Goal: Task Accomplishment & Management: Manage account settings

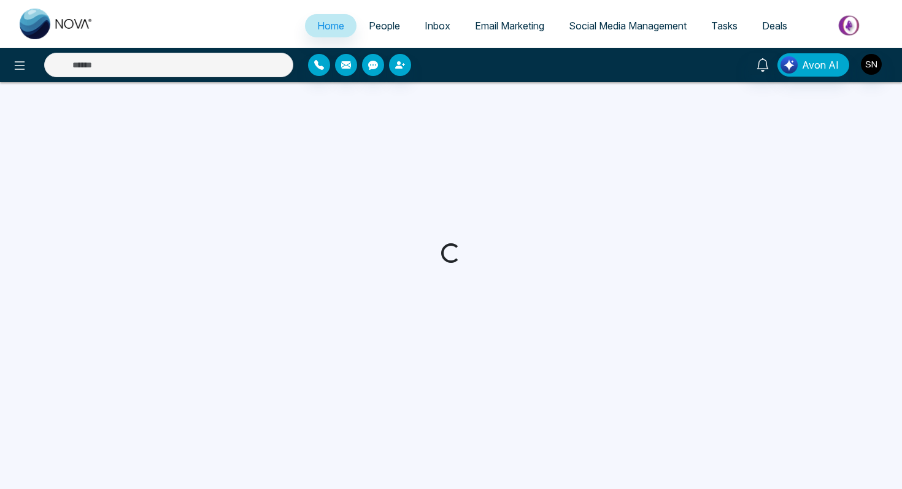
select select "*"
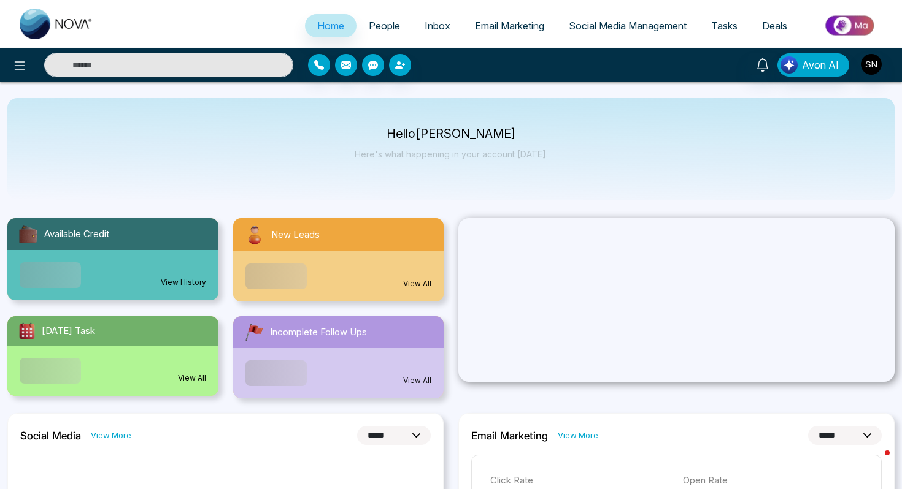
click at [391, 17] on link "People" at bounding box center [384, 25] width 56 height 23
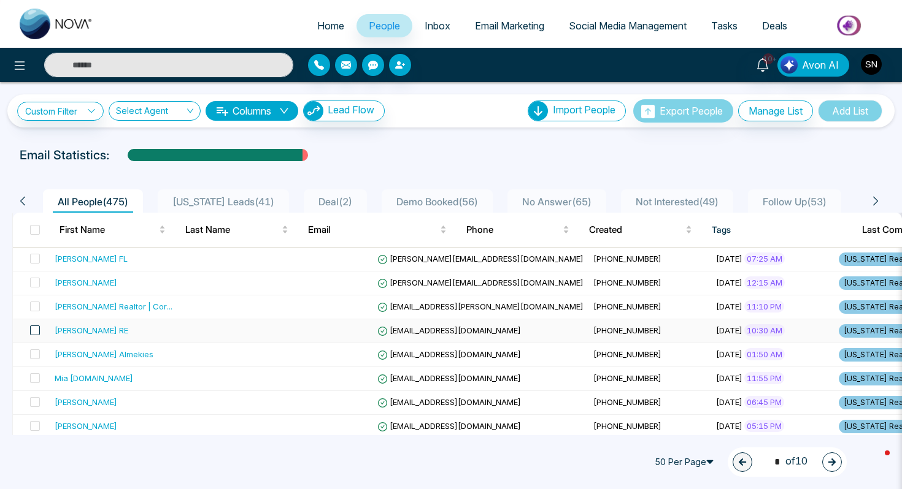
click at [31, 336] on span at bounding box center [35, 331] width 10 height 10
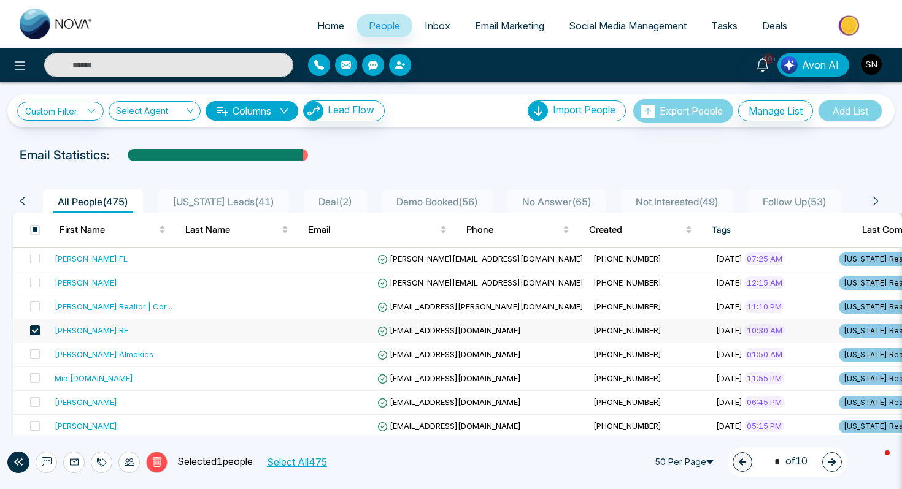
click at [99, 458] on icon at bounding box center [102, 463] width 10 height 10
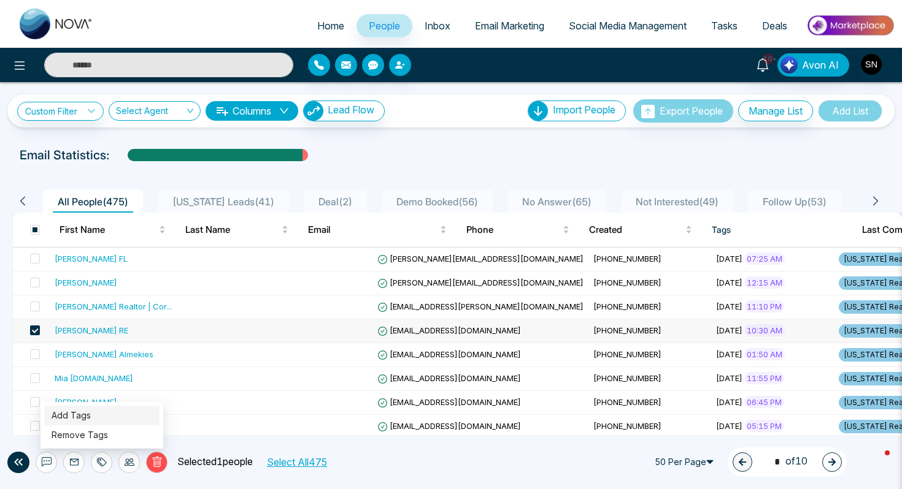
click at [91, 414] on link "Add Tags" at bounding box center [71, 415] width 39 height 10
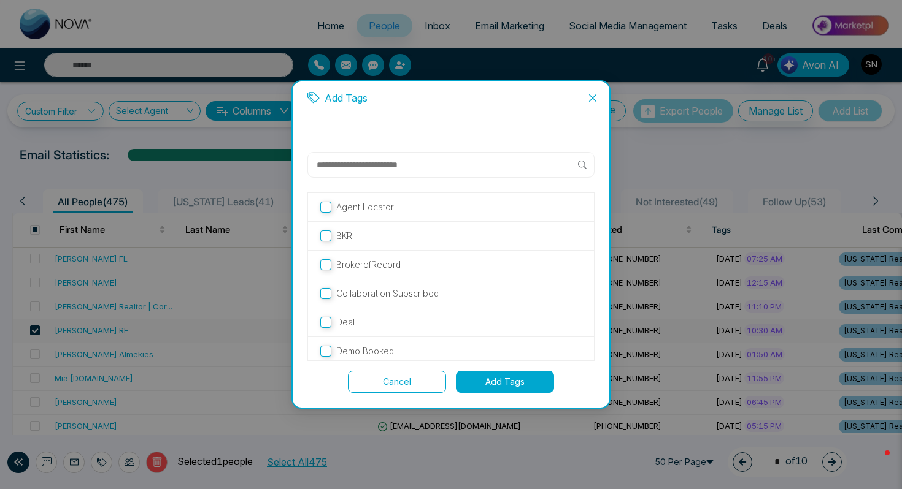
click at [395, 300] on p "Collaboration Subscribed" at bounding box center [387, 293] width 102 height 13
click at [505, 380] on button "Add Tags" at bounding box center [505, 382] width 98 height 22
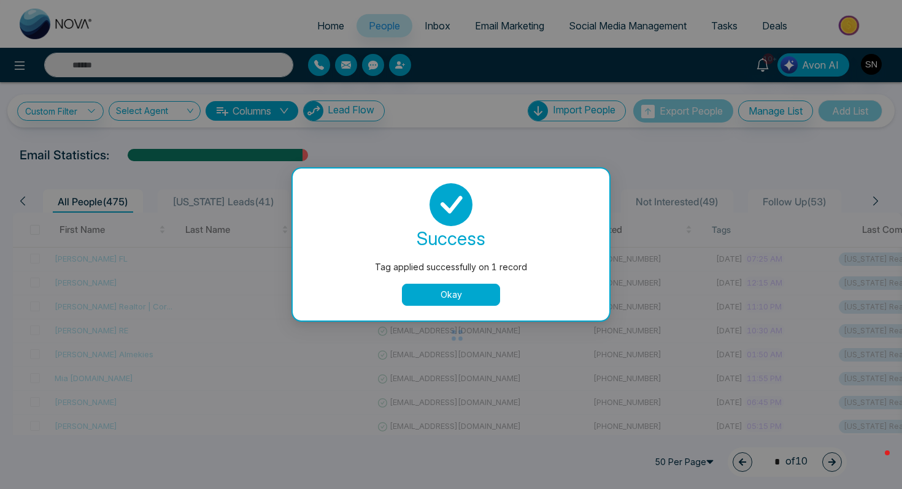
click at [456, 303] on button "Okay" at bounding box center [451, 295] width 98 height 22
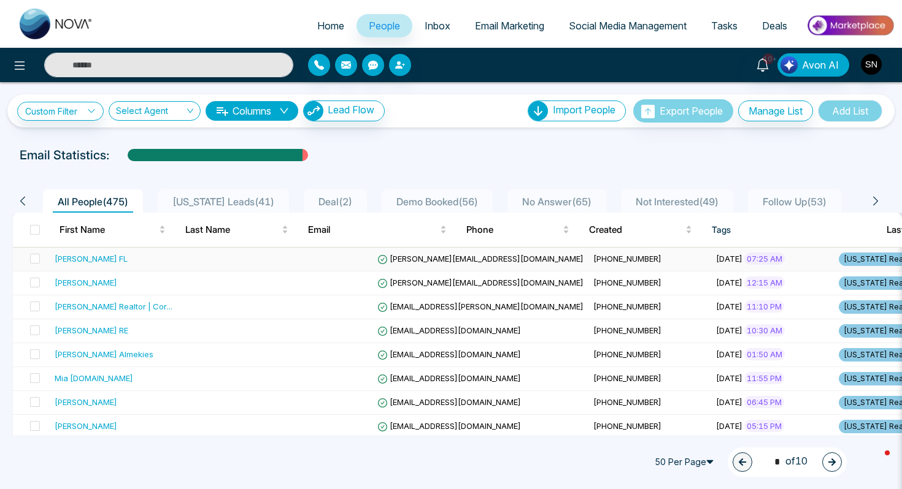
click at [377, 261] on span "[PERSON_NAME][EMAIL_ADDRESS][DOMAIN_NAME]" at bounding box center [480, 259] width 206 height 10
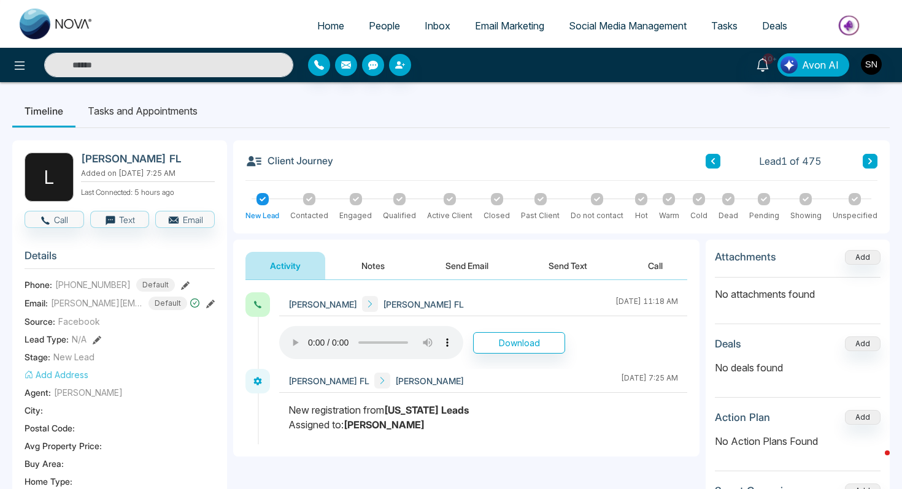
click at [465, 277] on button "Send Email" at bounding box center [467, 266] width 92 height 28
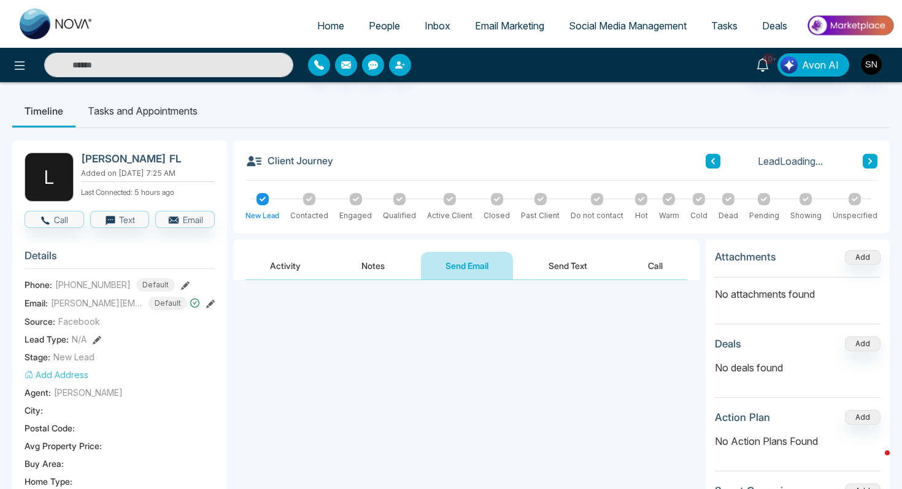
click at [264, 267] on button "Activity" at bounding box center [285, 266] width 80 height 28
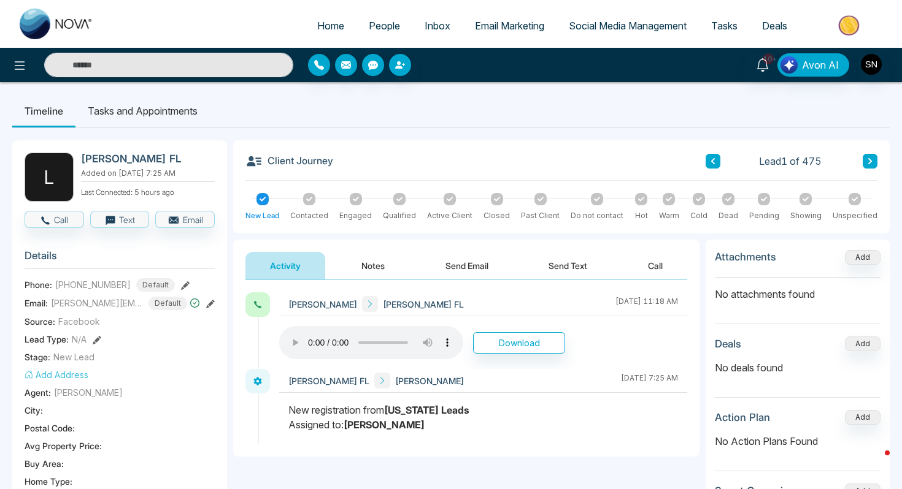
click at [376, 256] on button "Notes" at bounding box center [373, 266] width 72 height 28
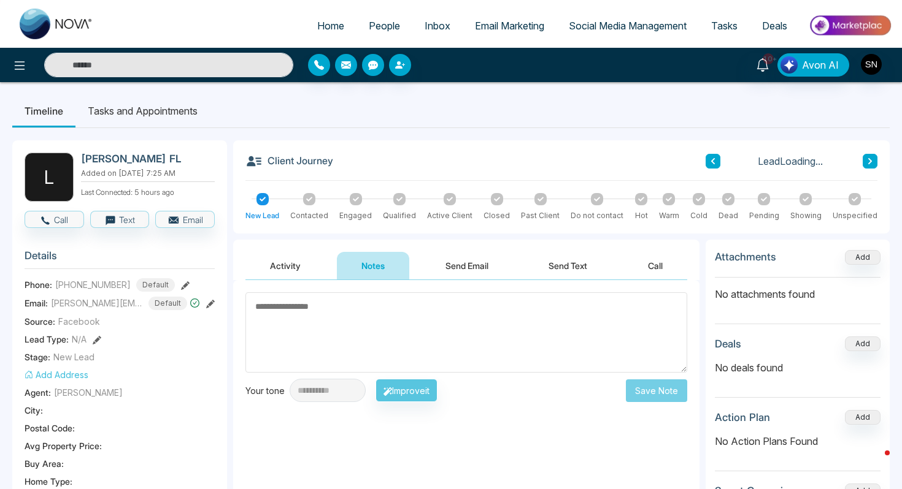
click at [348, 315] on textarea at bounding box center [466, 333] width 442 height 80
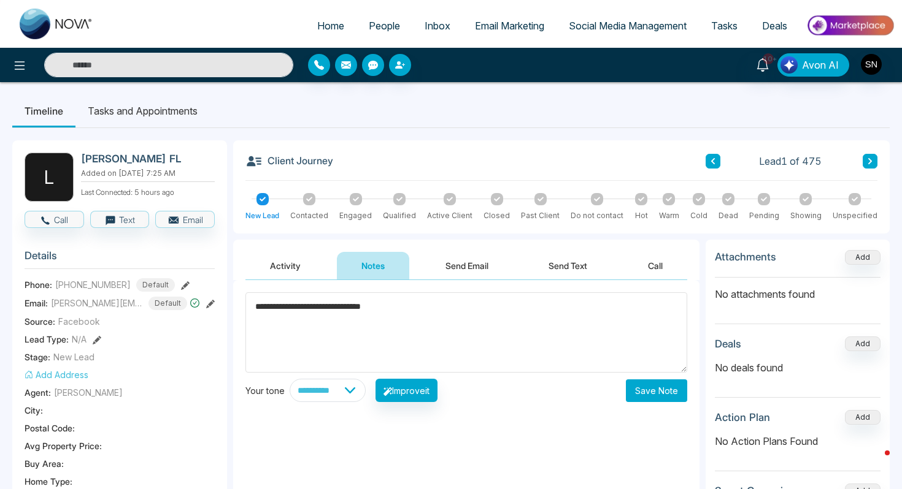
type textarea "**********"
click at [637, 395] on button "Save Note" at bounding box center [656, 391] width 61 height 23
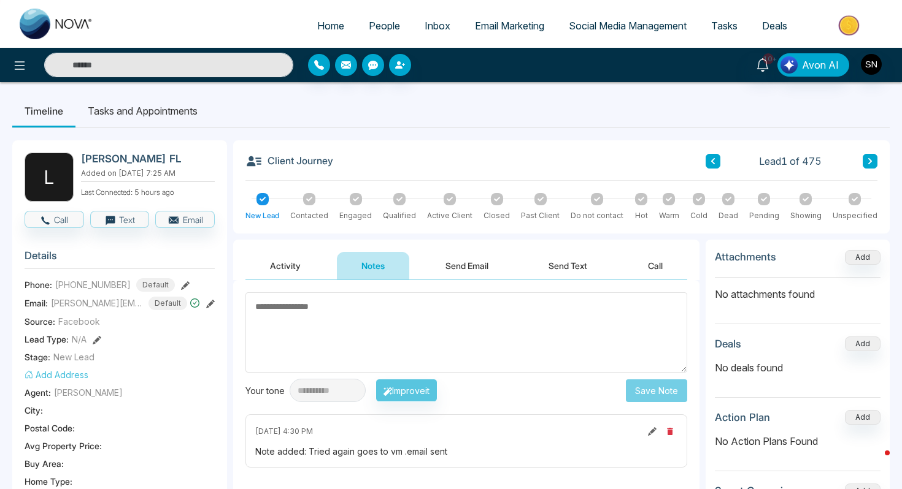
click at [872, 161] on icon at bounding box center [870, 161] width 6 height 7
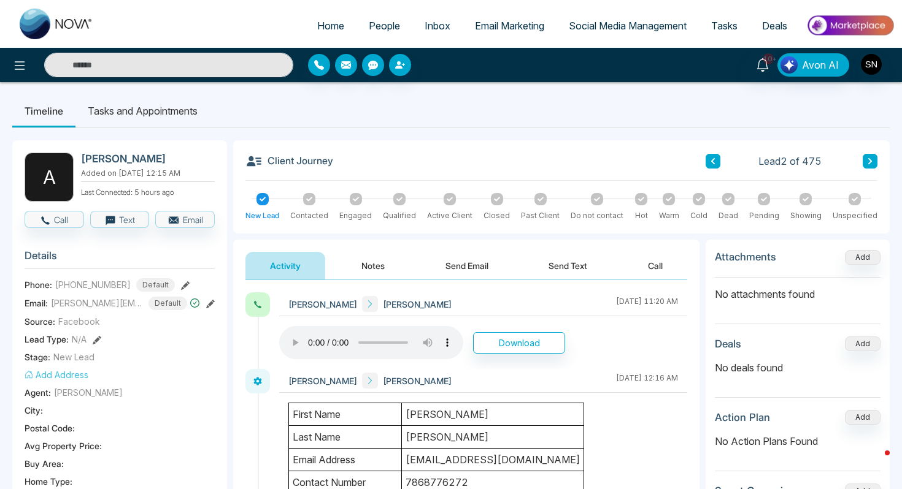
click at [372, 32] on link "People" at bounding box center [384, 25] width 56 height 23
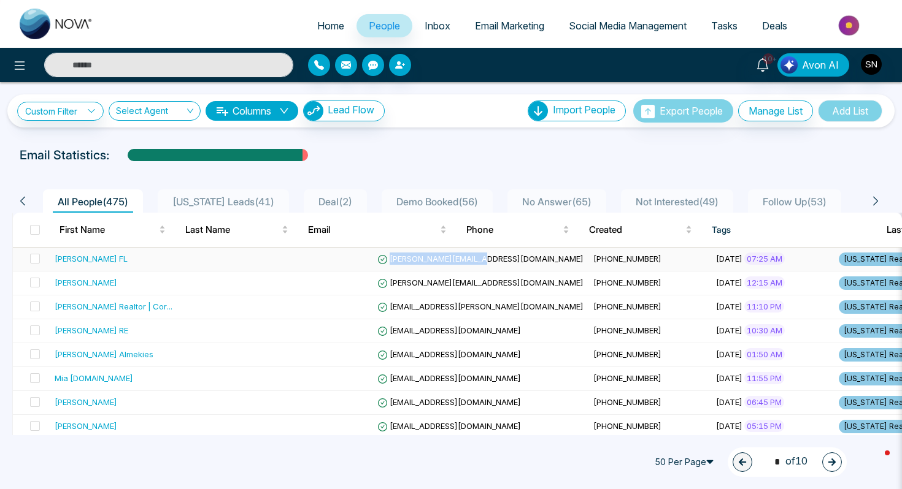
drag, startPoint x: 420, startPoint y: 258, endPoint x: 317, endPoint y: 259, distance: 103.1
click at [372, 259] on td "[PERSON_NAME][EMAIL_ADDRESS][DOMAIN_NAME]" at bounding box center [480, 260] width 216 height 24
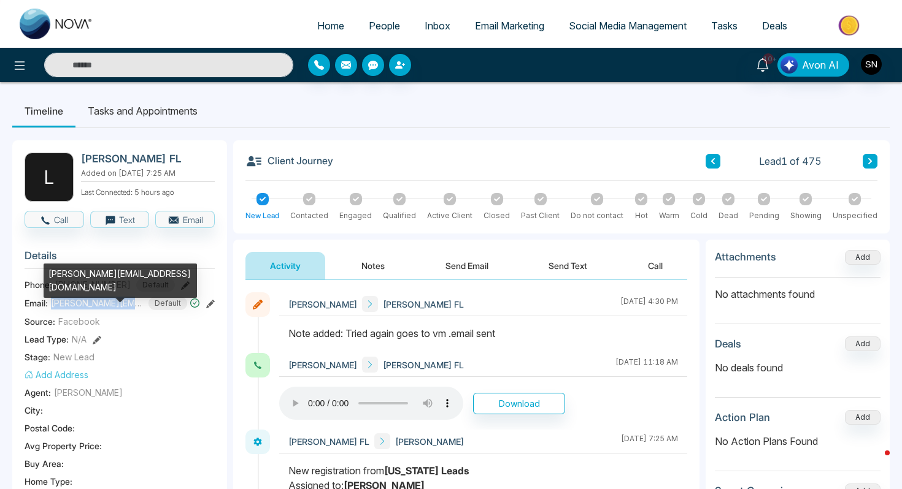
drag, startPoint x: 48, startPoint y: 304, endPoint x: 135, endPoint y: 305, distance: 87.1
click at [135, 305] on div "Email: [PERSON_NAME][EMAIL_ADDRESS][DOMAIN_NAME] Default" at bounding box center [120, 303] width 190 height 13
drag, startPoint x: 48, startPoint y: 272, endPoint x: 143, endPoint y: 274, distance: 94.5
click at [143, 274] on div "[PERSON_NAME][EMAIL_ADDRESS][DOMAIN_NAME]" at bounding box center [120, 281] width 153 height 34
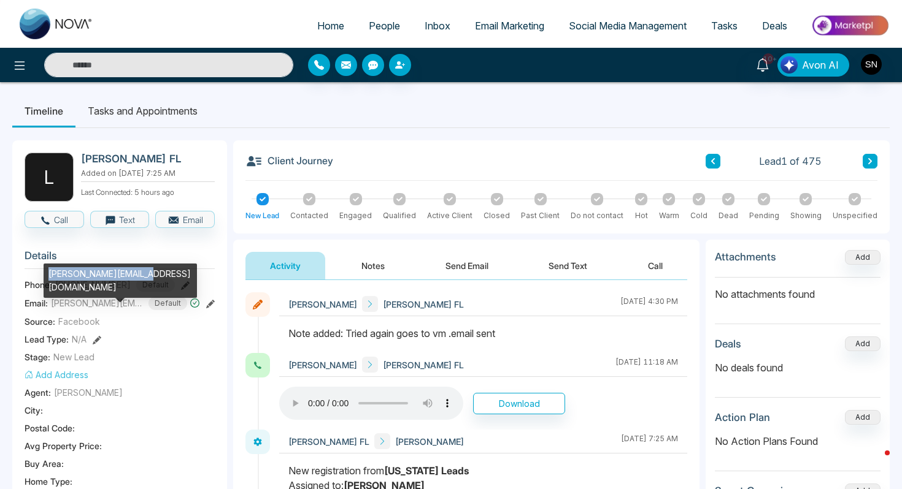
copy div "[PERSON_NAME][EMAIL_ADDRESS][DOMAIN_NAME]"
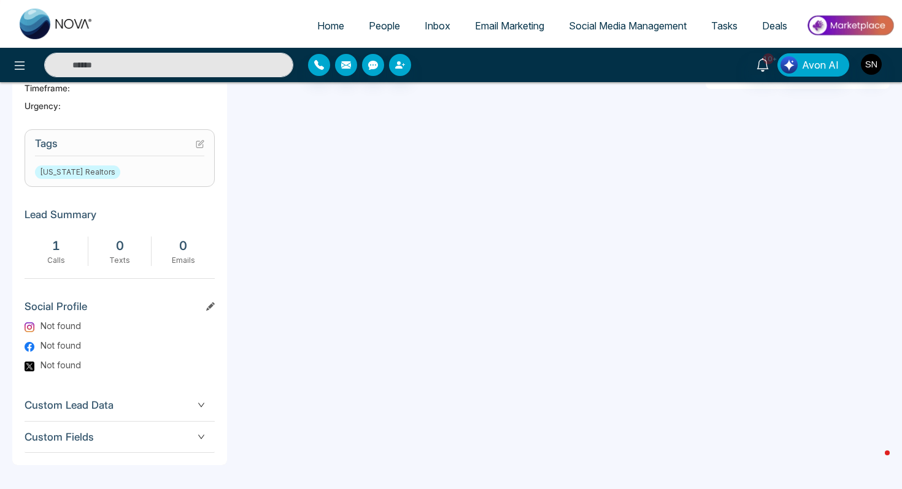
scroll to position [421, 0]
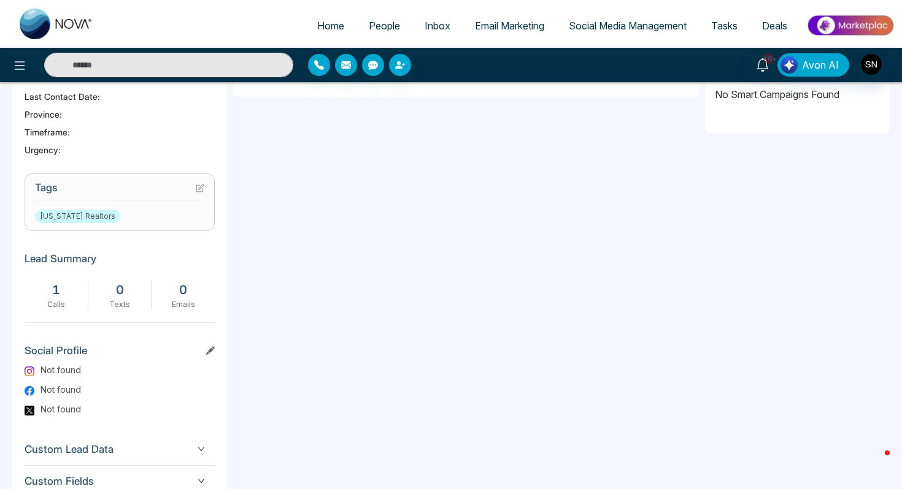
click at [201, 186] on icon at bounding box center [201, 187] width 5 height 5
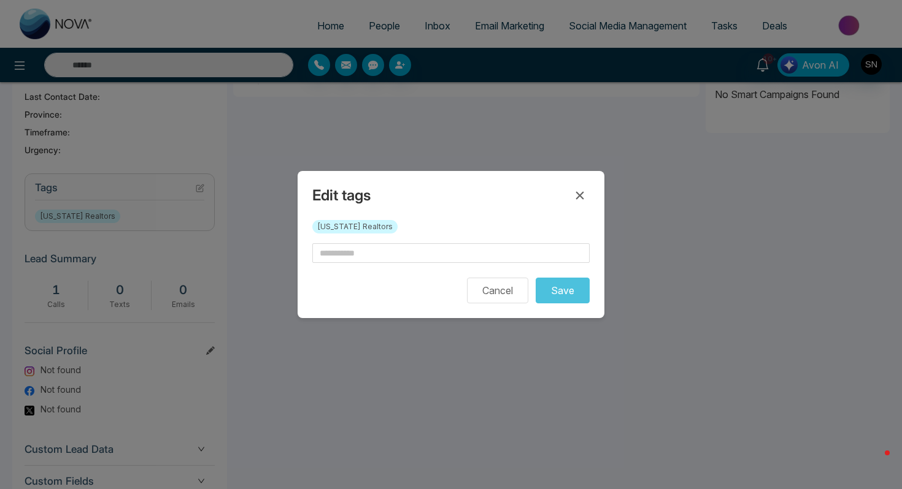
click at [330, 242] on div "[US_STATE] Realtors" at bounding box center [450, 231] width 277 height 23
click at [330, 253] on input "text" at bounding box center [450, 254] width 277 height 20
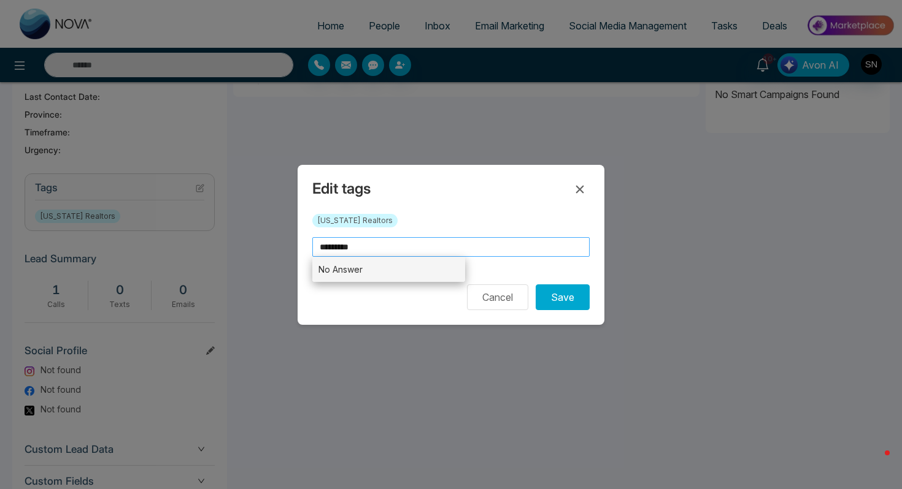
type input "*********"
click at [386, 268] on li "No Answer" at bounding box center [388, 269] width 153 height 25
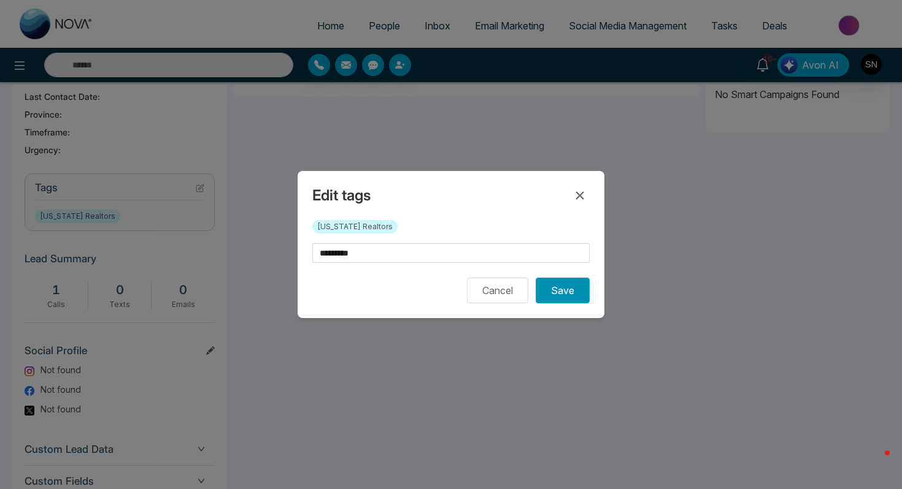
click at [569, 298] on button "Save" at bounding box center [563, 291] width 54 height 26
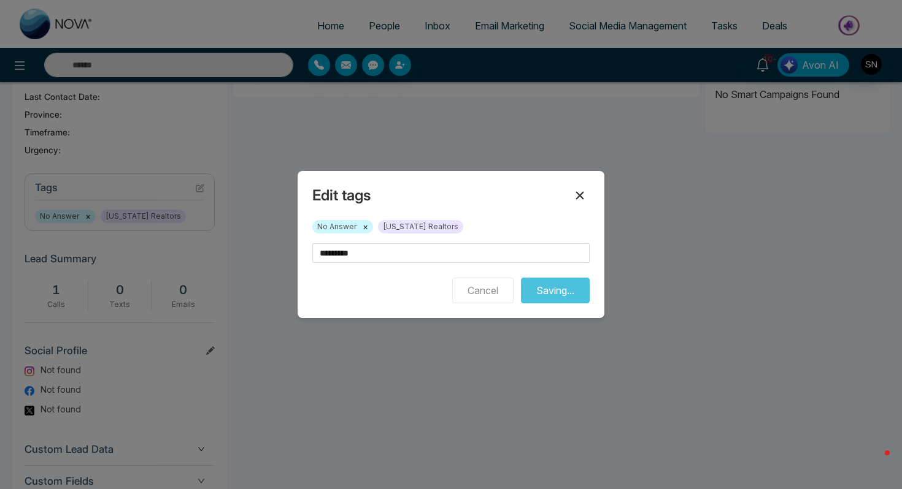
click at [582, 191] on icon at bounding box center [579, 195] width 15 height 15
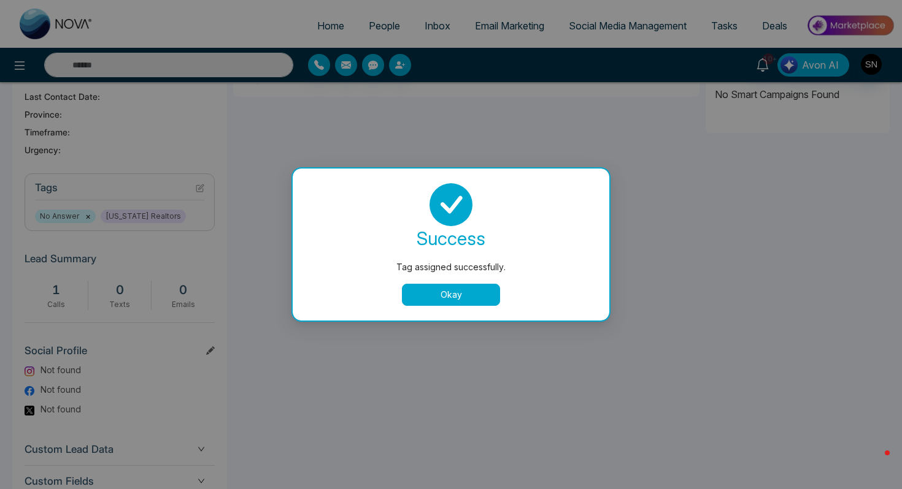
click at [455, 292] on button "Okay" at bounding box center [451, 295] width 98 height 22
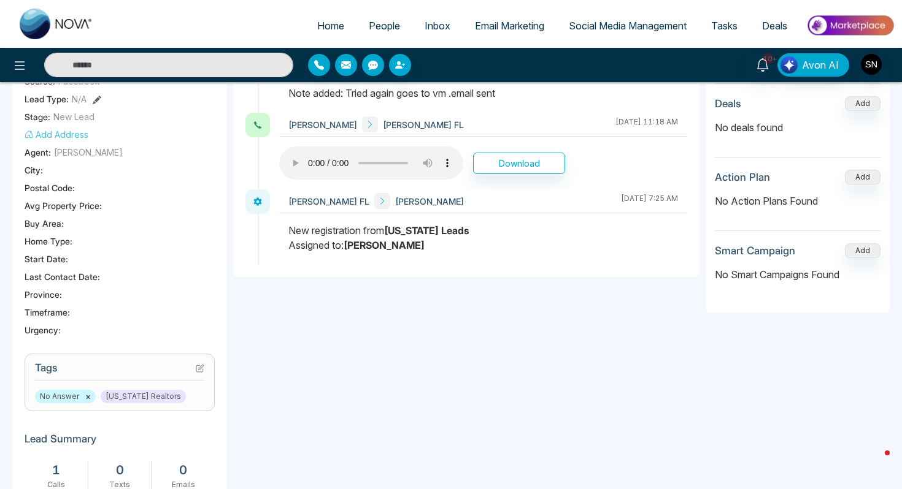
scroll to position [0, 0]
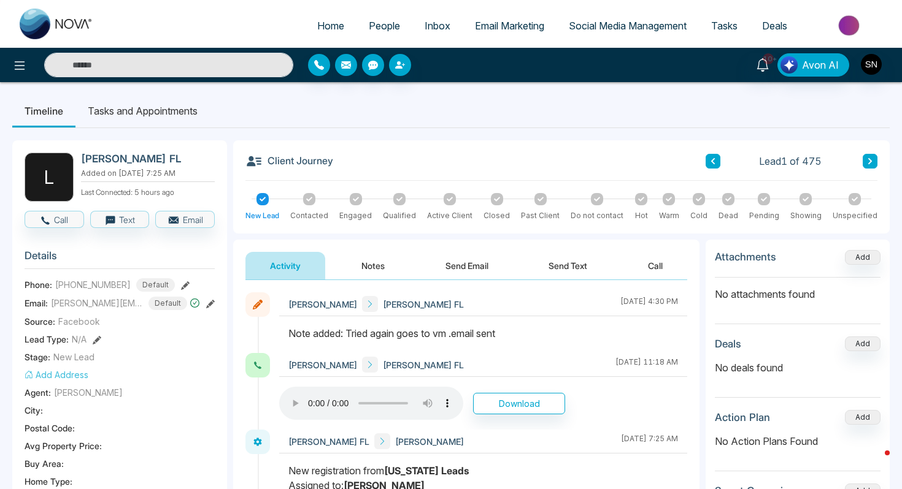
click at [870, 165] on button at bounding box center [869, 161] width 15 height 15
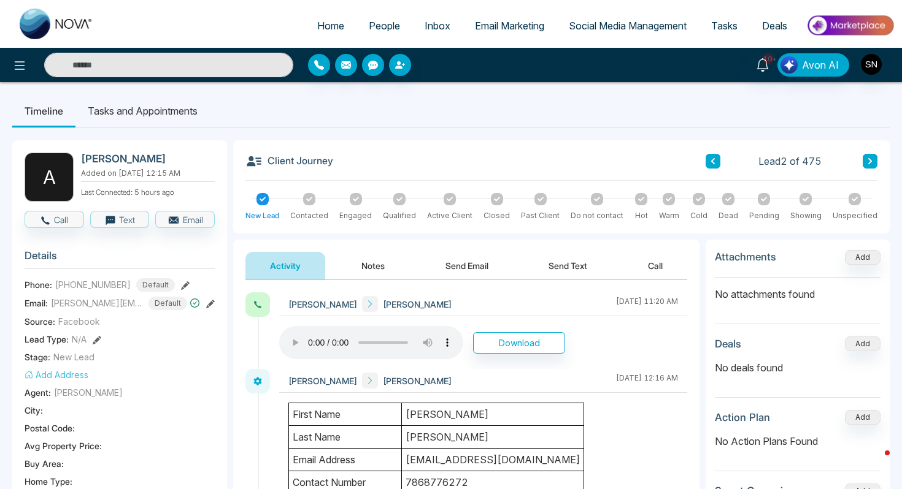
click at [675, 264] on button "Call" at bounding box center [655, 266] width 64 height 28
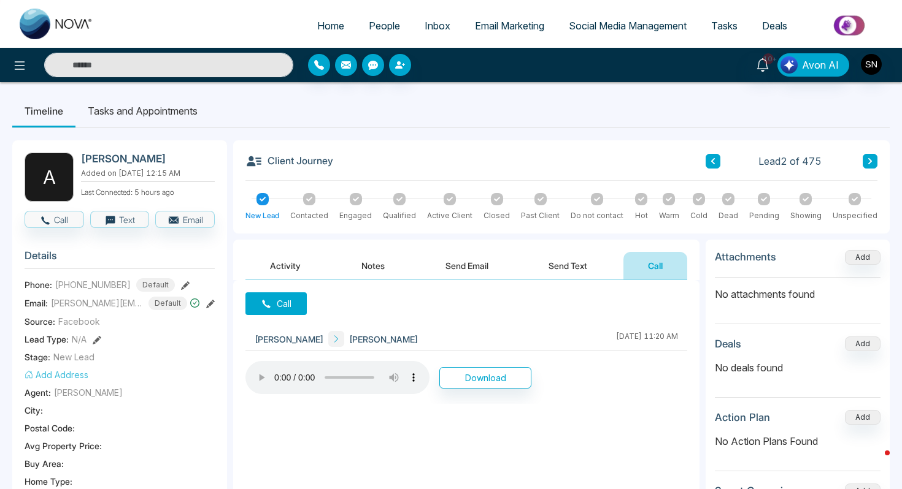
click at [249, 299] on button "Call" at bounding box center [275, 304] width 61 height 23
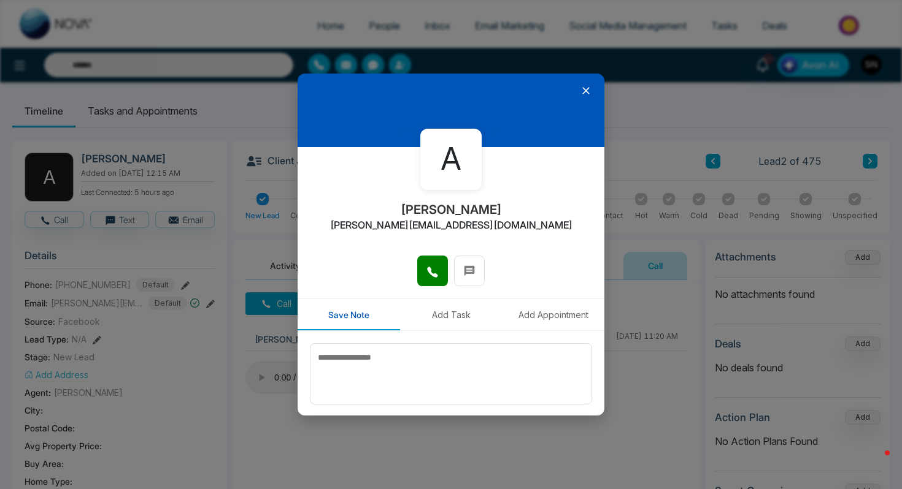
click at [407, 267] on div at bounding box center [451, 277] width 307 height 43
click at [422, 270] on button at bounding box center [432, 271] width 31 height 31
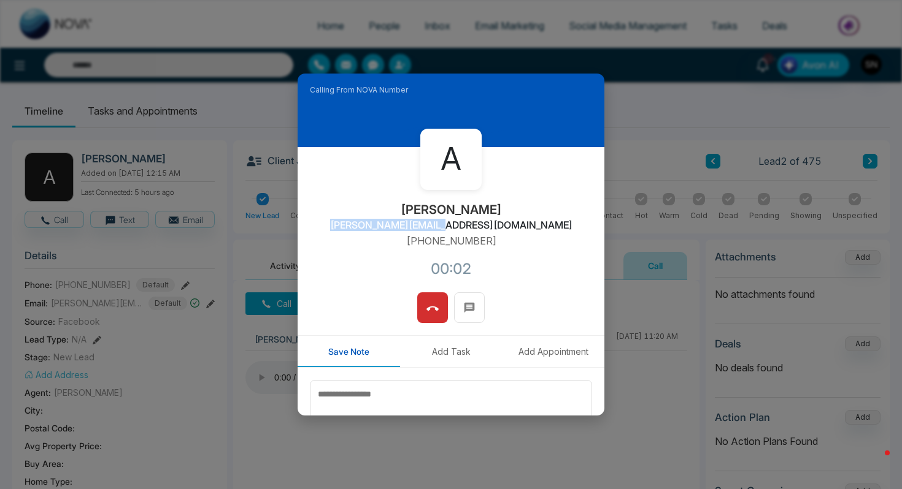
drag, startPoint x: 397, startPoint y: 225, endPoint x: 509, endPoint y: 225, distance: 111.0
click at [509, 225] on div "A [PERSON_NAME] [PERSON_NAME][EMAIL_ADDRESS][DOMAIN_NAME] [PHONE_NUMBER]:02" at bounding box center [451, 219] width 307 height 145
copy h2 "[PERSON_NAME][EMAIL_ADDRESS][DOMAIN_NAME]"
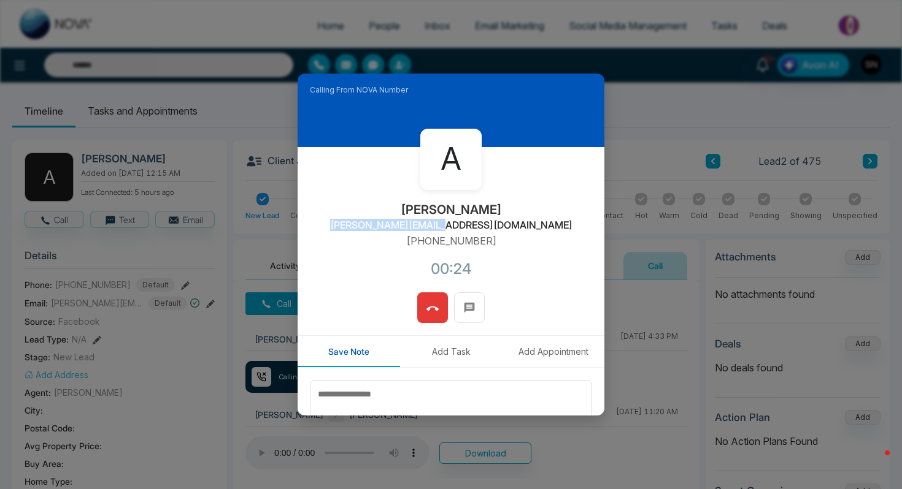
click at [428, 306] on icon at bounding box center [432, 309] width 12 height 12
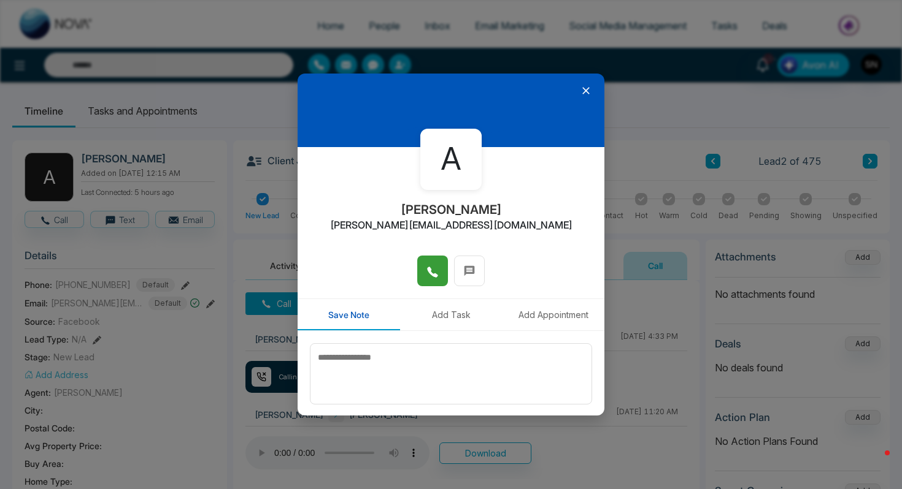
click at [583, 94] on icon at bounding box center [586, 91] width 12 height 12
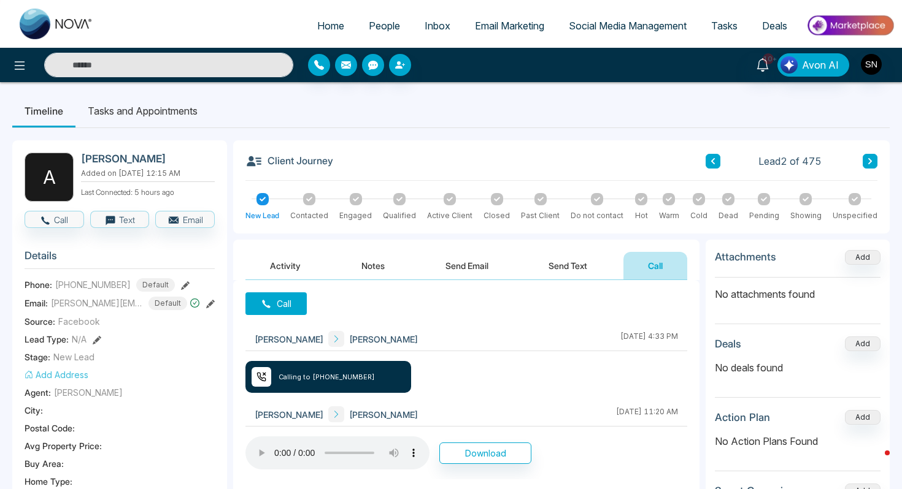
click at [287, 271] on button "Activity" at bounding box center [285, 266] width 80 height 28
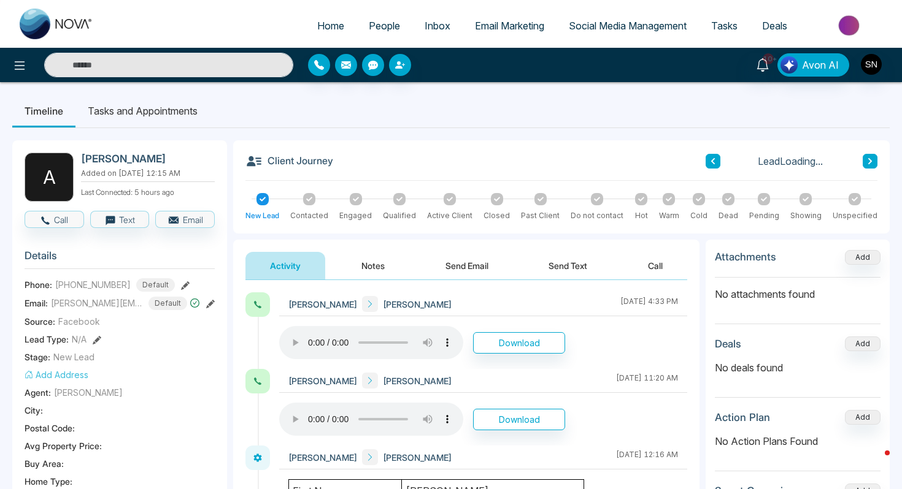
click at [362, 267] on button "Notes" at bounding box center [373, 266] width 72 height 28
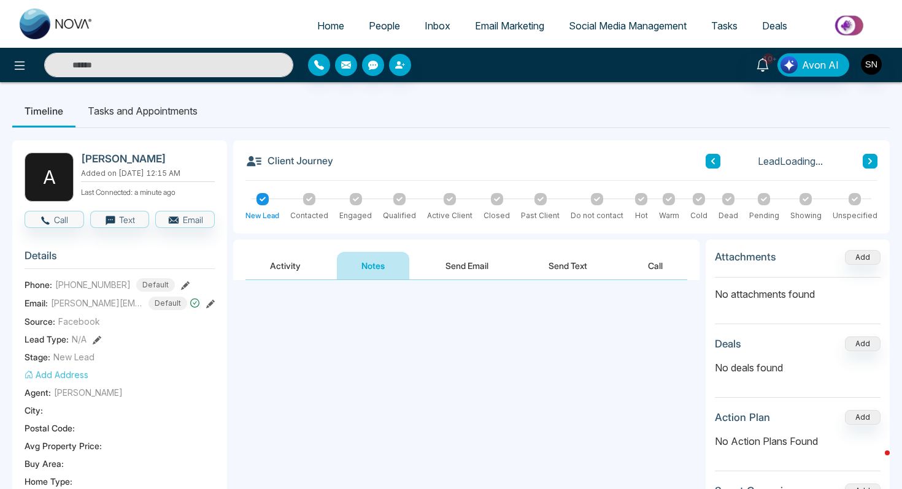
click at [365, 306] on textarea at bounding box center [466, 333] width 442 height 80
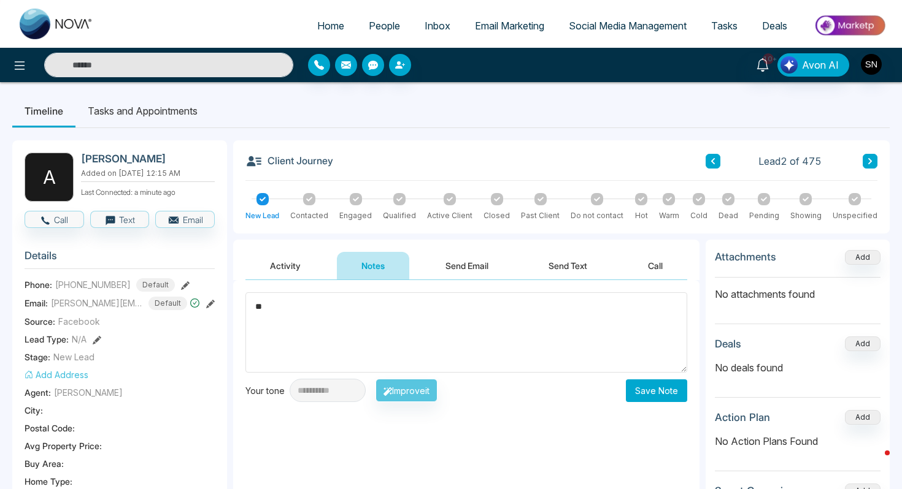
type textarea "*"
type textarea "**********"
click at [647, 394] on button "Save Note" at bounding box center [656, 391] width 61 height 23
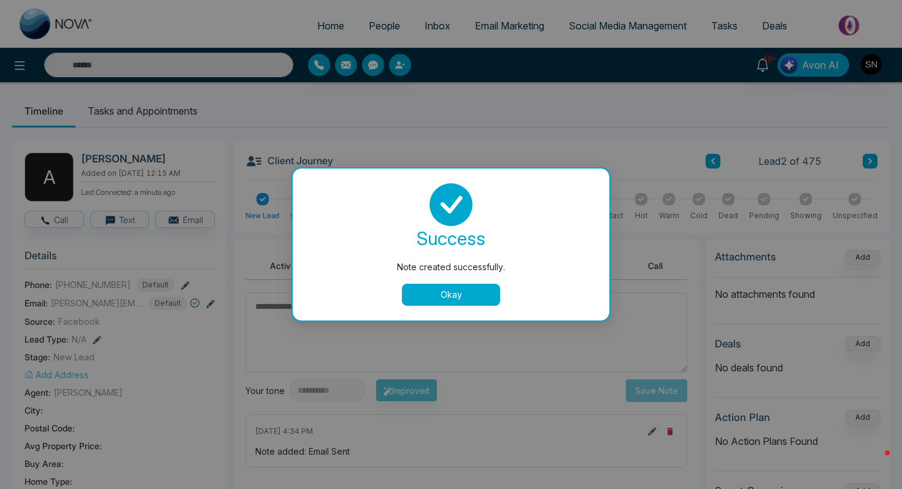
click at [475, 290] on button "Okay" at bounding box center [451, 295] width 98 height 22
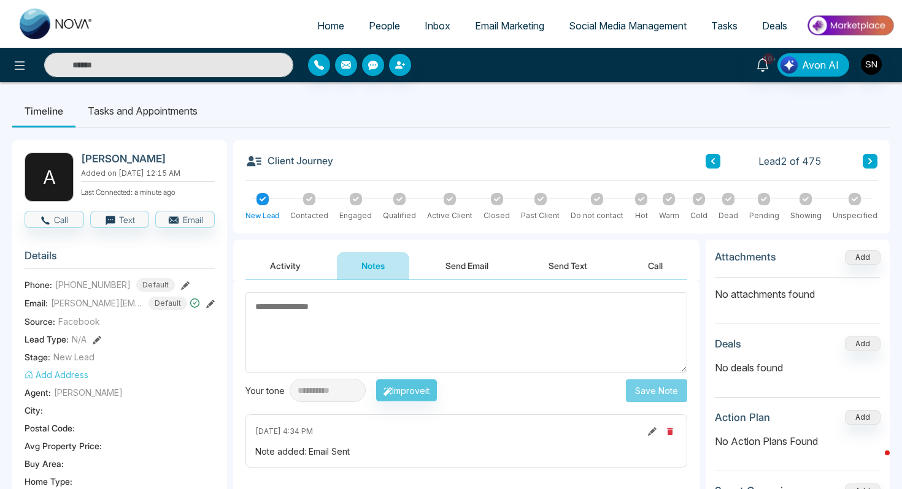
click at [559, 263] on button "Send Text" at bounding box center [568, 266] width 88 height 28
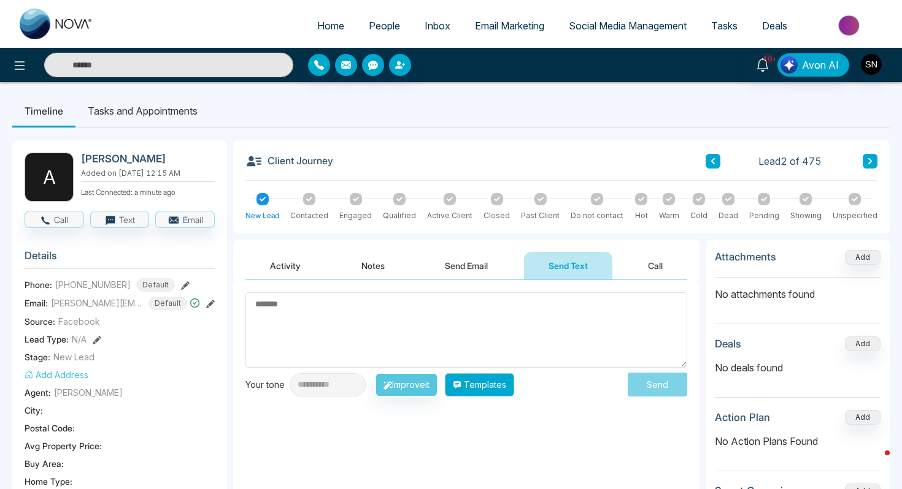
click at [494, 390] on button "Templates" at bounding box center [479, 385] width 69 height 23
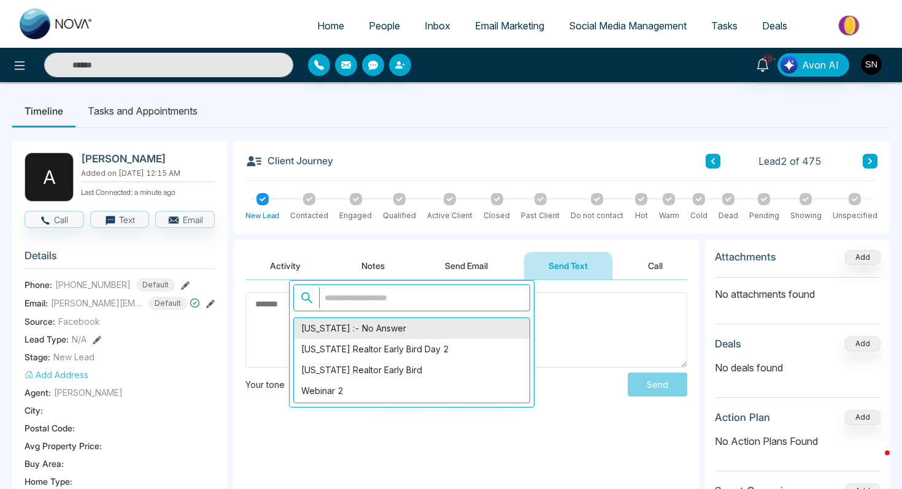
click at [472, 336] on div "[US_STATE] :- No Answer" at bounding box center [412, 328] width 236 height 21
type textarea "**********"
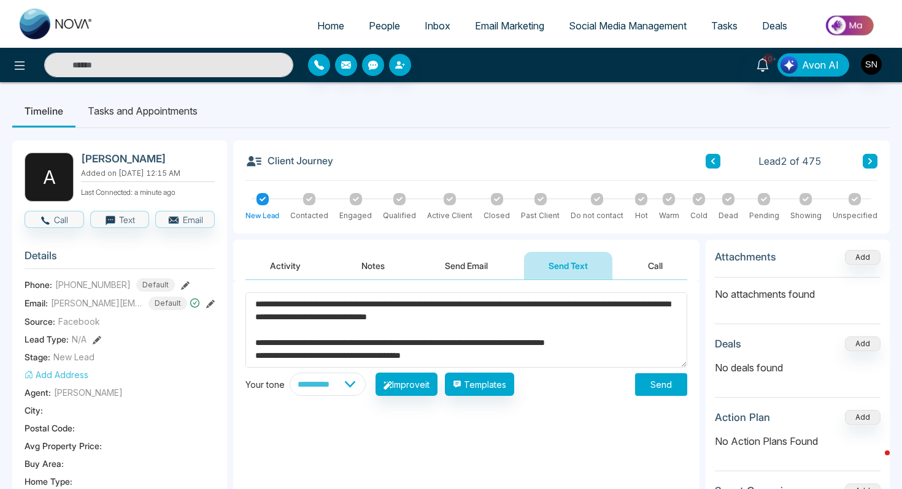
scroll to position [142, 0]
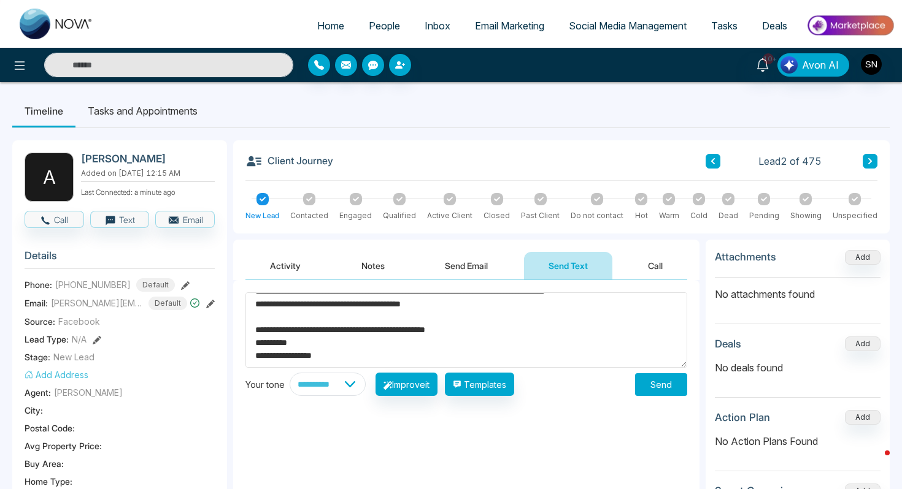
click at [651, 379] on button "Send" at bounding box center [661, 385] width 52 height 23
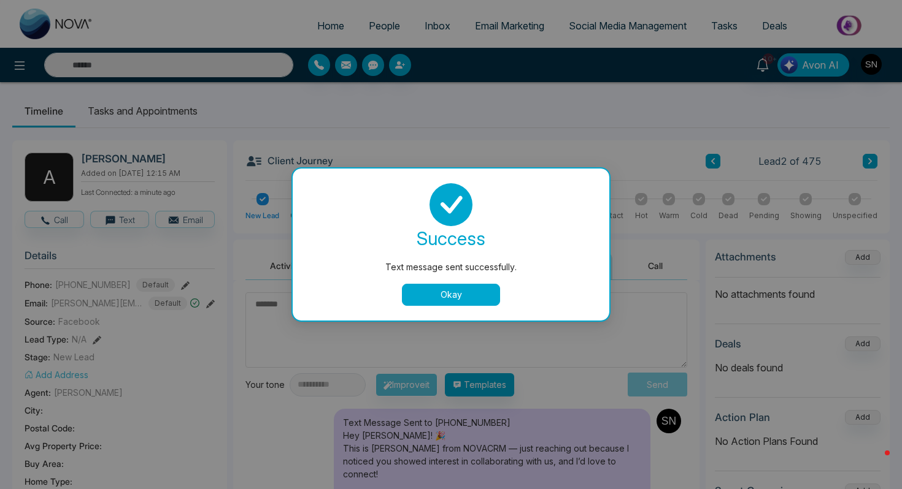
scroll to position [0, 0]
click at [458, 295] on button "Okay" at bounding box center [451, 295] width 98 height 22
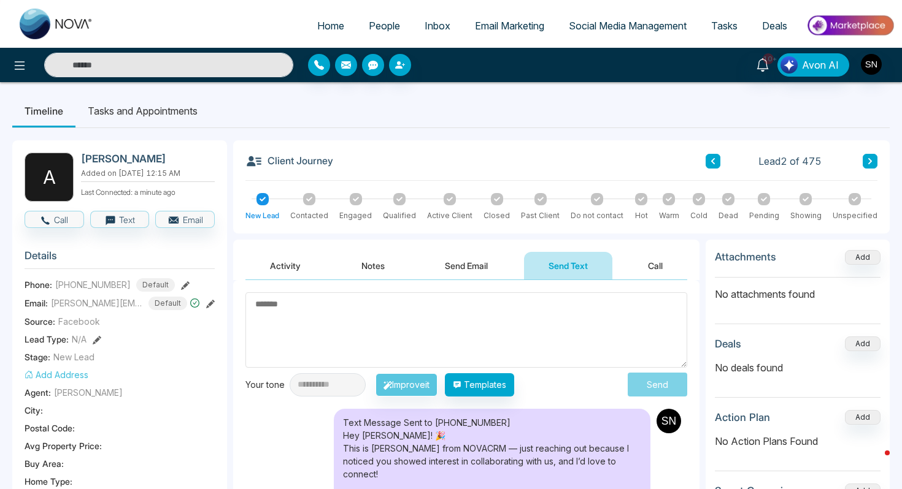
click at [868, 159] on icon at bounding box center [870, 161] width 6 height 7
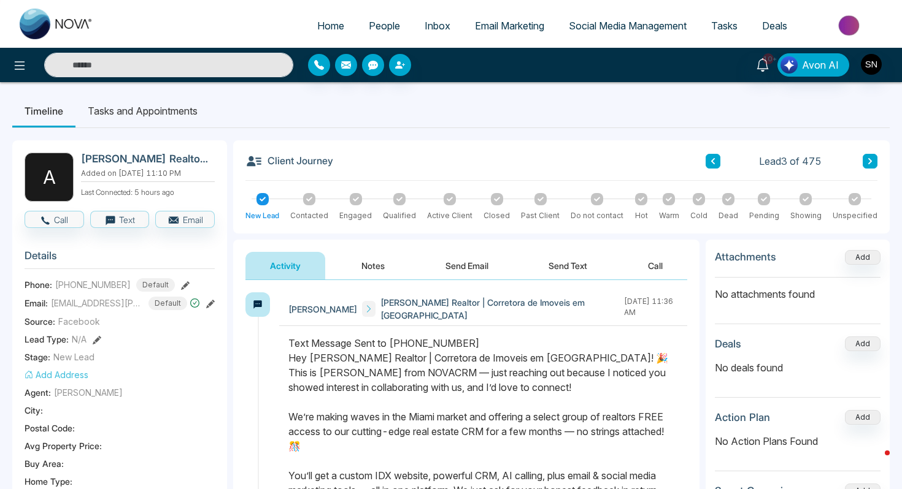
click at [369, 20] on span "People" at bounding box center [384, 26] width 31 height 12
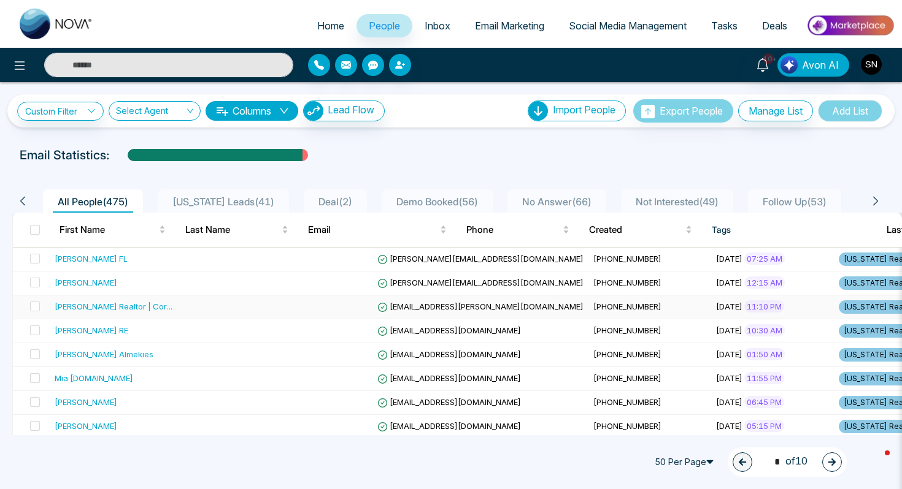
click at [377, 307] on span "[EMAIL_ADDRESS][PERSON_NAME][DOMAIN_NAME]" at bounding box center [480, 307] width 206 height 10
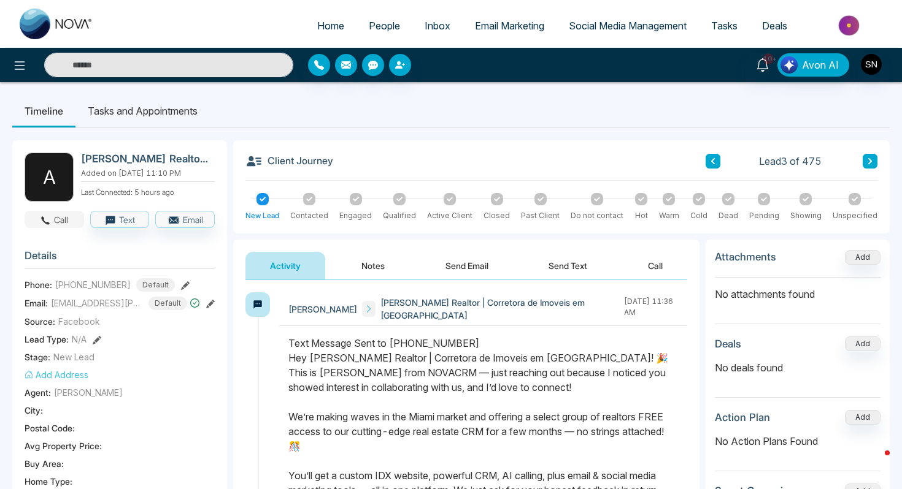
click at [49, 221] on icon "button" at bounding box center [45, 220] width 11 height 11
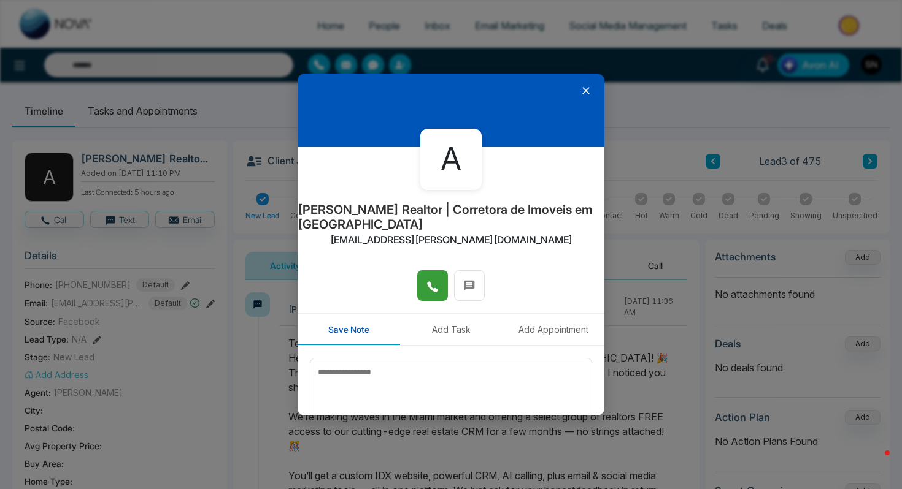
click at [431, 294] on span at bounding box center [432, 286] width 12 height 18
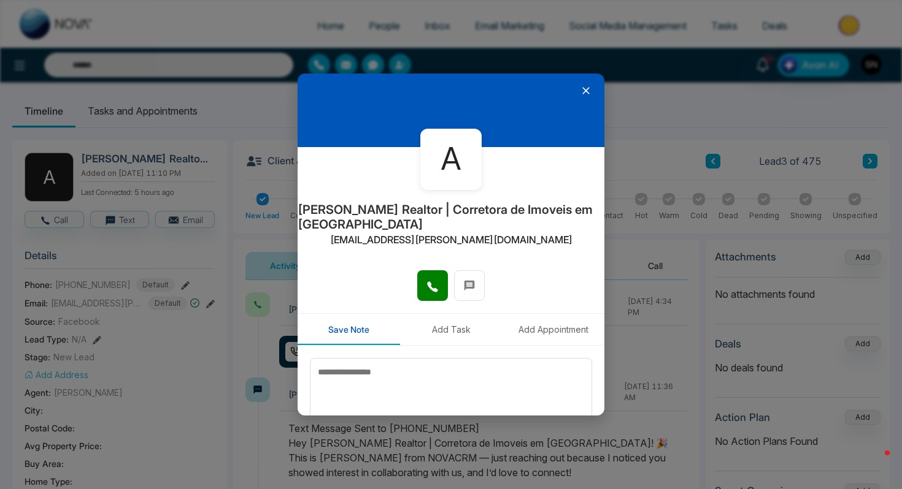
click at [578, 87] on div at bounding box center [451, 111] width 307 height 74
click at [583, 92] on icon at bounding box center [585, 90] width 7 height 7
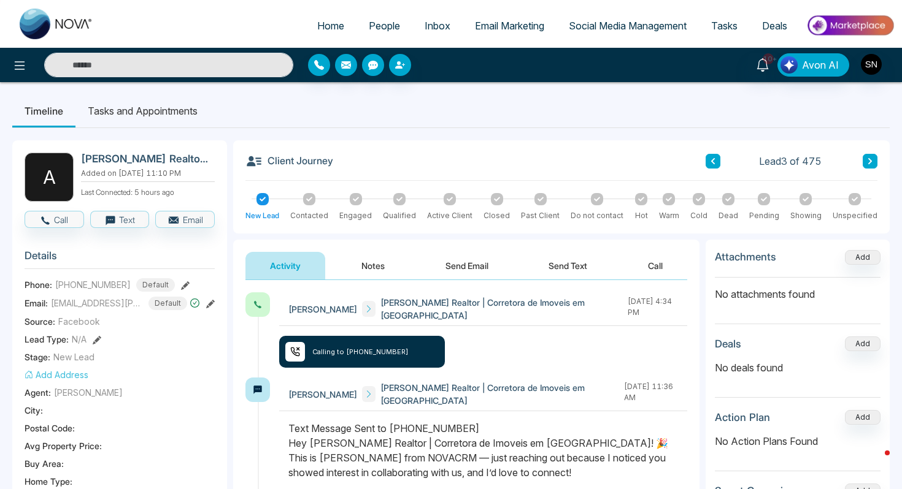
click at [388, 20] on span "People" at bounding box center [384, 26] width 31 height 12
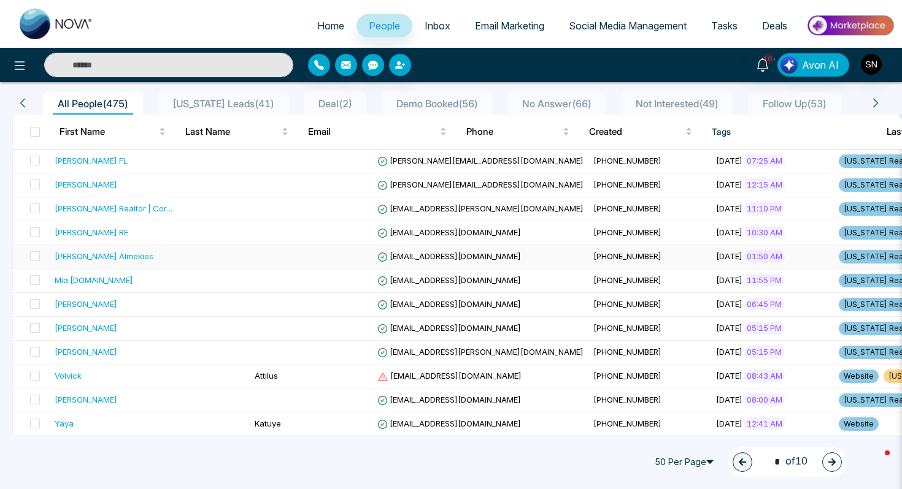
scroll to position [107, 0]
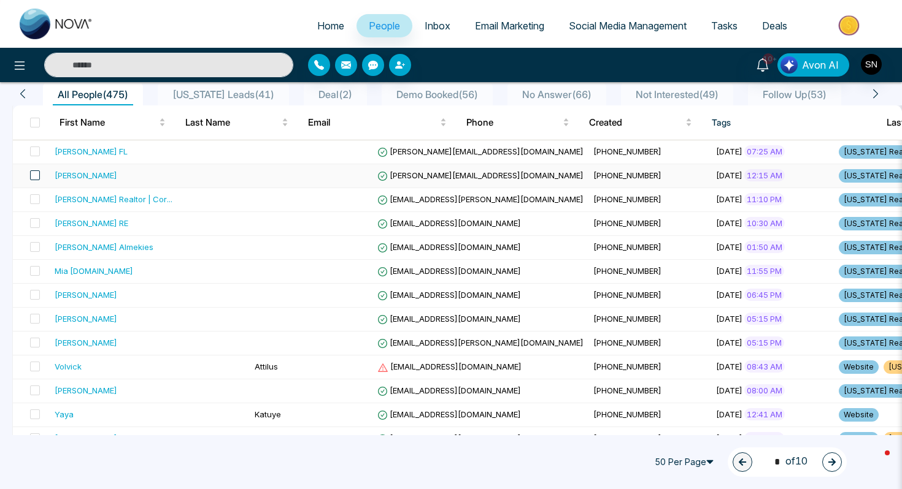
click at [32, 177] on span at bounding box center [35, 176] width 10 height 10
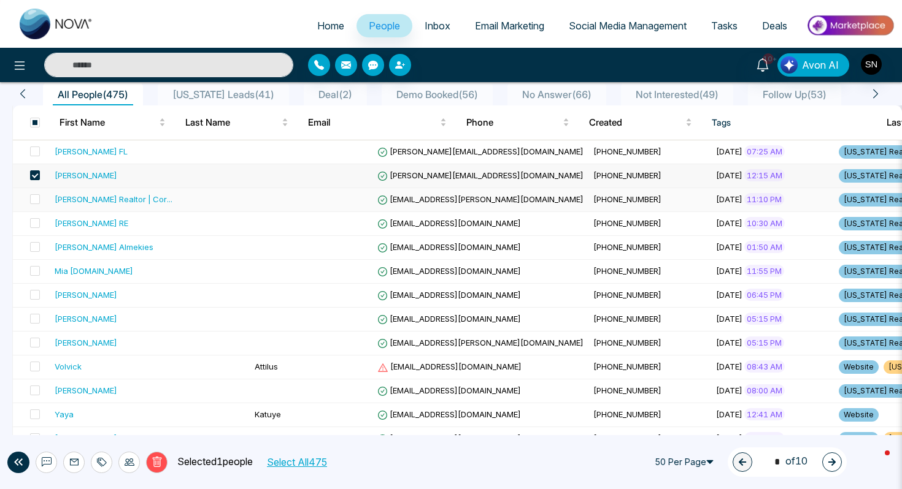
click at [41, 201] on td at bounding box center [31, 200] width 37 height 24
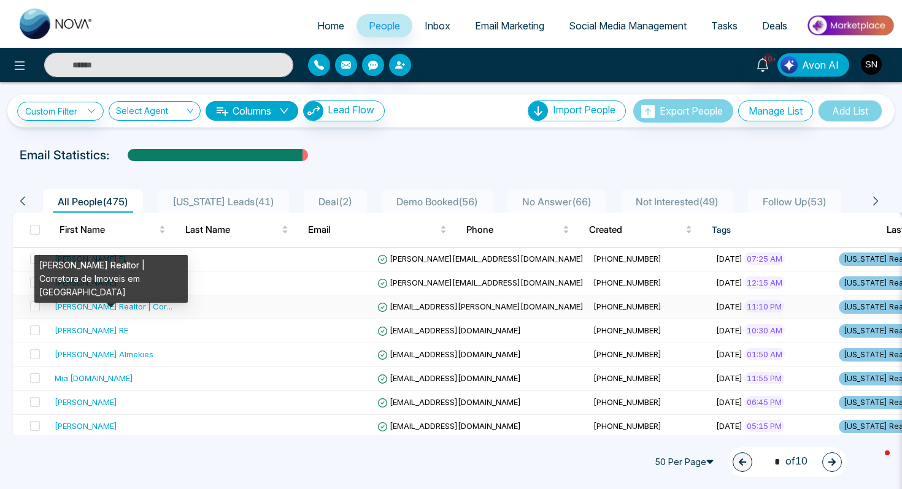
click at [114, 310] on div "[PERSON_NAME] Realtor | Cor ..." at bounding box center [114, 307] width 118 height 12
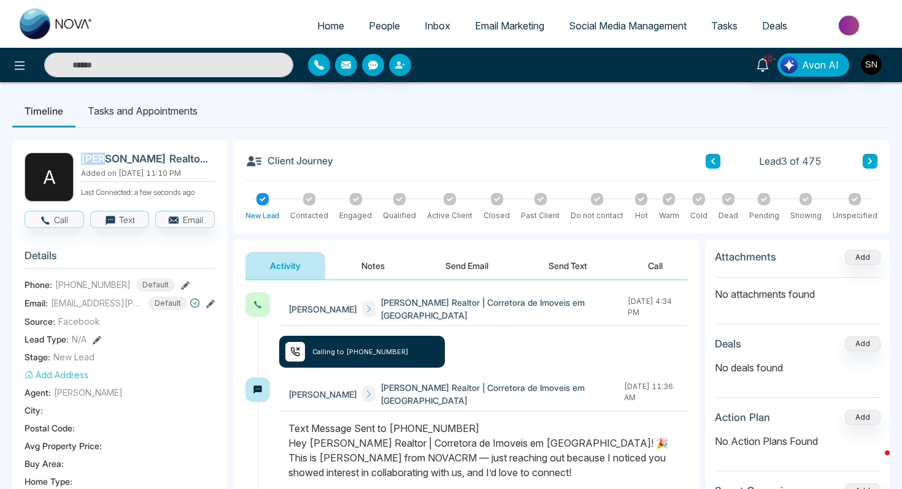
drag, startPoint x: 80, startPoint y: 159, endPoint x: 102, endPoint y: 161, distance: 22.7
click at [103, 161] on div "A [PERSON_NAME] Realtor | Corretora de Imoveis em [GEOGRAPHIC_DATA] Added on [D…" at bounding box center [120, 177] width 190 height 49
copy h2 "[PERSON_NAME]"
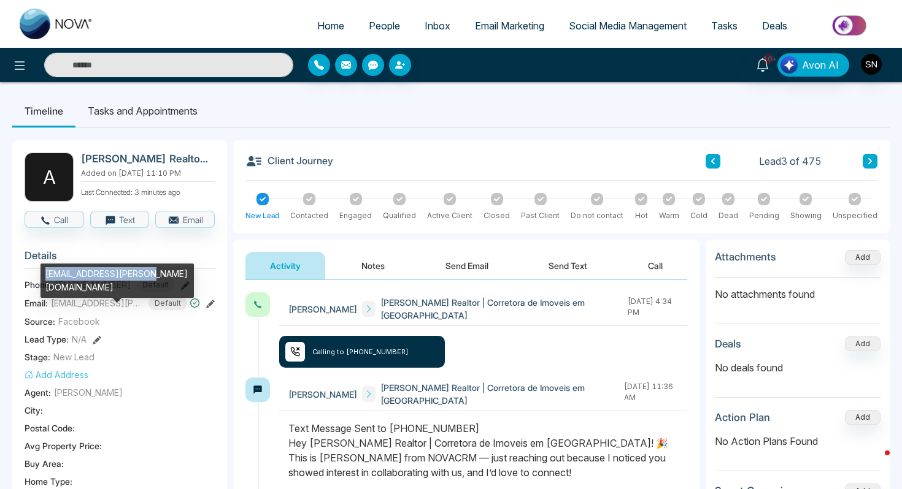
drag, startPoint x: 45, startPoint y: 276, endPoint x: 145, endPoint y: 275, distance: 100.0
click at [145, 275] on div "[EMAIL_ADDRESS][PERSON_NAME][DOMAIN_NAME]" at bounding box center [116, 281] width 153 height 34
copy div "[EMAIL_ADDRESS][PERSON_NAME][DOMAIN_NAME]"
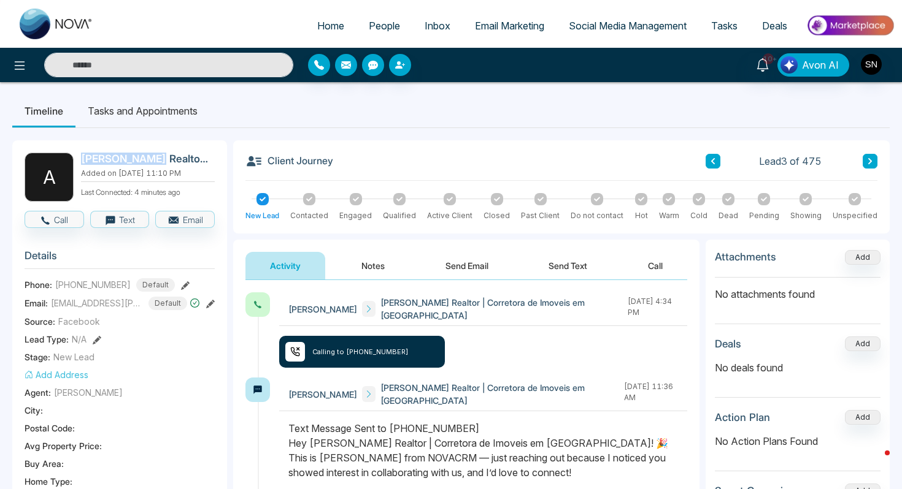
drag, startPoint x: 83, startPoint y: 158, endPoint x: 158, endPoint y: 159, distance: 74.8
click at [158, 159] on h2 "[PERSON_NAME] Realtor | Corretora de Imoveis em [GEOGRAPHIC_DATA]" at bounding box center [145, 159] width 129 height 12
copy h2 "[PERSON_NAME]"
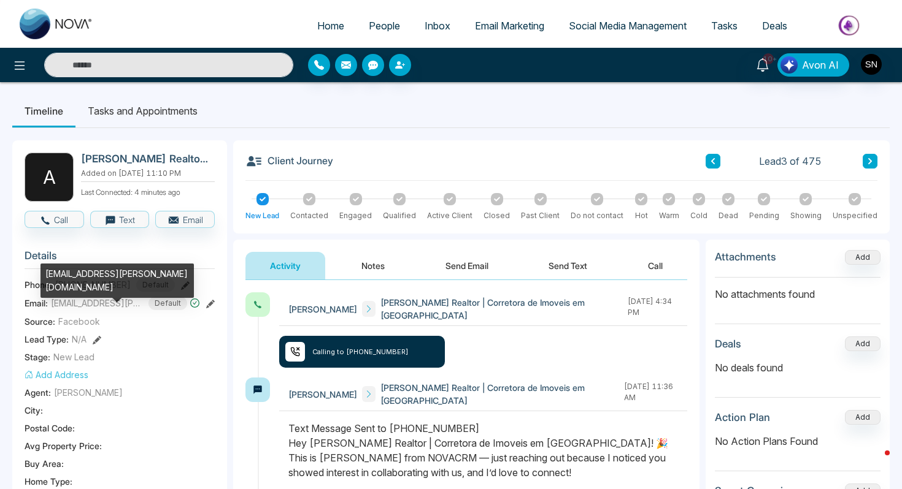
click at [37, 278] on span "Phone:" at bounding box center [39, 284] width 28 height 13
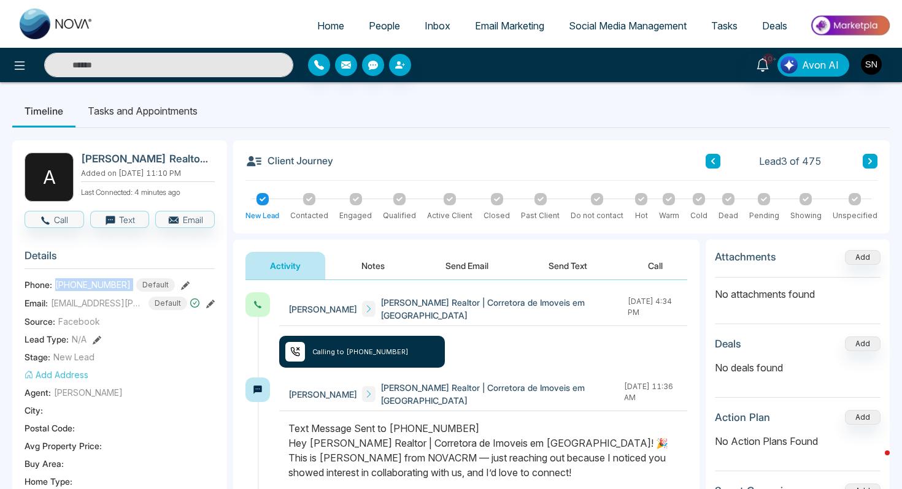
drag, startPoint x: 53, startPoint y: 283, endPoint x: 124, endPoint y: 283, distance: 70.5
click at [124, 283] on div "Phone: [PHONE_NUMBER] Default" at bounding box center [120, 284] width 190 height 13
copy span "[PHONE_NUMBER]"
click at [378, 33] on link "People" at bounding box center [384, 25] width 56 height 23
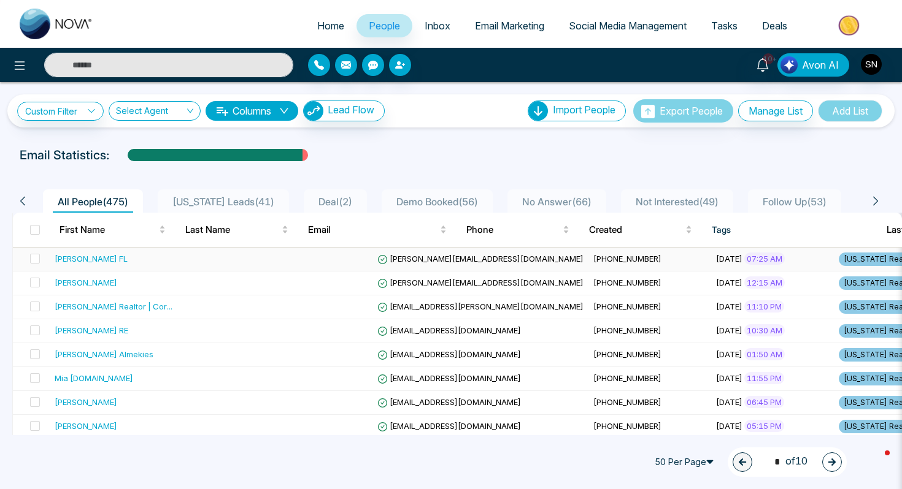
scroll to position [23, 0]
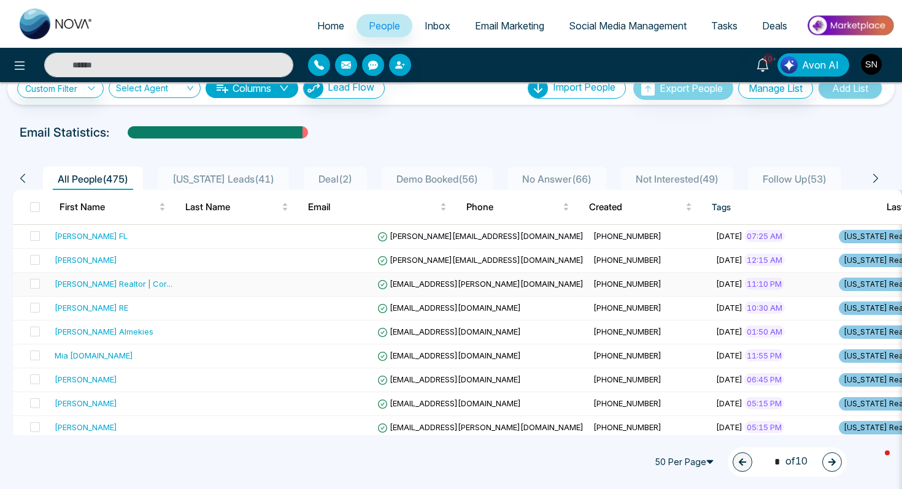
click at [250, 290] on td at bounding box center [311, 285] width 123 height 24
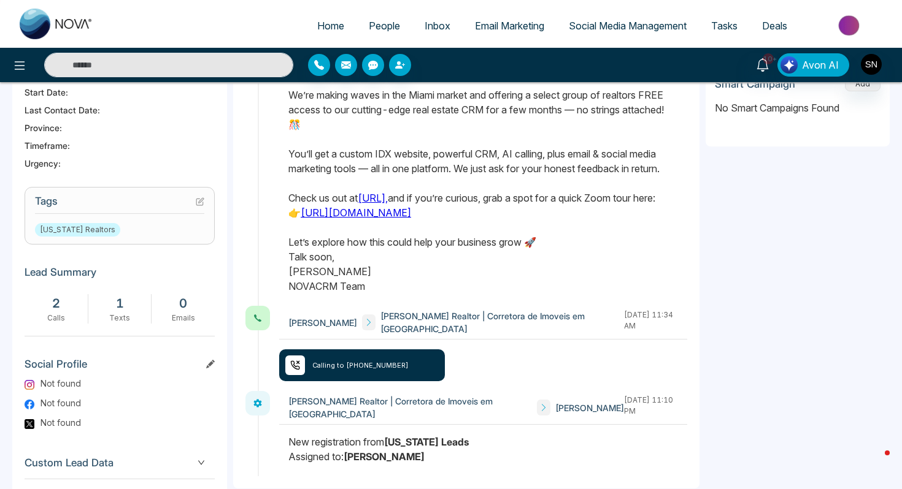
scroll to position [405, 0]
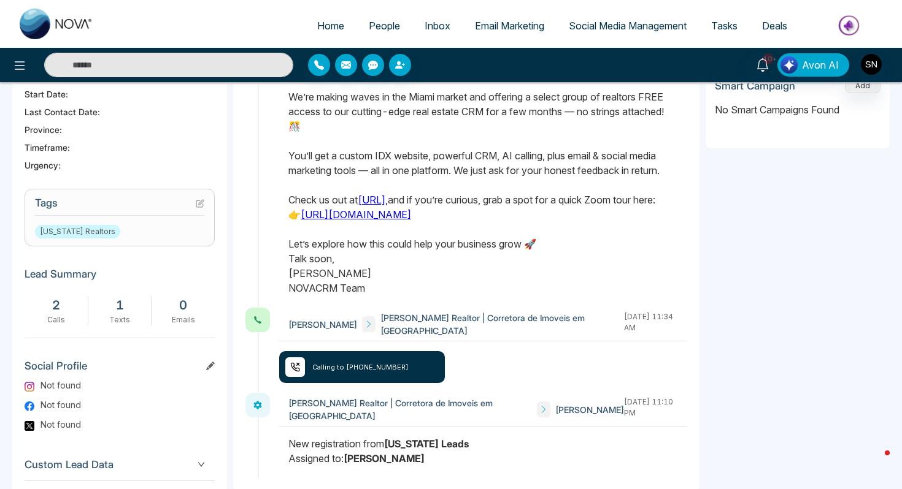
click at [204, 199] on icon at bounding box center [200, 203] width 9 height 9
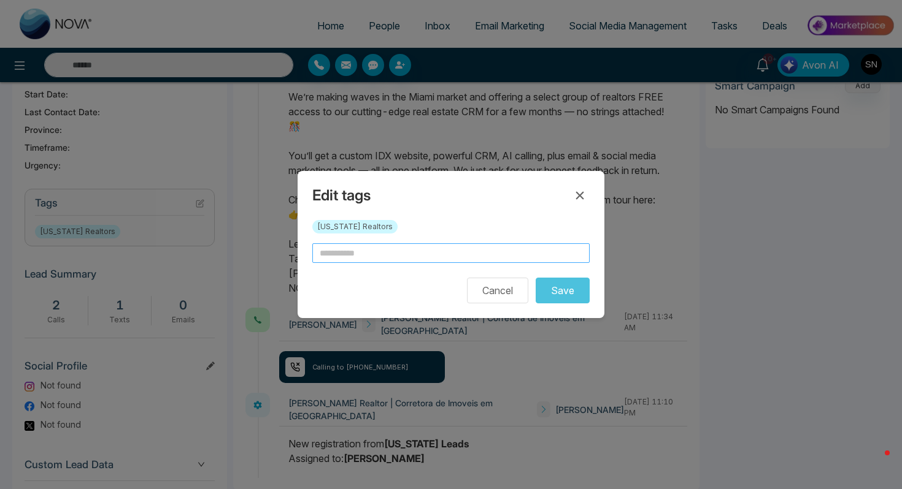
click at [337, 250] on input "text" at bounding box center [450, 254] width 277 height 20
type input "*"
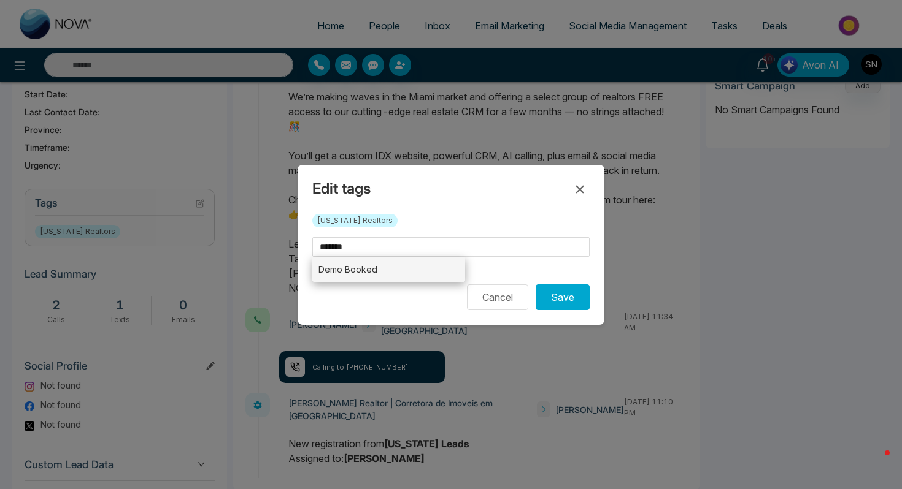
click at [331, 277] on li "Demo Booked" at bounding box center [388, 269] width 153 height 25
type input "**********"
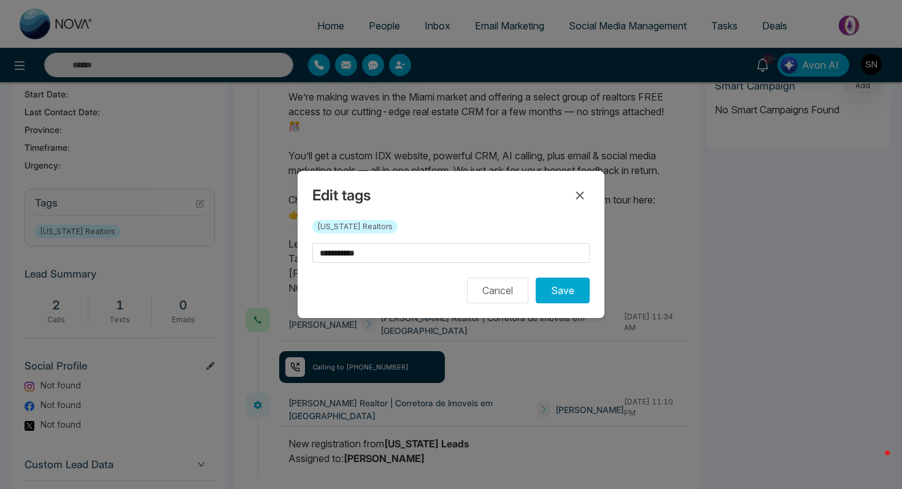
click at [563, 309] on div "**********" at bounding box center [451, 244] width 307 height 147
click at [563, 296] on button "Save" at bounding box center [563, 291] width 54 height 26
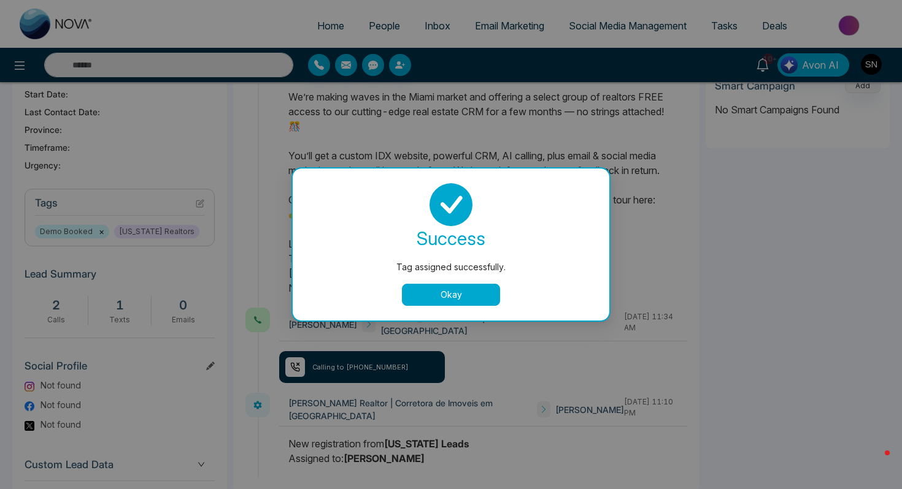
click at [444, 291] on button "Okay" at bounding box center [451, 295] width 98 height 22
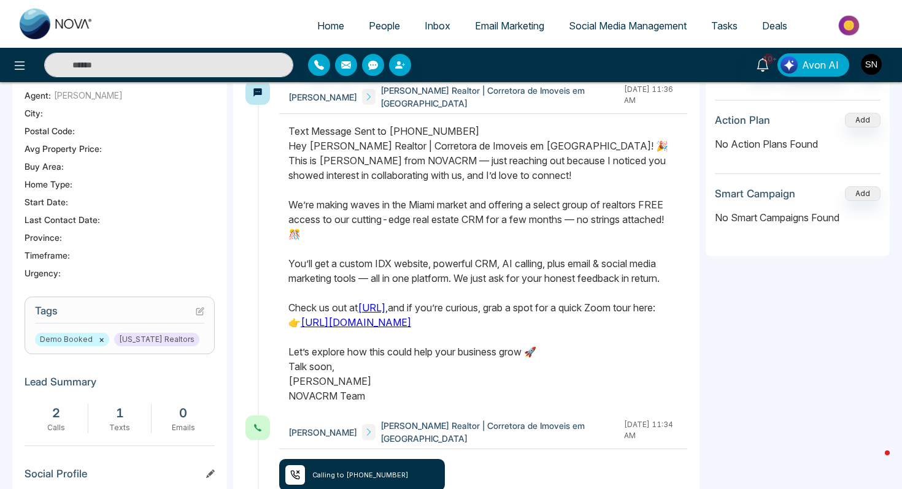
scroll to position [0, 0]
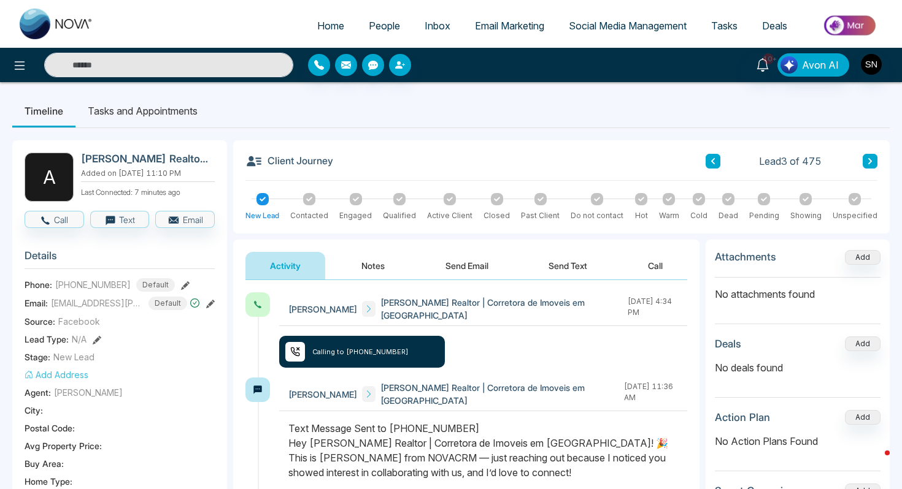
click at [872, 162] on icon at bounding box center [870, 161] width 6 height 7
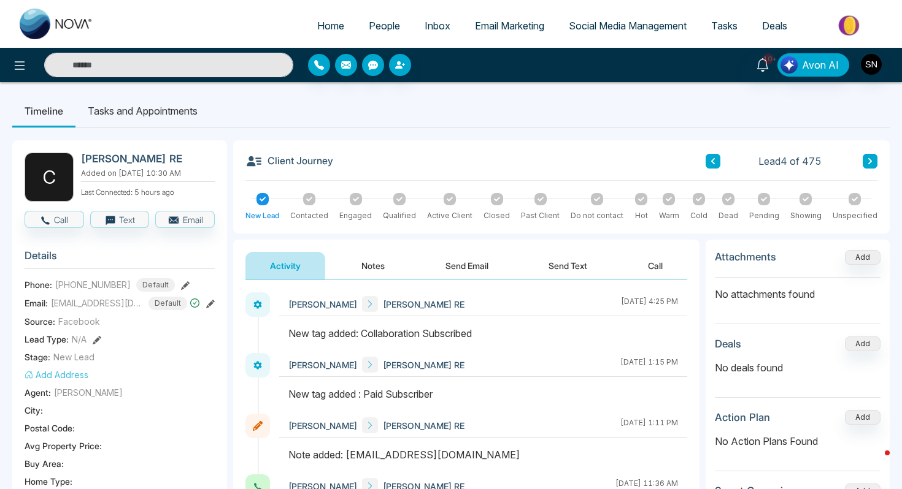
click at [867, 160] on icon at bounding box center [870, 161] width 6 height 7
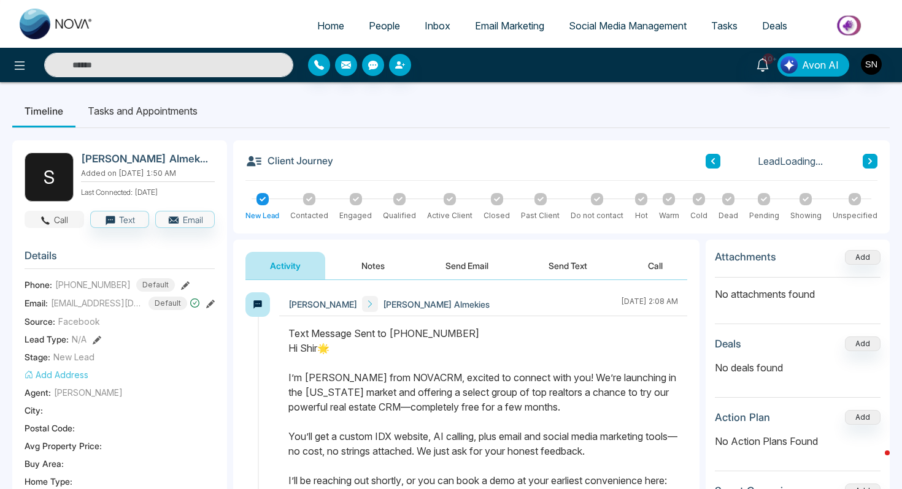
click at [44, 220] on icon "button" at bounding box center [46, 221] width 9 height 9
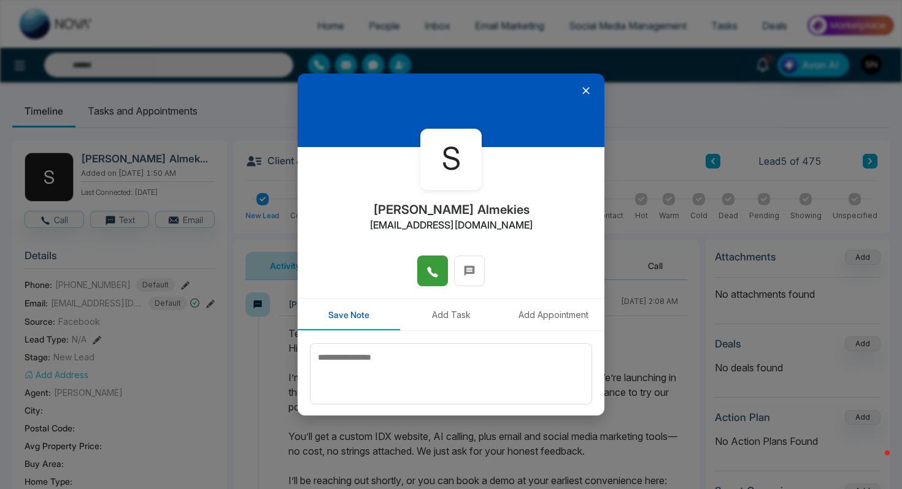
click at [431, 274] on icon at bounding box center [432, 272] width 12 height 12
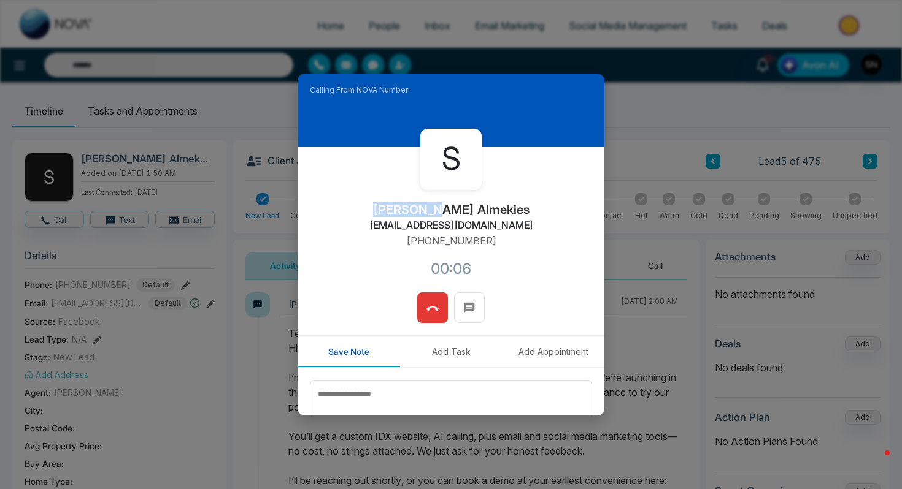
drag, startPoint x: 397, startPoint y: 211, endPoint x: 448, endPoint y: 208, distance: 51.0
click at [448, 208] on h2 "[PERSON_NAME] Almekies" at bounding box center [451, 209] width 156 height 15
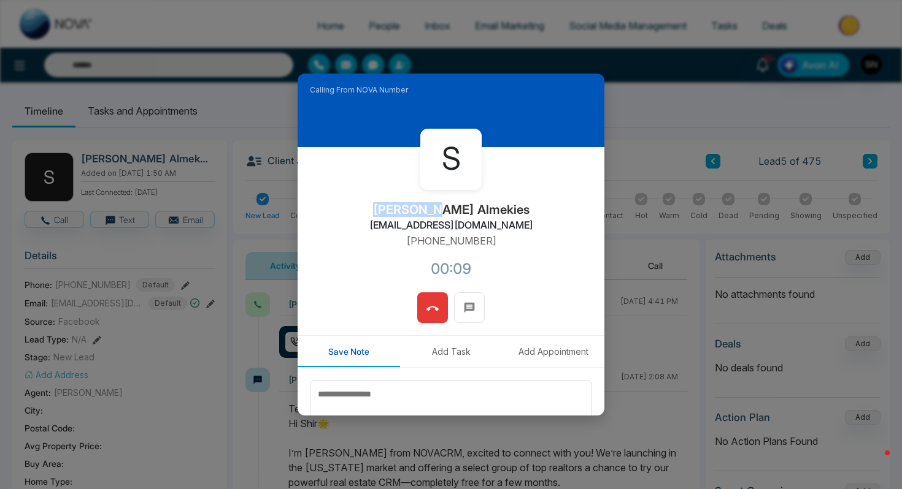
copy h2 "[PERSON_NAME]"
drag, startPoint x: 451, startPoint y: 211, endPoint x: 506, endPoint y: 207, distance: 54.7
click at [506, 208] on div "S [PERSON_NAME] Almekies [EMAIL_ADDRESS][DOMAIN_NAME] [PHONE_NUMBER]:18" at bounding box center [451, 219] width 307 height 145
copy h2 "Almekies"
drag, startPoint x: 398, startPoint y: 228, endPoint x: 502, endPoint y: 229, distance: 104.3
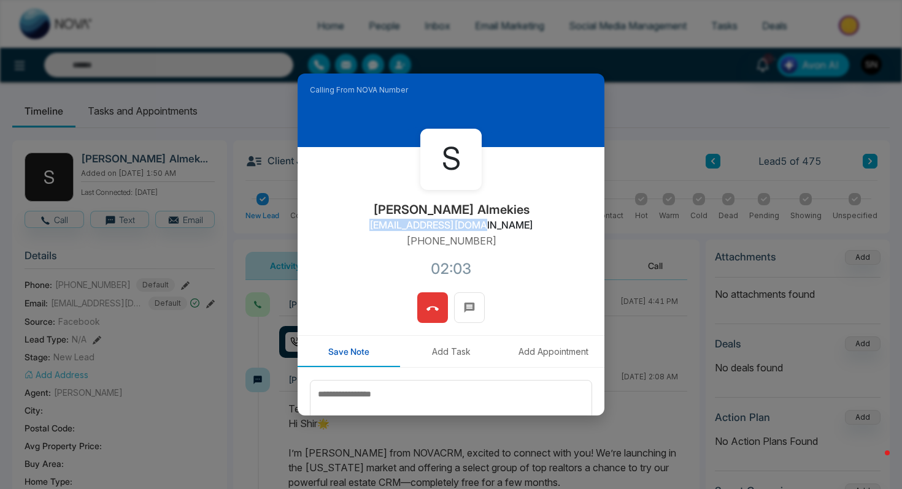
click at [502, 229] on div "S [PERSON_NAME] Almekies [EMAIL_ADDRESS][DOMAIN_NAME] [PHONE_NUMBER]:03" at bounding box center [451, 219] width 307 height 145
copy h2 "[EMAIL_ADDRESS][DOMAIN_NAME]"
click at [431, 309] on icon at bounding box center [432, 309] width 12 height 12
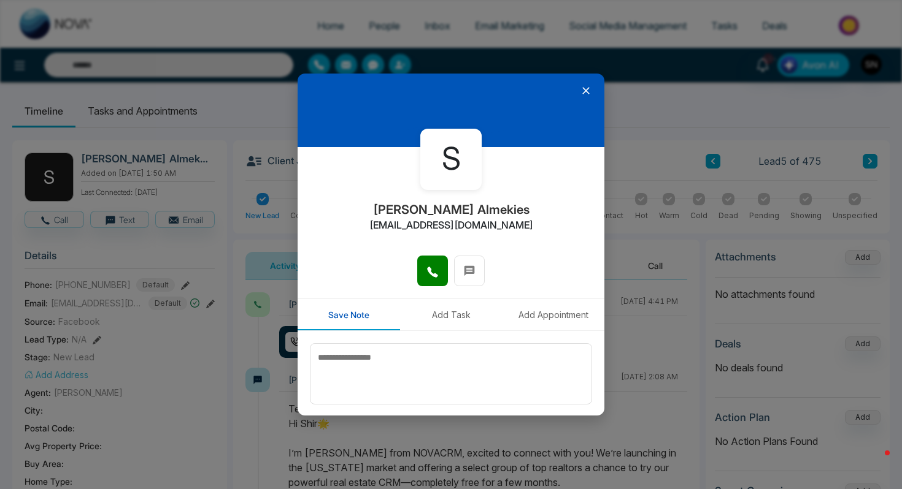
click at [588, 91] on icon at bounding box center [586, 91] width 12 height 12
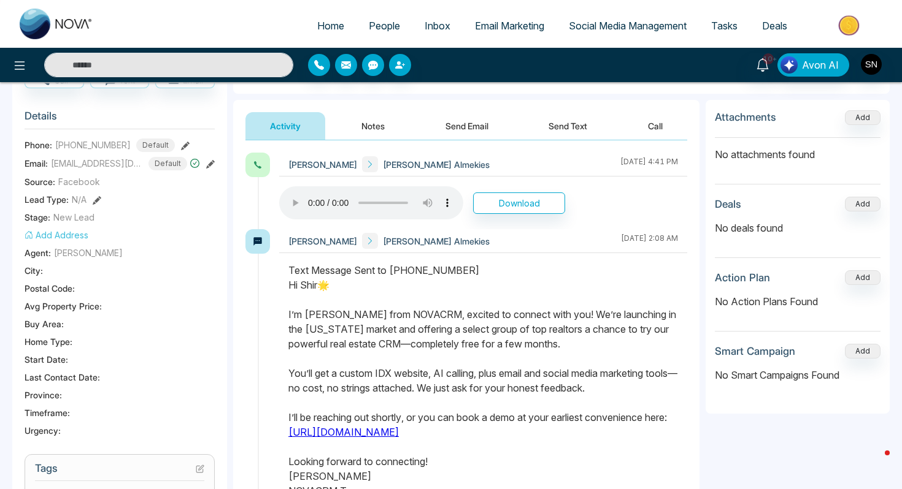
scroll to position [213, 0]
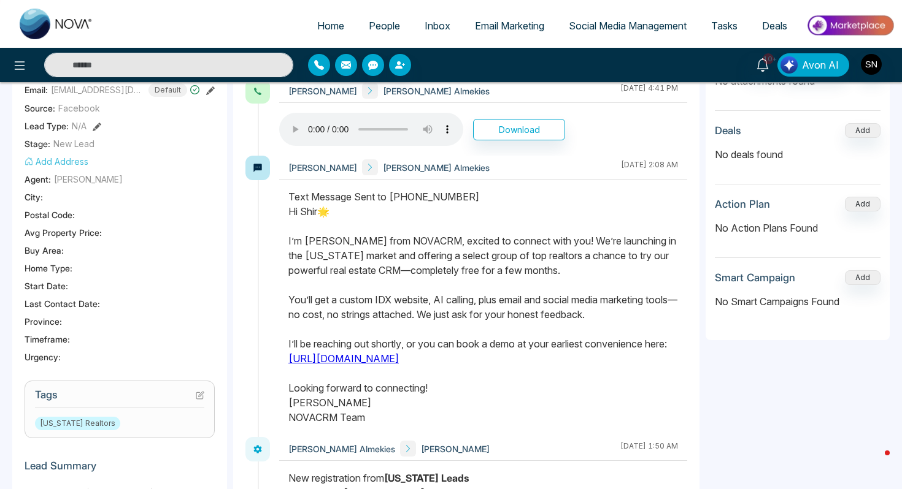
click at [198, 394] on icon at bounding box center [200, 395] width 9 height 9
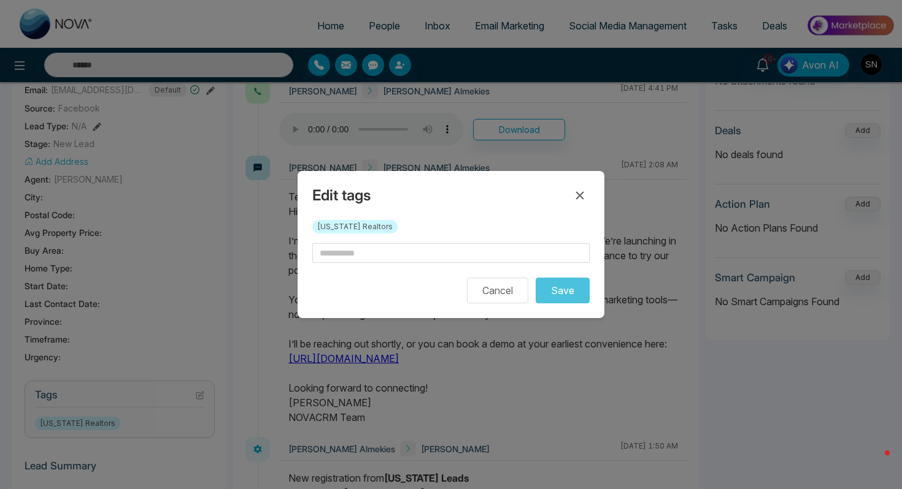
click at [328, 266] on form "Cancel Save" at bounding box center [450, 274] width 277 height 60
click at [334, 248] on input "text" at bounding box center [450, 254] width 277 height 20
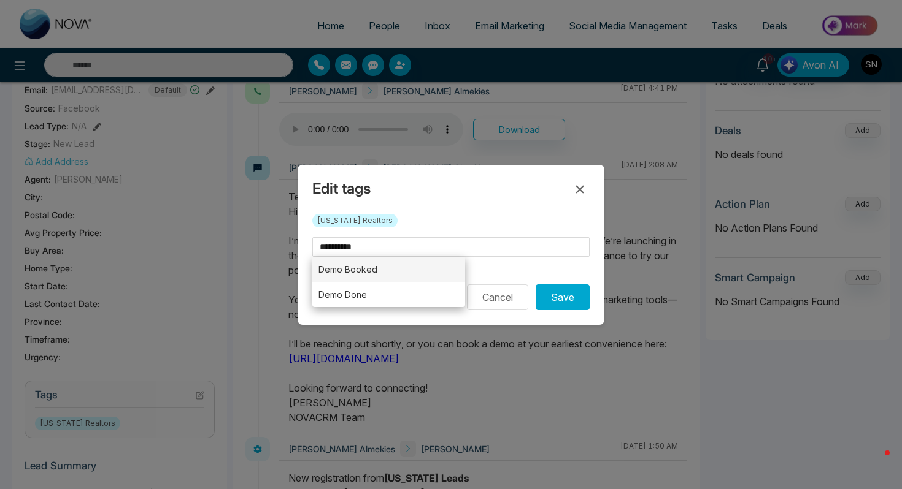
click at [342, 267] on li "Demo Booked" at bounding box center [388, 269] width 153 height 25
type input "**********"
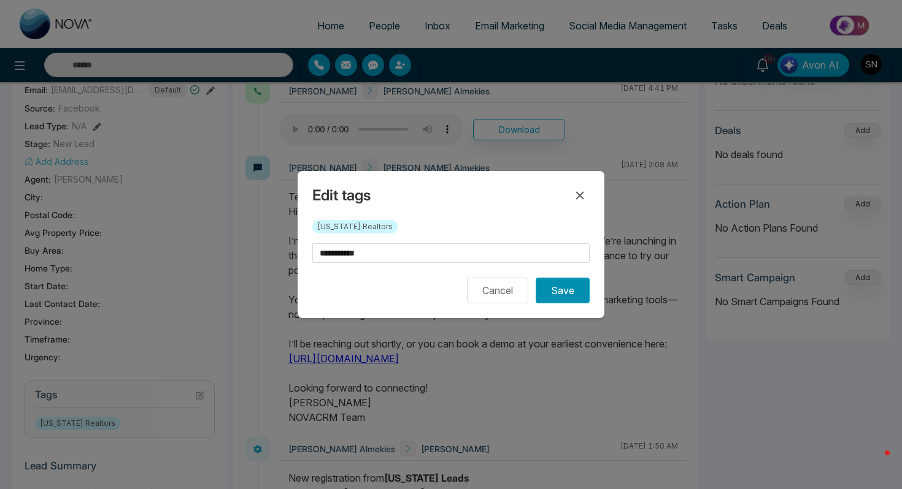
click at [561, 283] on button "Save" at bounding box center [563, 291] width 54 height 26
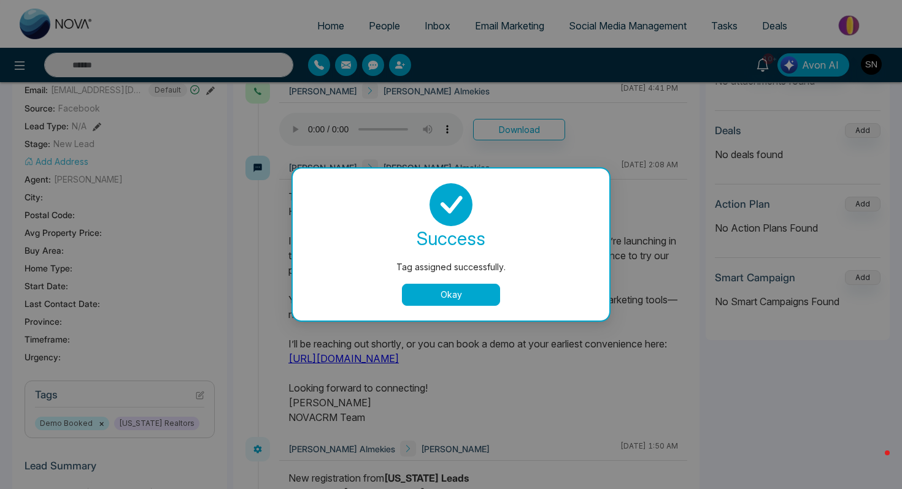
click at [486, 299] on button "Okay" at bounding box center [451, 295] width 98 height 22
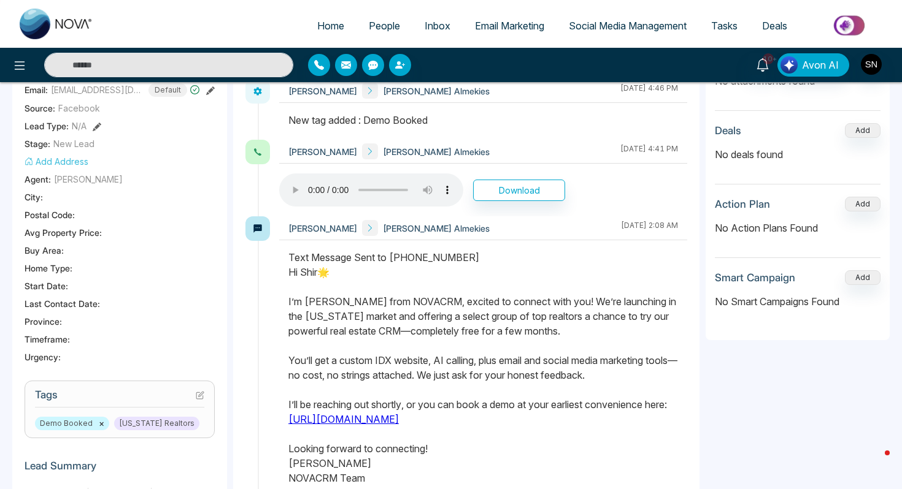
scroll to position [0, 0]
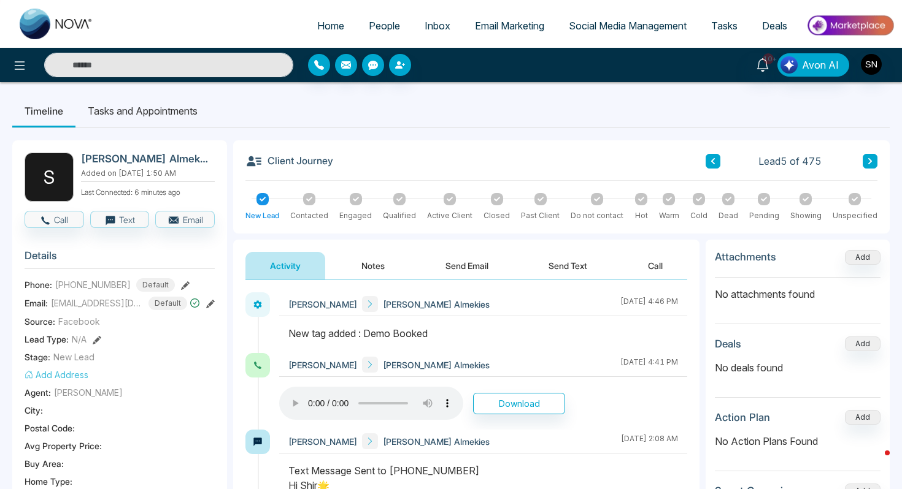
click at [36, 76] on div at bounding box center [162, 65] width 261 height 25
click at [20, 72] on button at bounding box center [19, 65] width 25 height 25
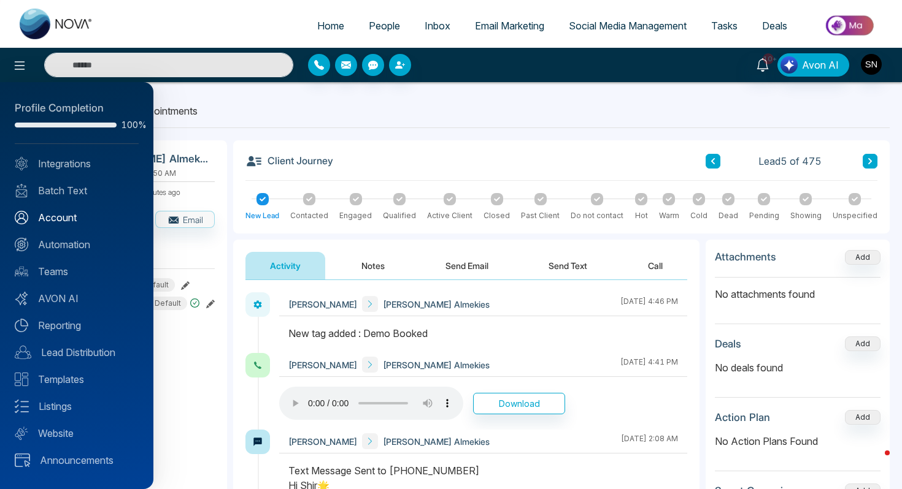
click at [69, 218] on link "Account" at bounding box center [77, 217] width 124 height 15
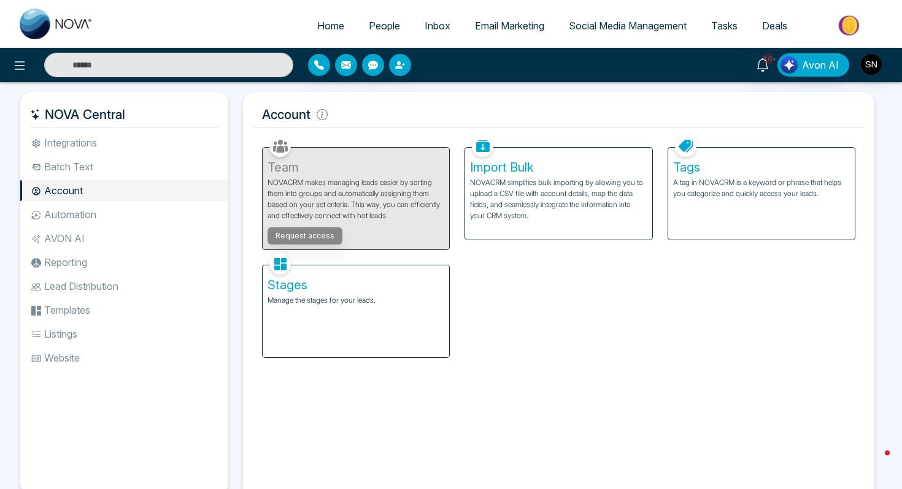
click at [364, 302] on p "Manage the stages for your leads." at bounding box center [355, 300] width 177 height 11
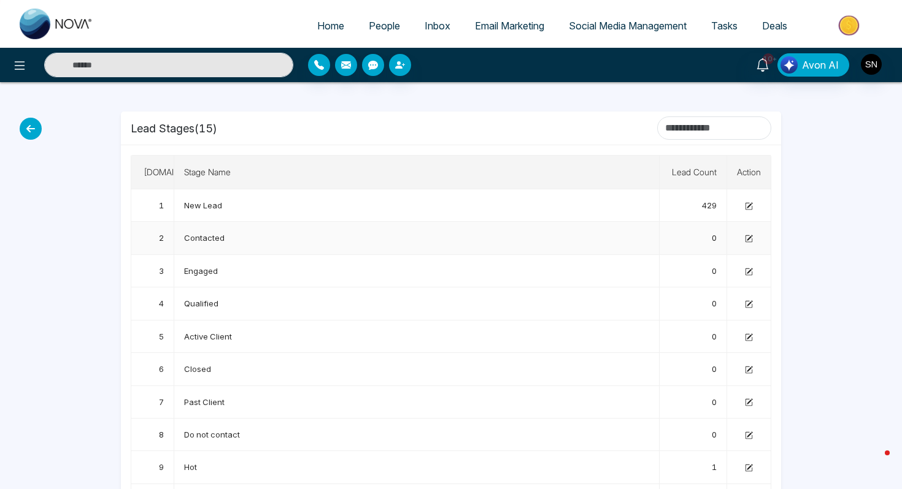
click at [749, 235] on icon at bounding box center [749, 239] width 8 height 8
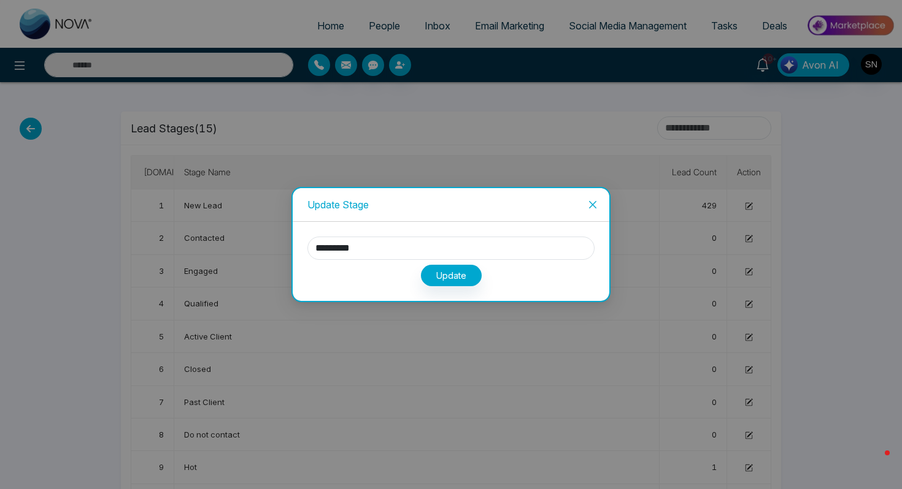
click at [594, 207] on icon "close" at bounding box center [593, 205] width 10 height 10
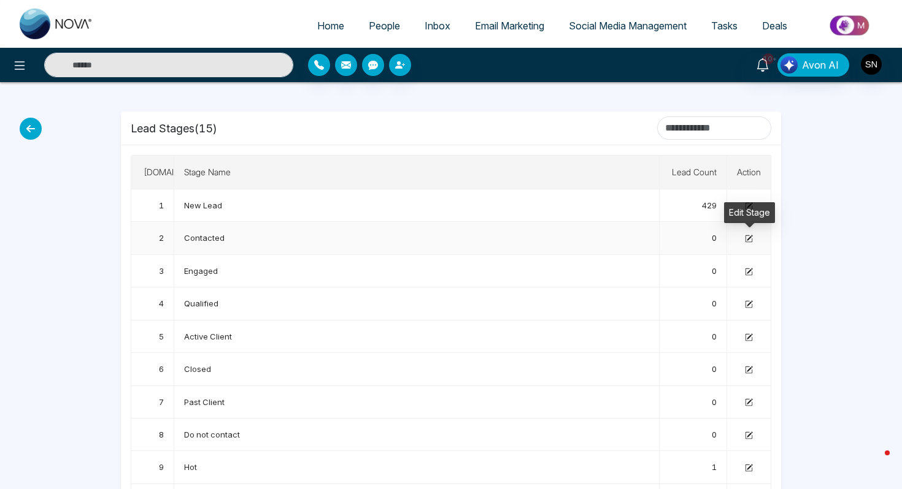
click at [749, 238] on icon at bounding box center [750, 239] width 6 height 6
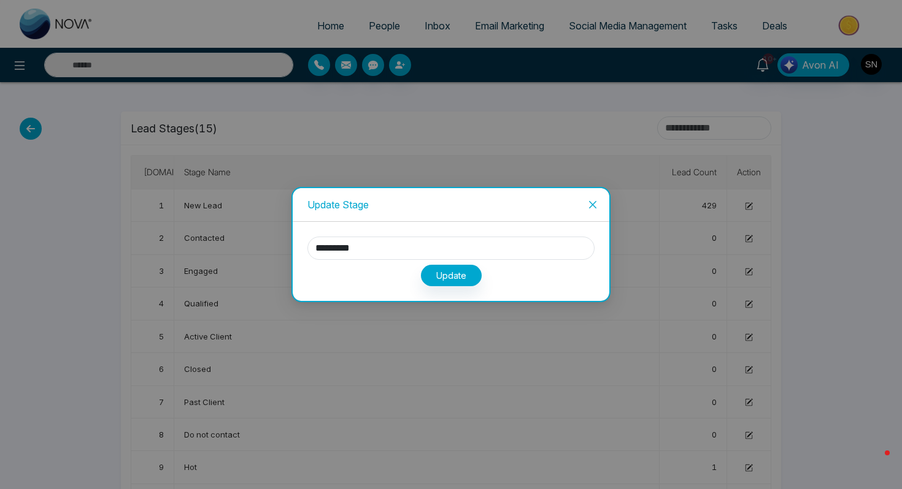
click at [593, 203] on icon "close" at bounding box center [593, 205] width 10 height 10
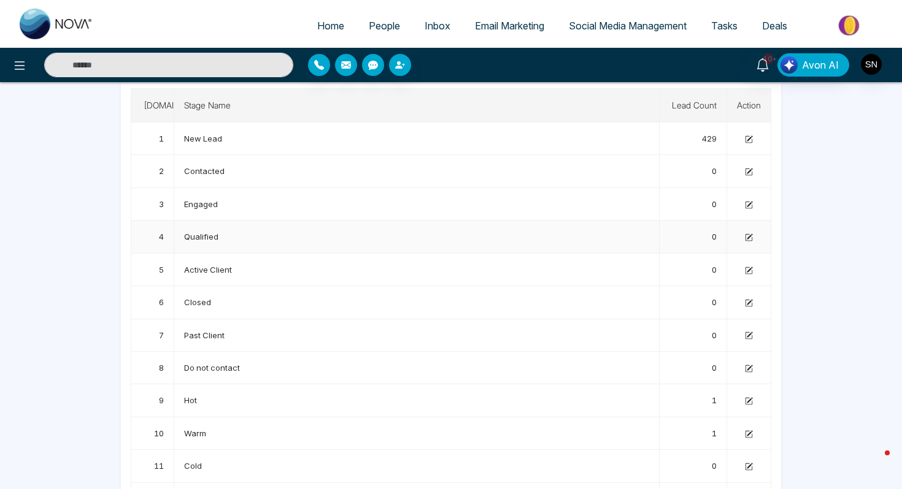
scroll to position [201, 0]
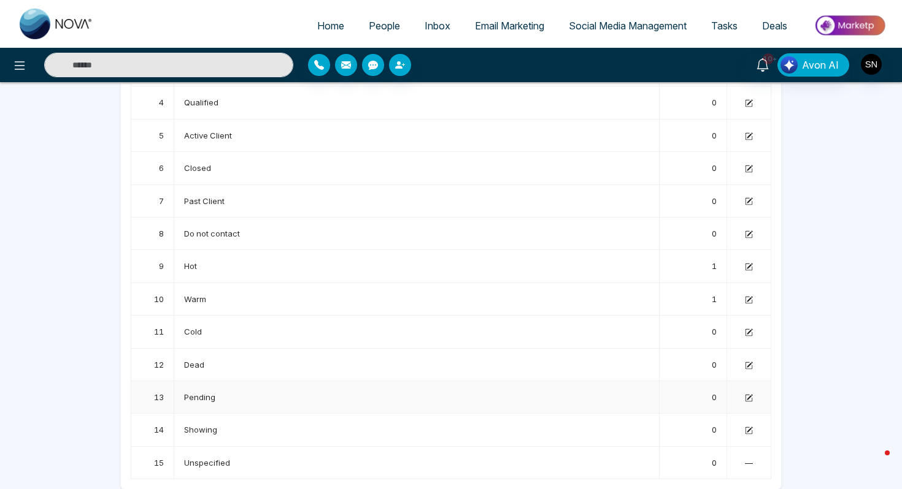
click at [745, 398] on icon at bounding box center [749, 398] width 8 height 8
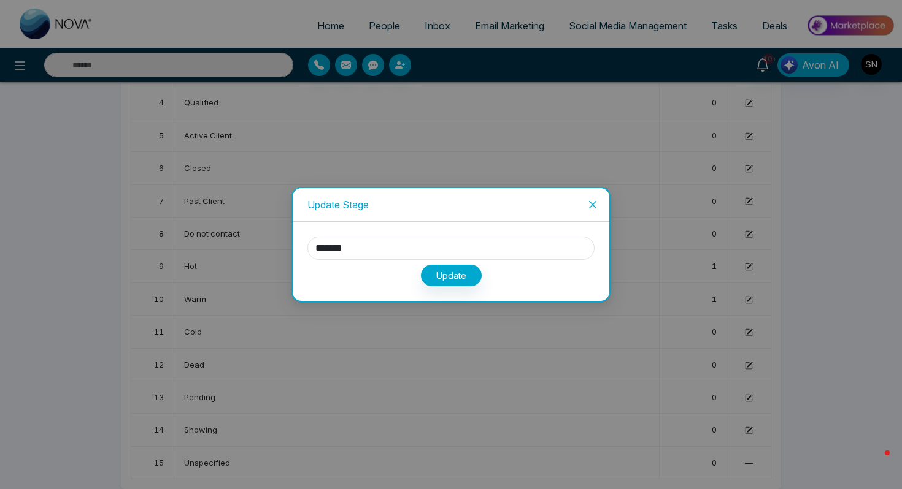
click at [595, 207] on icon "close" at bounding box center [592, 204] width 7 height 7
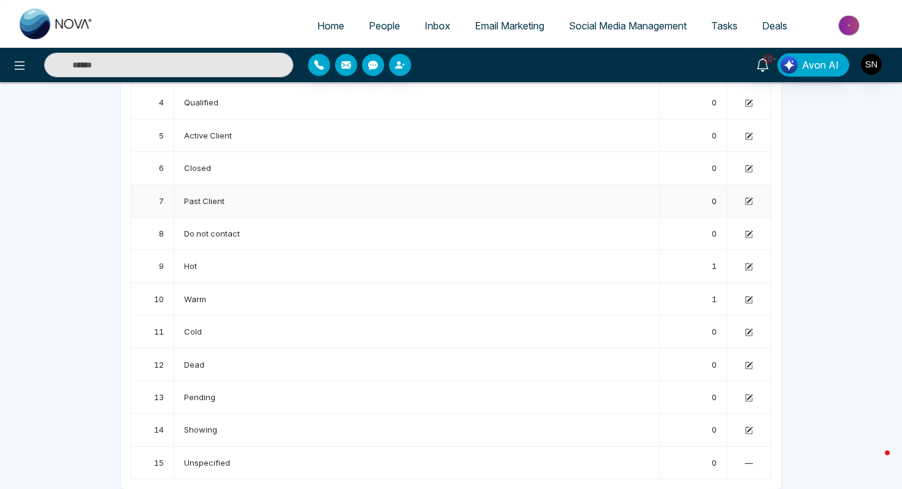
click at [635, 209] on td "Past Client" at bounding box center [416, 201] width 485 height 33
click at [662, 269] on td "1" at bounding box center [692, 266] width 67 height 33
click at [786, 403] on div "Lead Stages ( 15 ) [DOMAIN_NAME] Stage Name Lead Count Action 1 New Lead 429 2 …" at bounding box center [450, 185] width 675 height 608
click at [747, 420] on td at bounding box center [749, 430] width 44 height 33
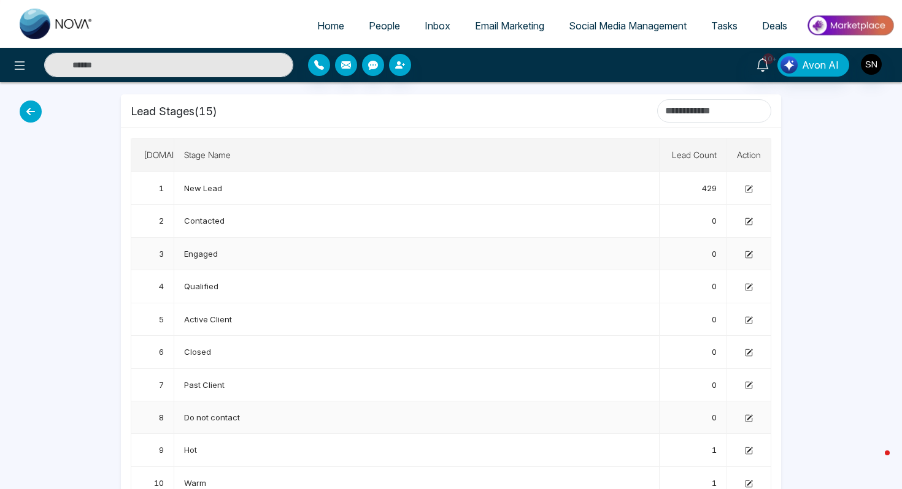
scroll to position [0, 0]
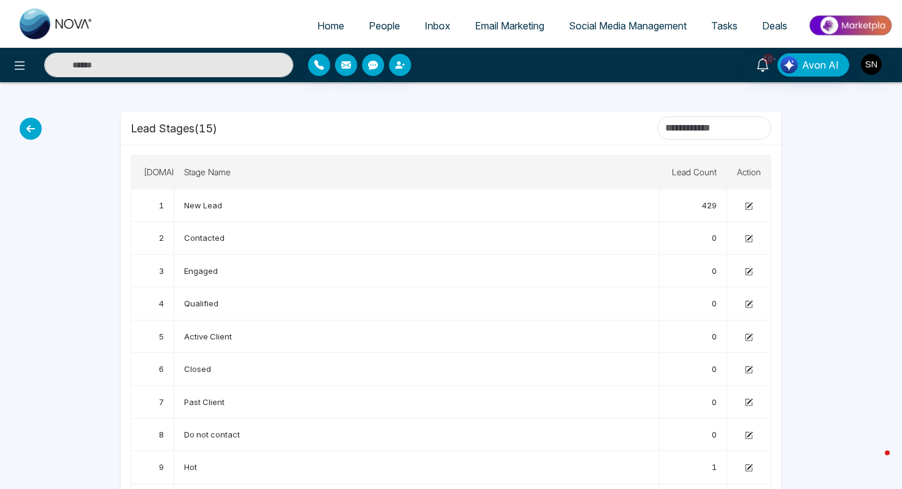
click at [28, 127] on icon at bounding box center [31, 129] width 22 height 22
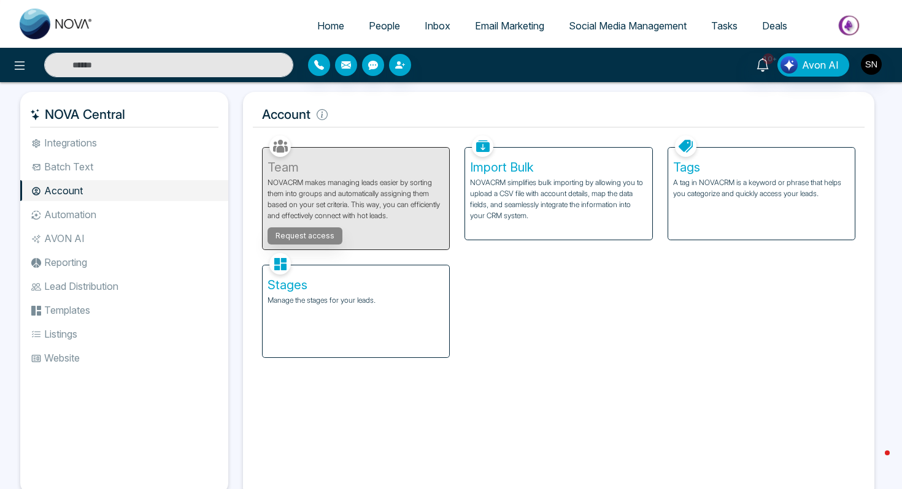
click at [372, 12] on ul "Home People Inbox Email Marketing Social Media Management Tasks Deals" at bounding box center [500, 27] width 789 height 34
click at [373, 24] on span "People" at bounding box center [384, 26] width 31 height 12
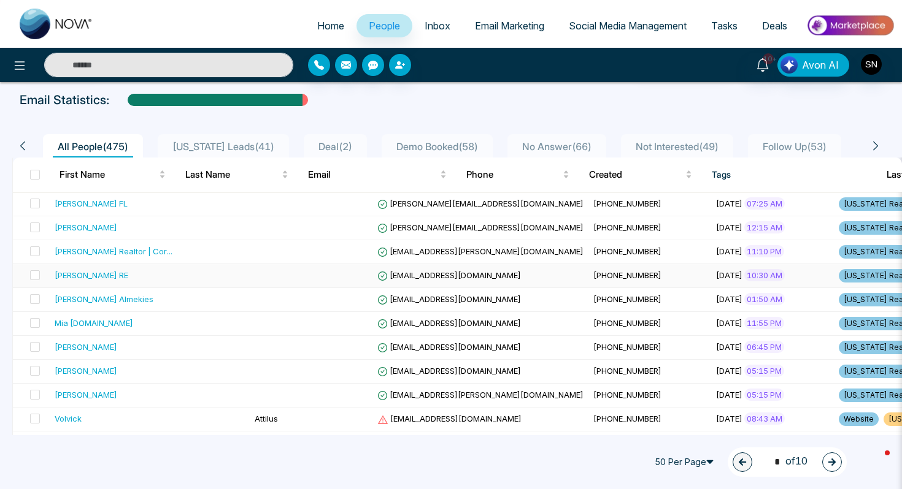
scroll to position [75, 0]
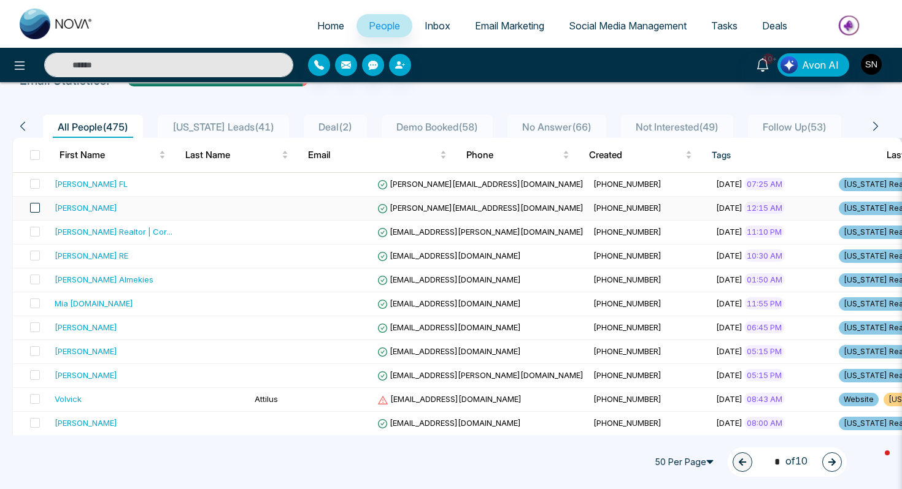
click at [34, 209] on span at bounding box center [35, 208] width 10 height 10
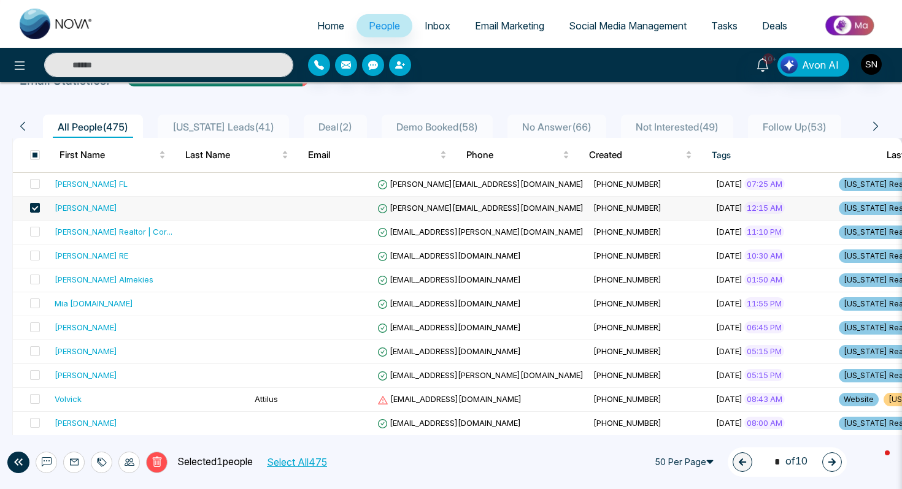
click at [95, 459] on div at bounding box center [101, 462] width 21 height 21
click at [87, 418] on link "Add Tags" at bounding box center [71, 415] width 39 height 10
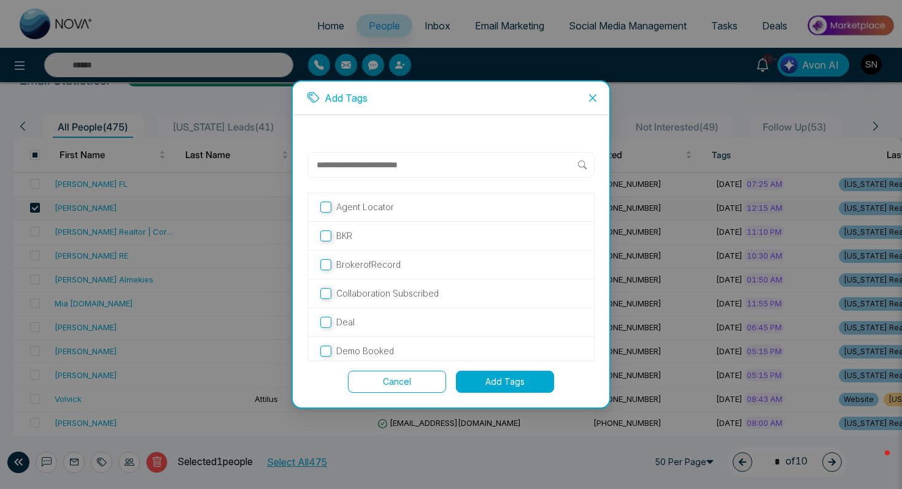
click at [370, 177] on div at bounding box center [450, 165] width 287 height 26
click at [370, 166] on input "text" at bounding box center [446, 165] width 263 height 15
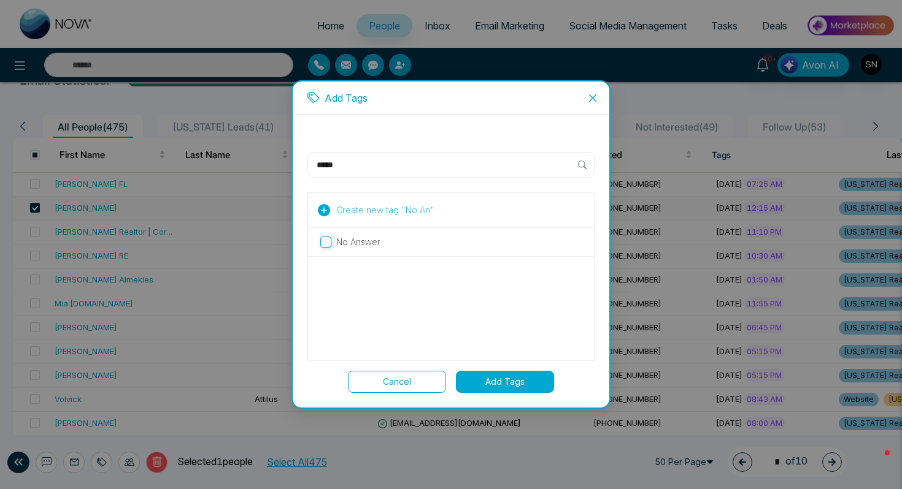
type input "*****"
click at [369, 237] on p "No Answer" at bounding box center [358, 242] width 44 height 13
click at [496, 380] on button "Add Tags" at bounding box center [505, 382] width 98 height 22
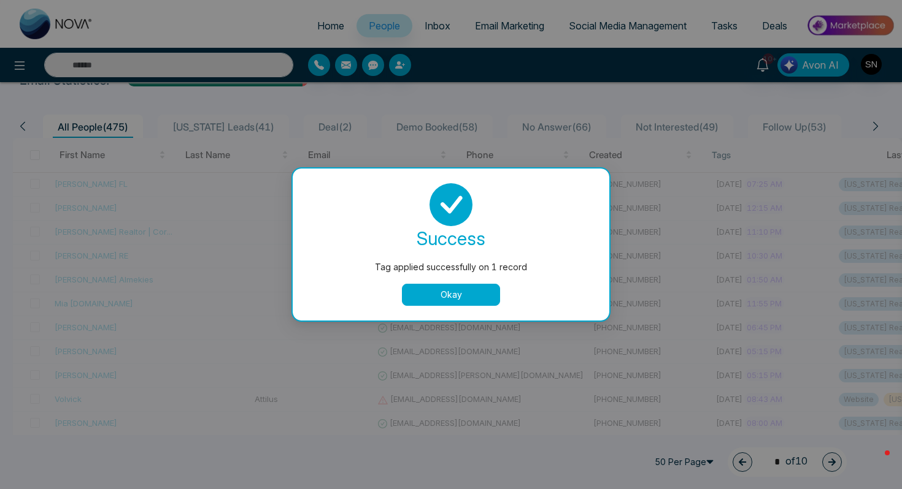
click at [451, 278] on div "success Tag applied successfully on 1 record Okay" at bounding box center [450, 244] width 287 height 123
click at [456, 294] on button "Okay" at bounding box center [451, 295] width 98 height 22
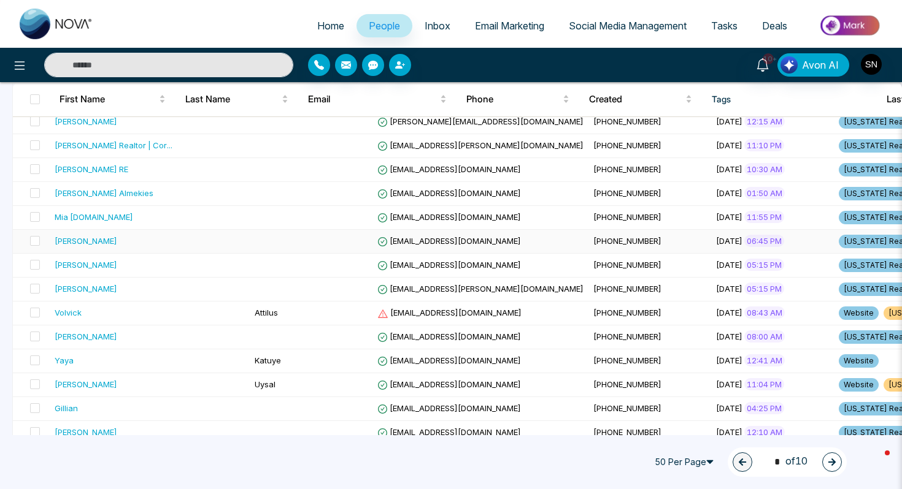
scroll to position [161, 0]
click at [415, 214] on td "[EMAIL_ADDRESS][DOMAIN_NAME]" at bounding box center [480, 219] width 216 height 24
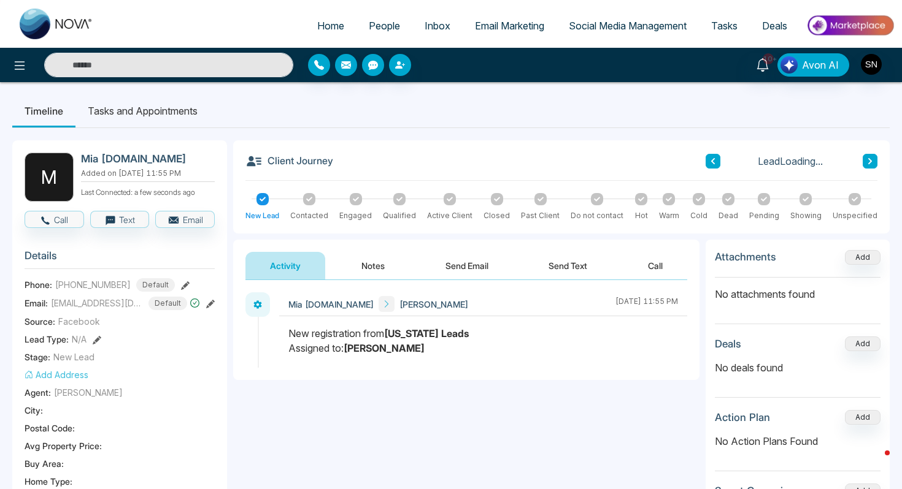
click at [51, 216] on button "Call" at bounding box center [55, 219] width 60 height 17
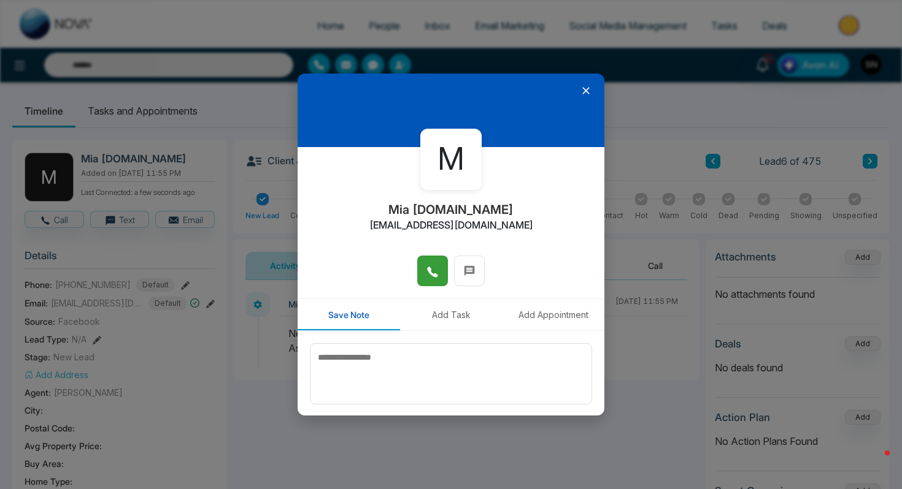
click at [439, 280] on button at bounding box center [432, 271] width 31 height 31
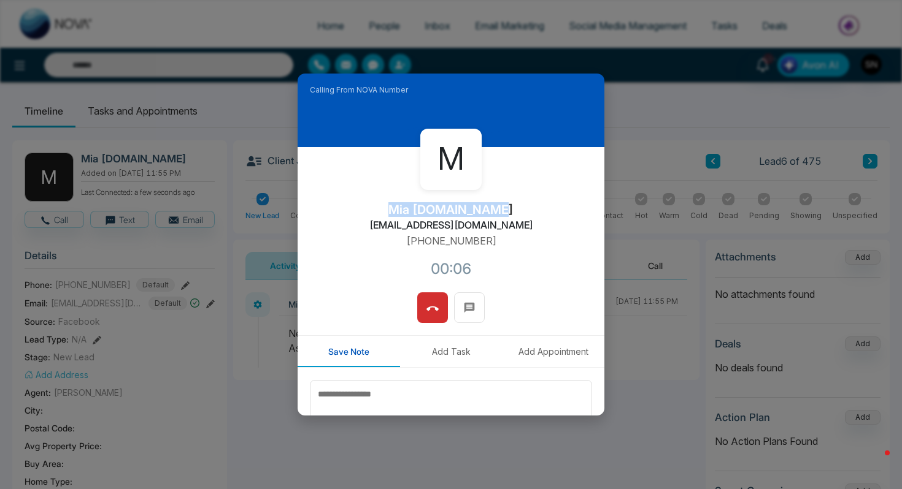
drag, startPoint x: 410, startPoint y: 201, endPoint x: 498, endPoint y: 205, distance: 87.8
click at [498, 205] on div "M Mia [DOMAIN_NAME] [EMAIL_ADDRESS][DOMAIN_NAME] [PHONE_NUMBER]:06" at bounding box center [451, 219] width 307 height 145
copy h2 "Mia [DOMAIN_NAME]"
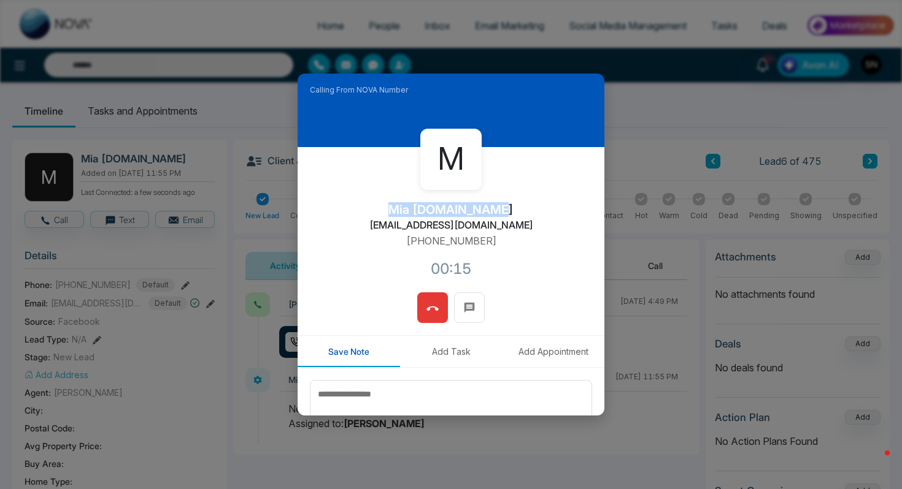
click at [429, 309] on icon at bounding box center [432, 308] width 12 height 4
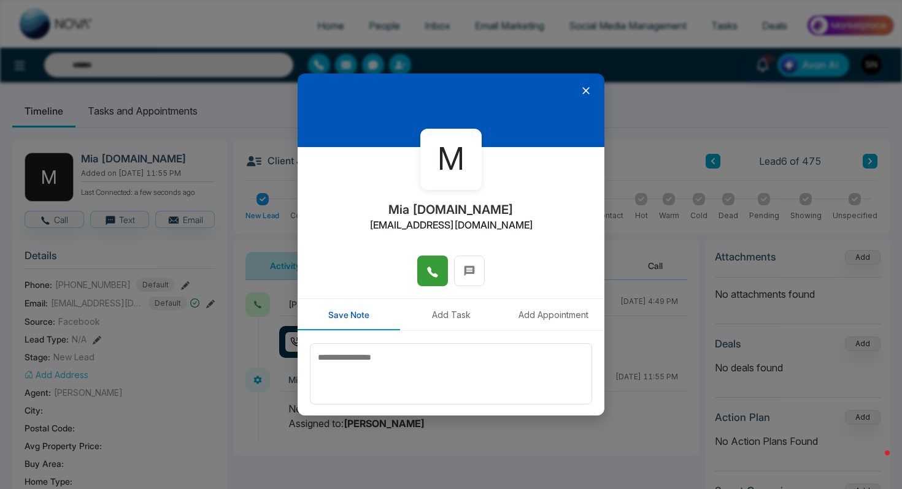
click at [582, 89] on icon at bounding box center [586, 91] width 12 height 12
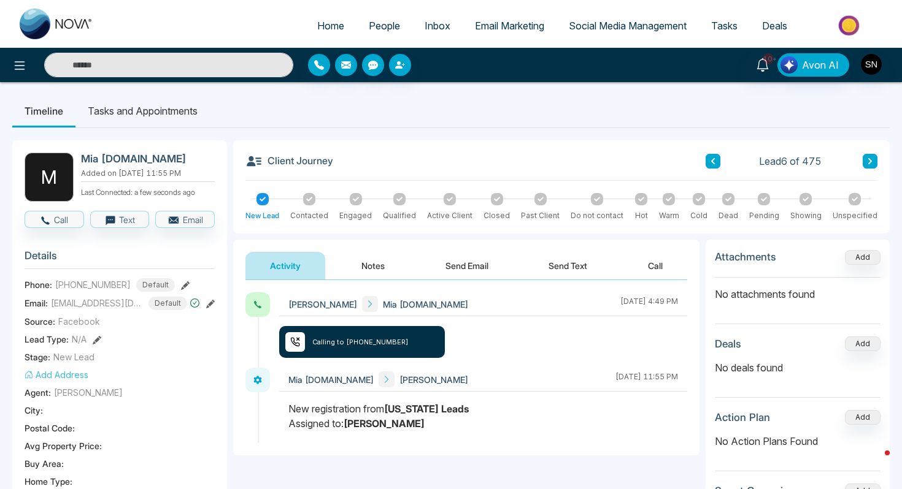
click at [569, 263] on button "Send Text" at bounding box center [568, 266] width 88 height 28
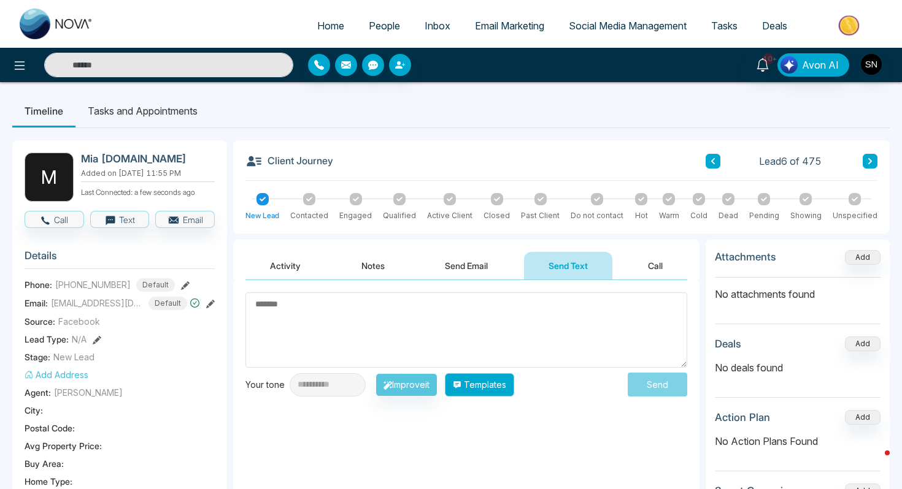
click at [502, 377] on button "Templates" at bounding box center [479, 385] width 69 height 23
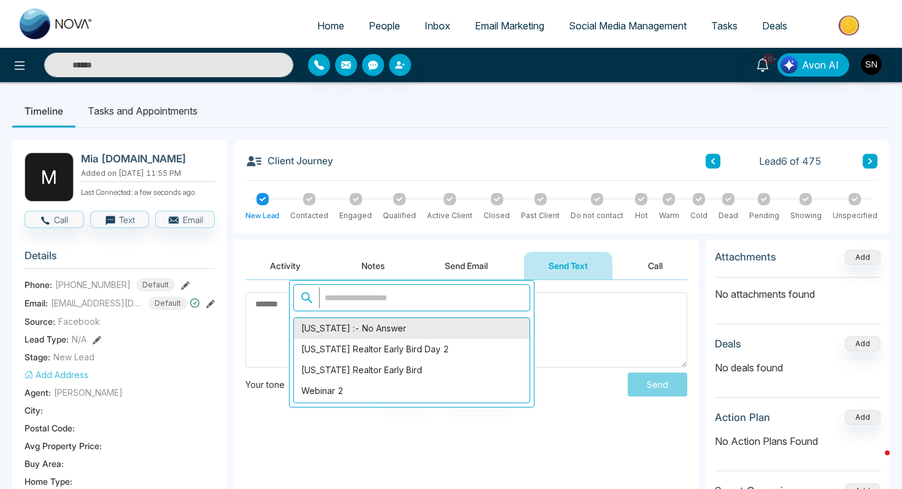
click at [409, 337] on div "[US_STATE] :- No Answer" at bounding box center [412, 328] width 236 height 21
type textarea "**********"
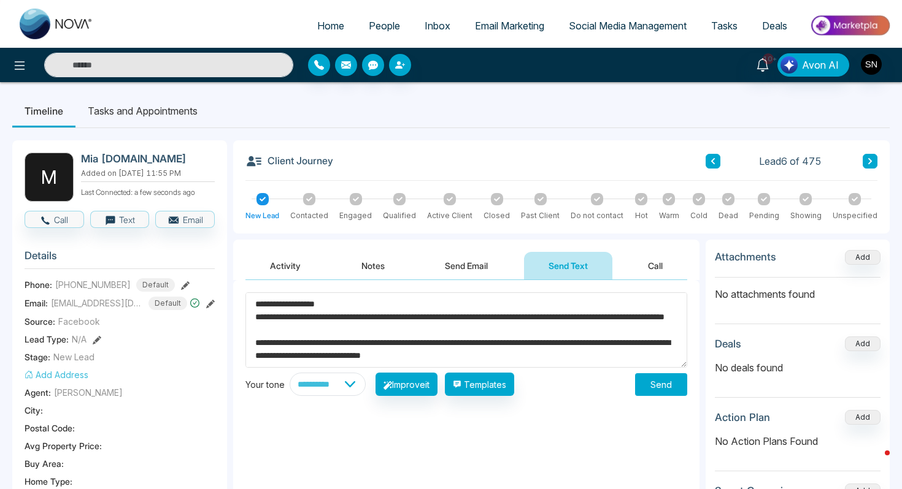
click at [655, 391] on button "Send" at bounding box center [661, 385] width 52 height 23
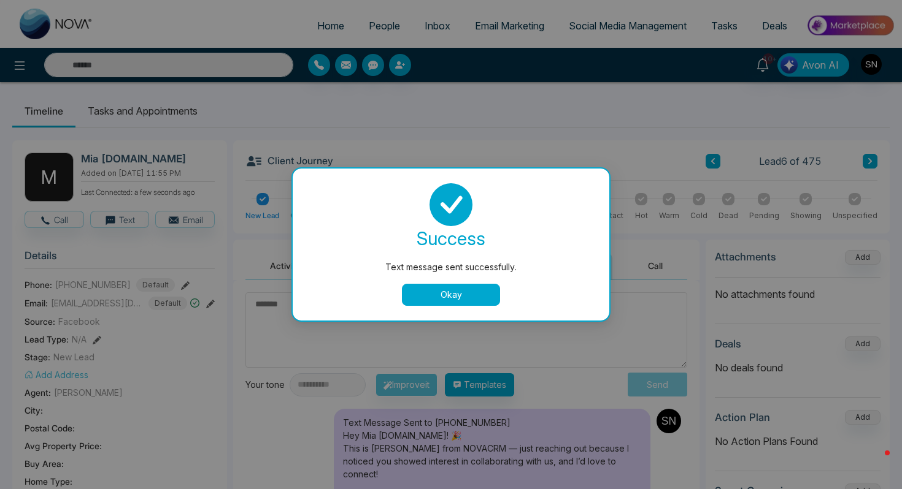
click at [427, 294] on button "Okay" at bounding box center [451, 295] width 98 height 22
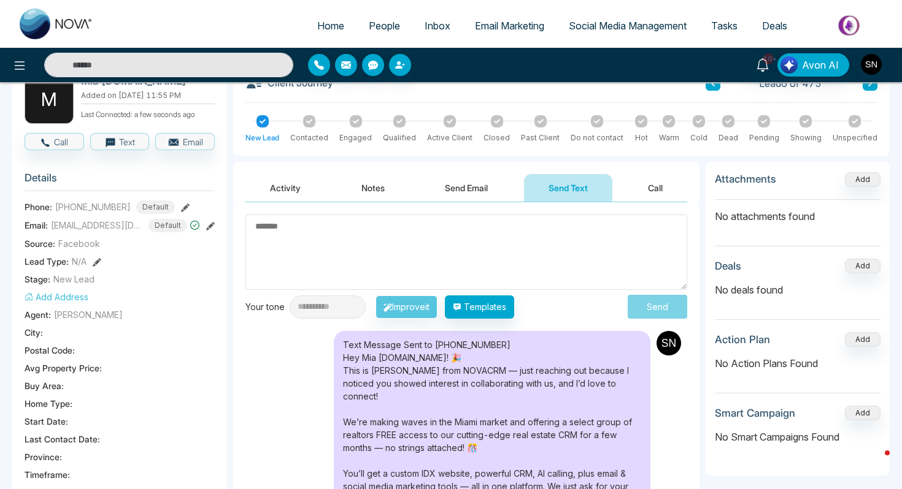
scroll to position [77, 0]
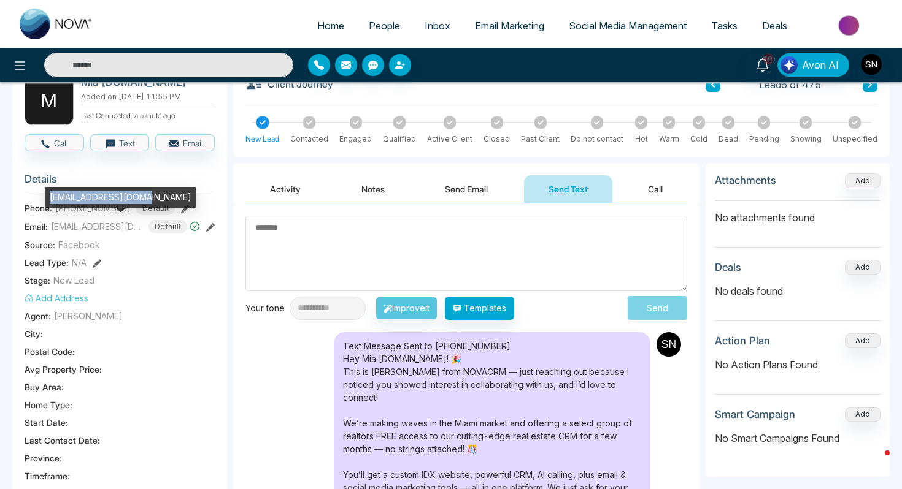
drag, startPoint x: 49, startPoint y: 193, endPoint x: 144, endPoint y: 196, distance: 94.5
click at [144, 196] on div "[EMAIL_ADDRESS][DOMAIN_NAME]" at bounding box center [121, 197] width 152 height 21
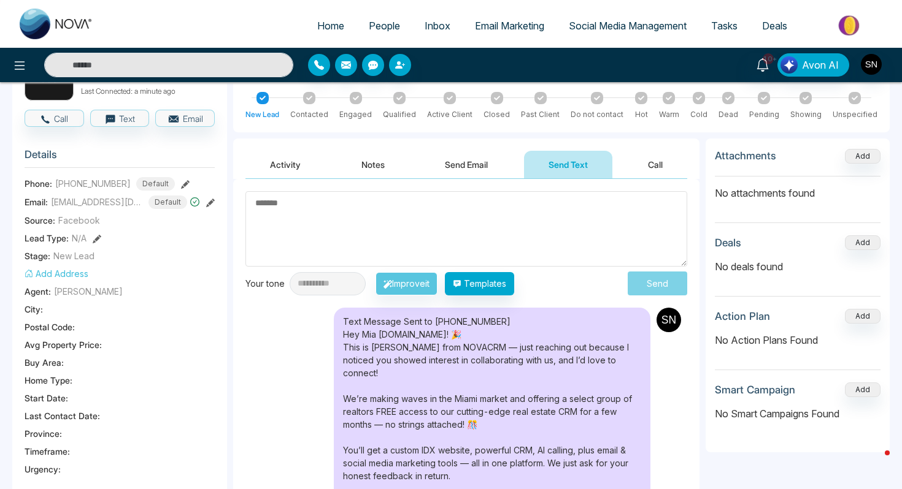
scroll to position [89, 0]
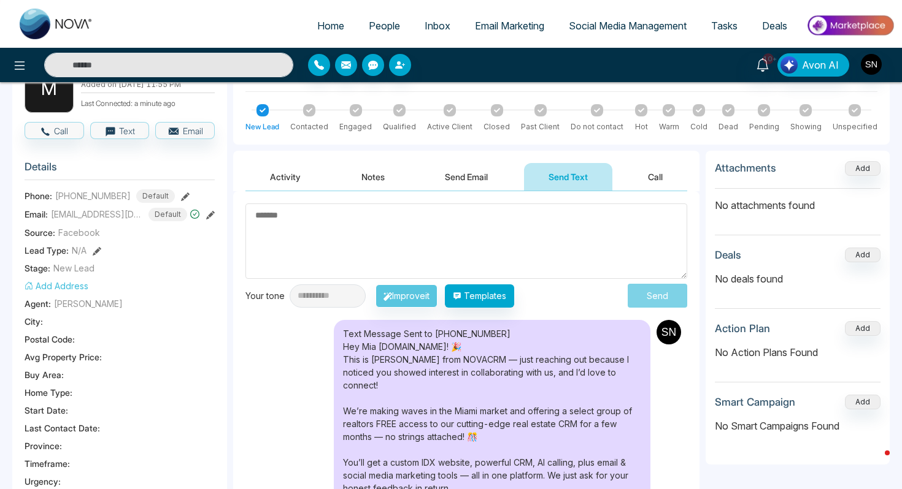
click at [294, 213] on textarea at bounding box center [466, 241] width 442 height 75
click at [289, 168] on button "Activity" at bounding box center [285, 177] width 80 height 28
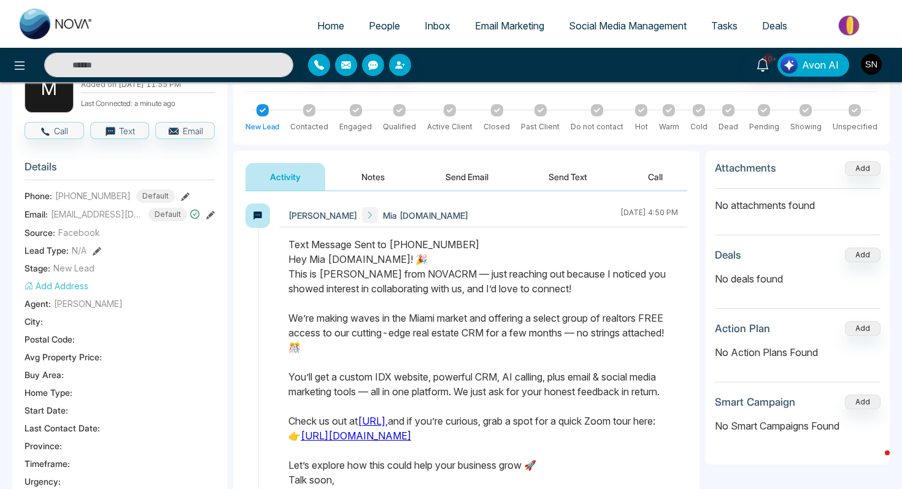
click at [358, 173] on button "Notes" at bounding box center [373, 177] width 72 height 28
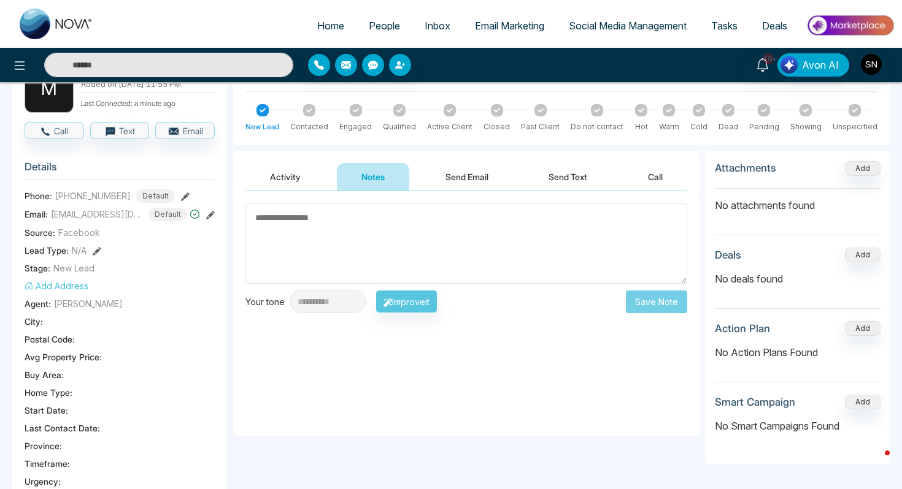
click at [347, 245] on textarea at bounding box center [466, 244] width 442 height 80
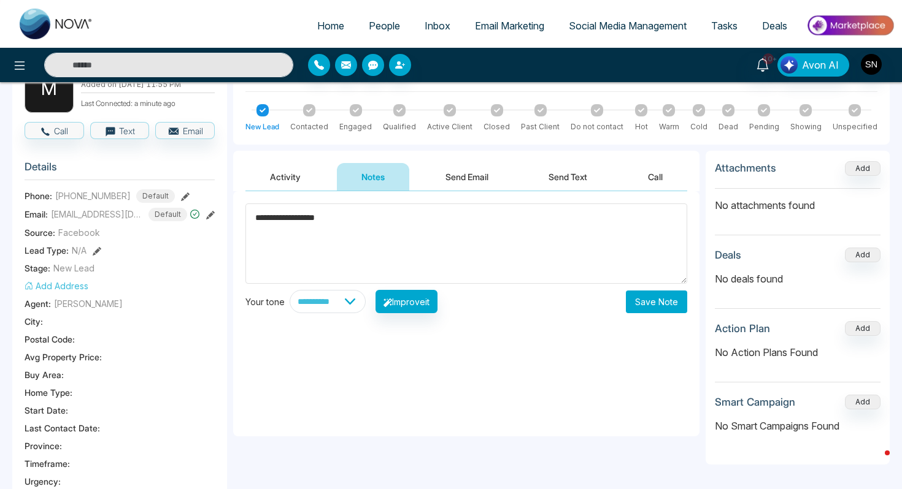
type textarea "**********"
click at [674, 304] on button "Save Note" at bounding box center [656, 302] width 61 height 23
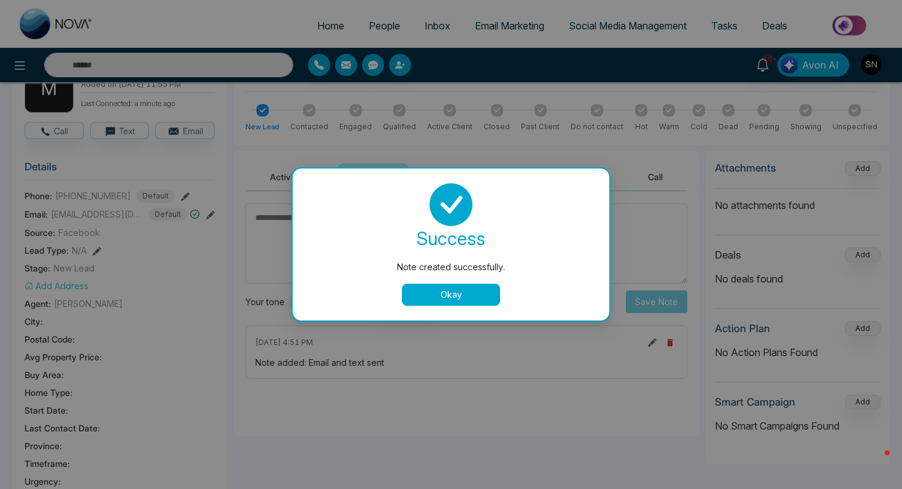
click at [490, 290] on button "Okay" at bounding box center [451, 295] width 98 height 22
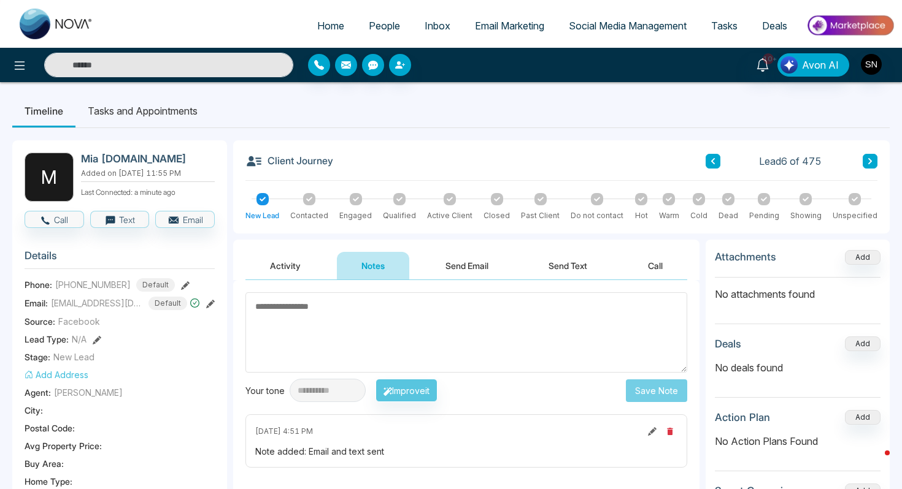
click at [860, 154] on div "Lead 6 of 475" at bounding box center [791, 161] width 172 height 15
click at [870, 161] on icon at bounding box center [870, 161] width 4 height 6
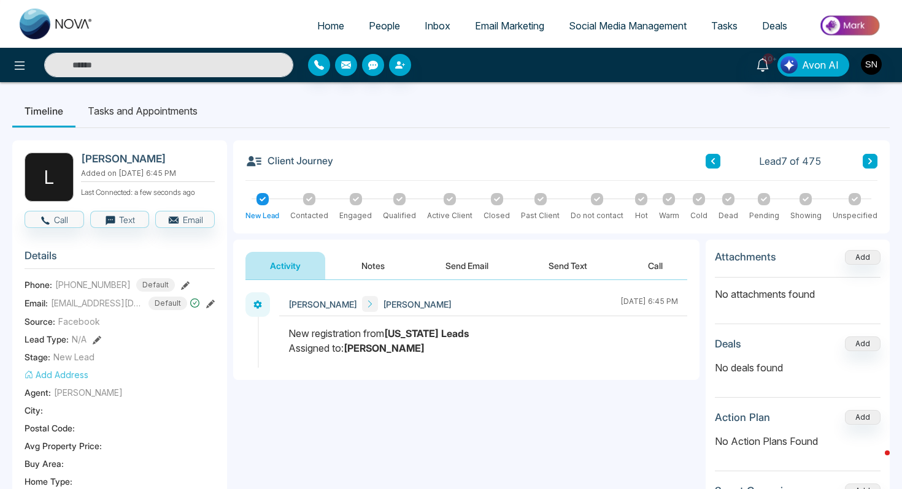
click at [712, 161] on icon at bounding box center [713, 161] width 4 height 6
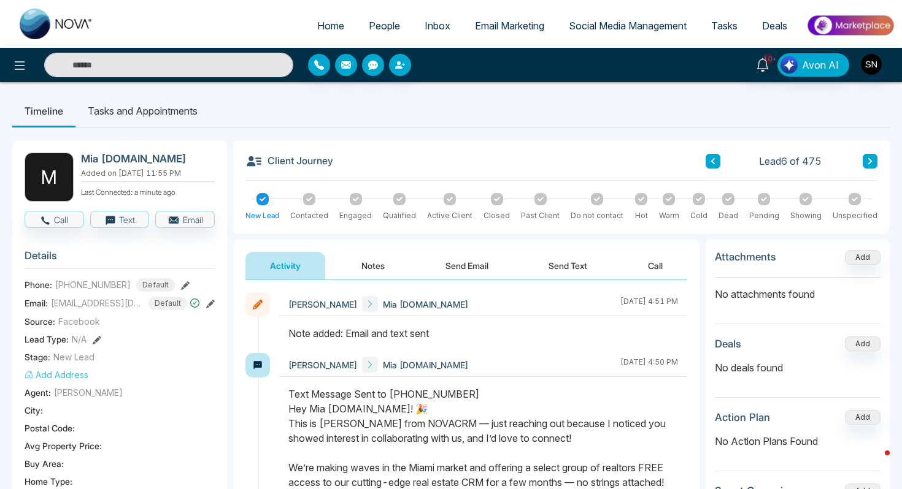
click at [380, 265] on button "Notes" at bounding box center [373, 266] width 72 height 28
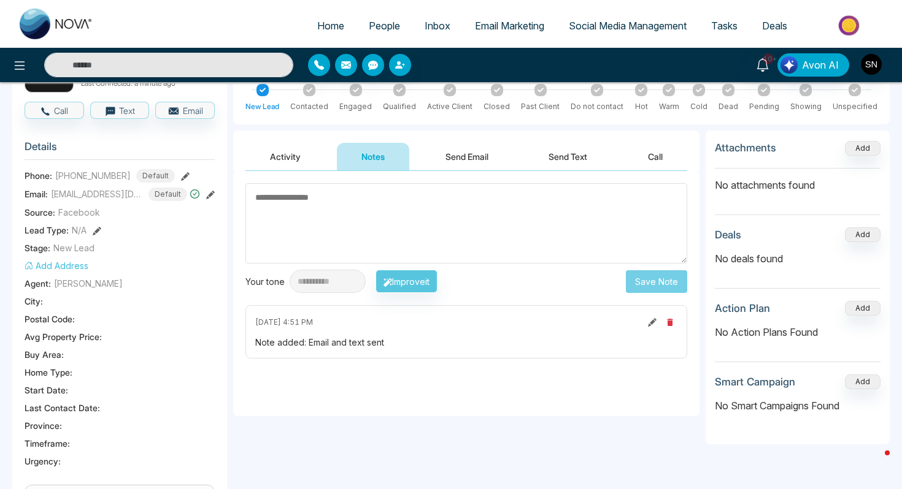
scroll to position [110, 0]
click at [375, 244] on textarea at bounding box center [466, 223] width 442 height 80
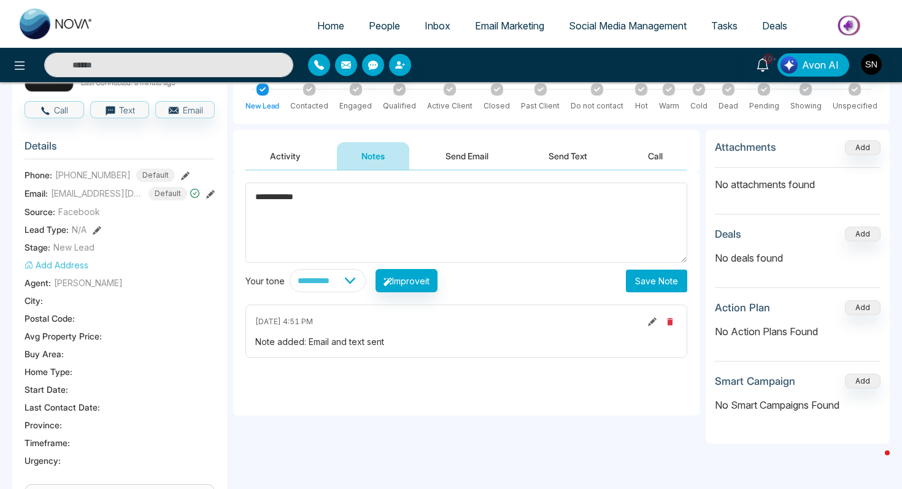
type textarea "**********"
click at [658, 293] on div "**********" at bounding box center [466, 293] width 466 height 245
click at [654, 278] on button "Save Note" at bounding box center [656, 281] width 61 height 23
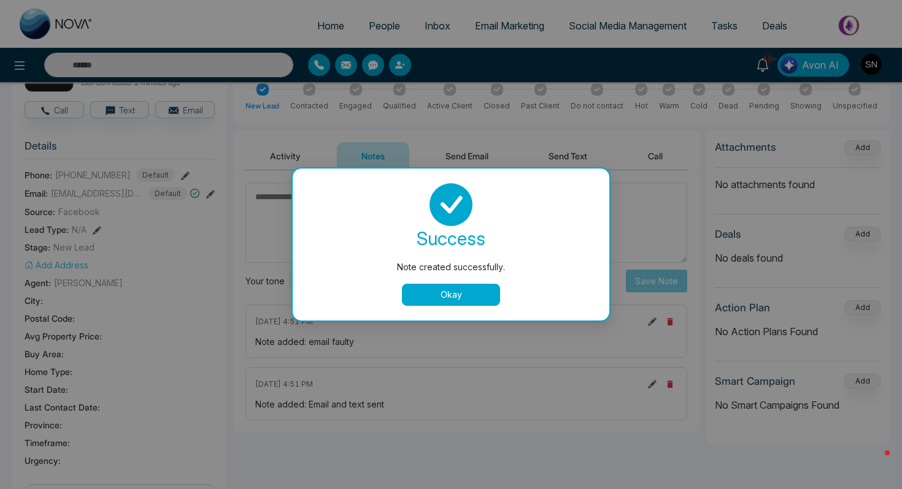
click at [479, 291] on button "Okay" at bounding box center [451, 295] width 98 height 22
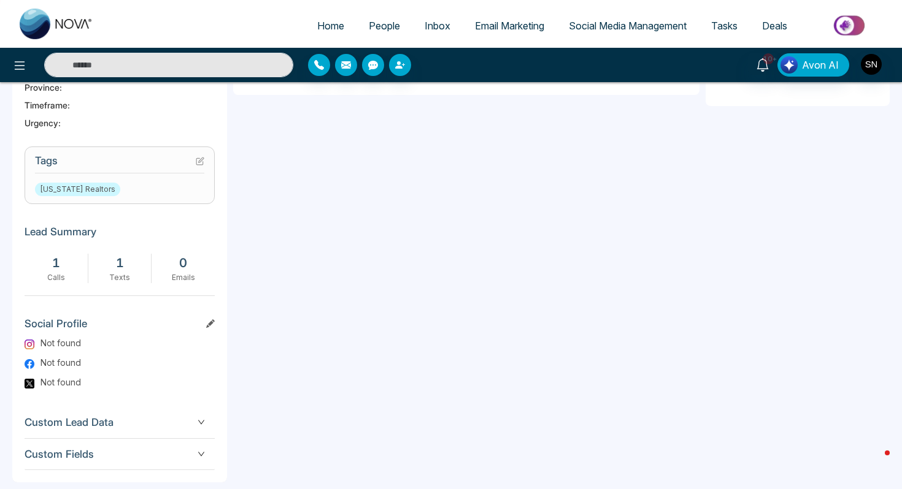
scroll to position [380, 0]
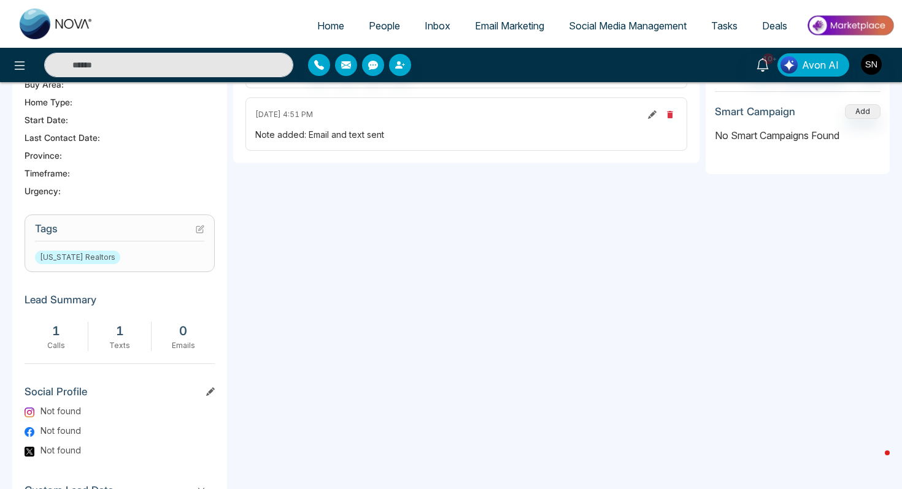
click at [199, 229] on icon at bounding box center [201, 228] width 5 height 5
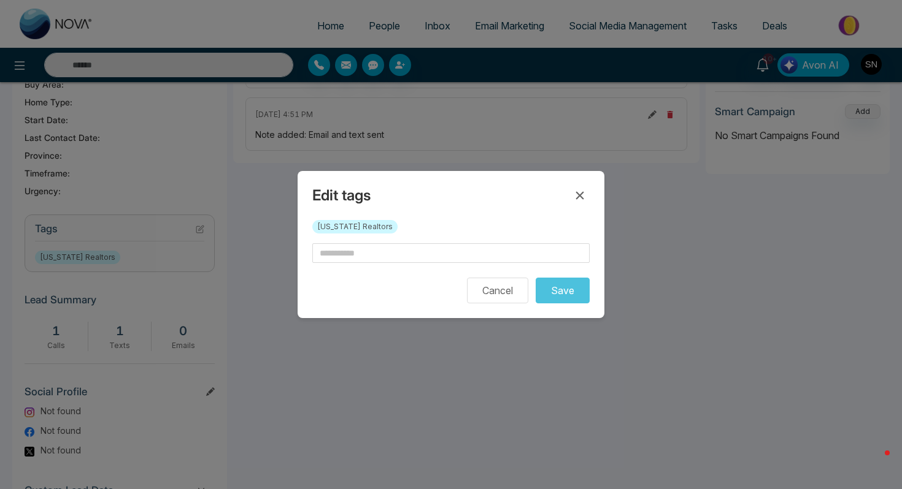
click at [340, 265] on form "Cancel Save" at bounding box center [450, 274] width 277 height 60
click at [342, 257] on input "text" at bounding box center [450, 254] width 277 height 20
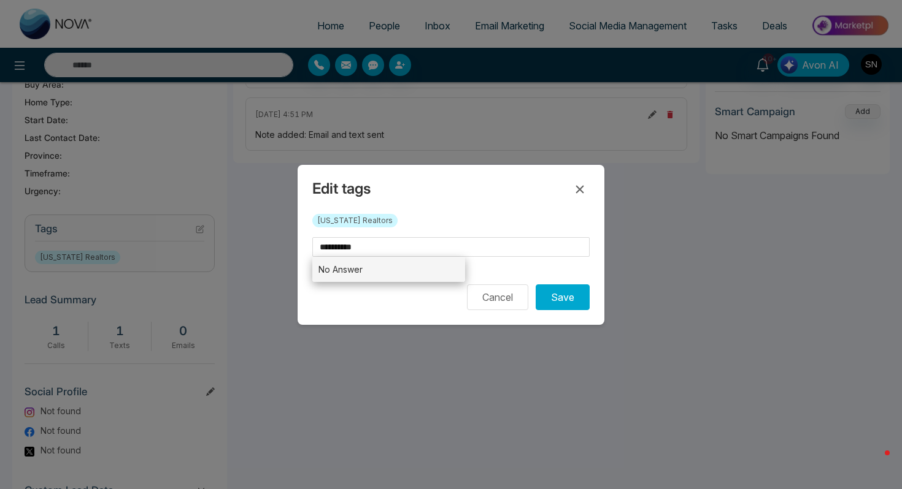
click at [350, 280] on li "No Answer" at bounding box center [388, 269] width 153 height 25
type input "*********"
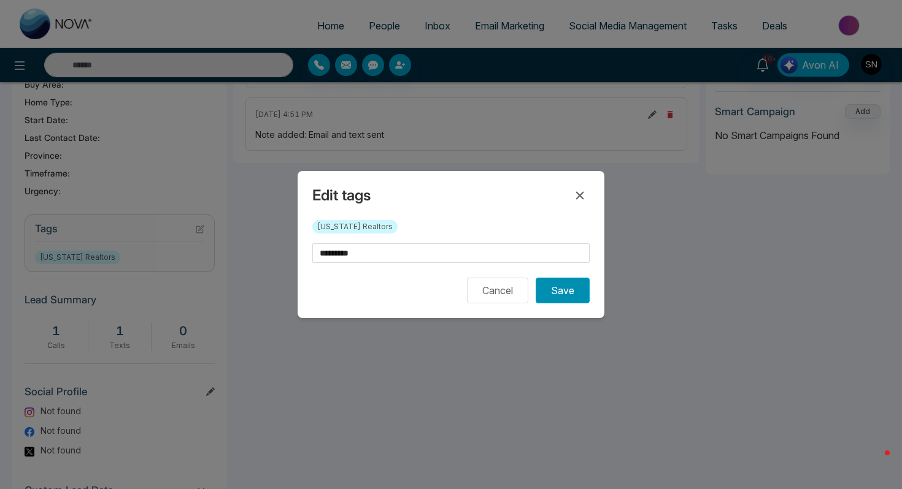
click at [555, 280] on button "Save" at bounding box center [563, 291] width 54 height 26
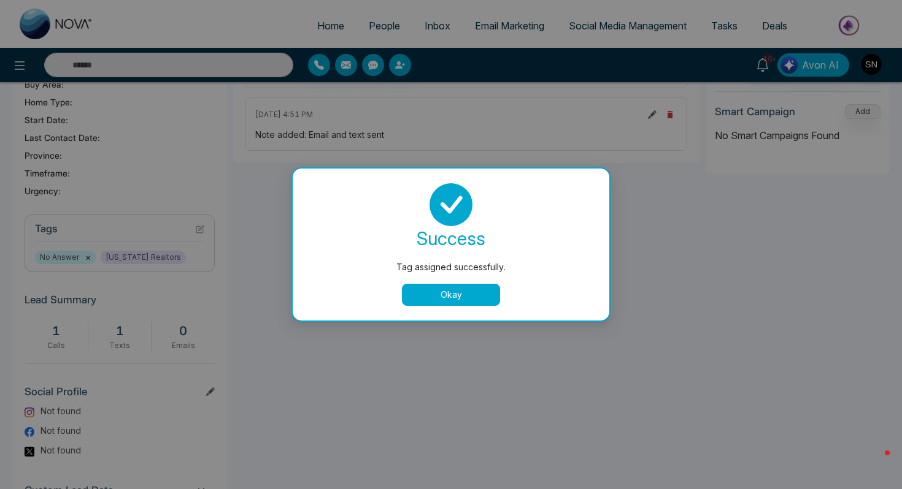
click at [481, 283] on div "success Tag assigned successfully. Okay" at bounding box center [450, 244] width 287 height 123
click at [481, 294] on button "Okay" at bounding box center [451, 295] width 98 height 22
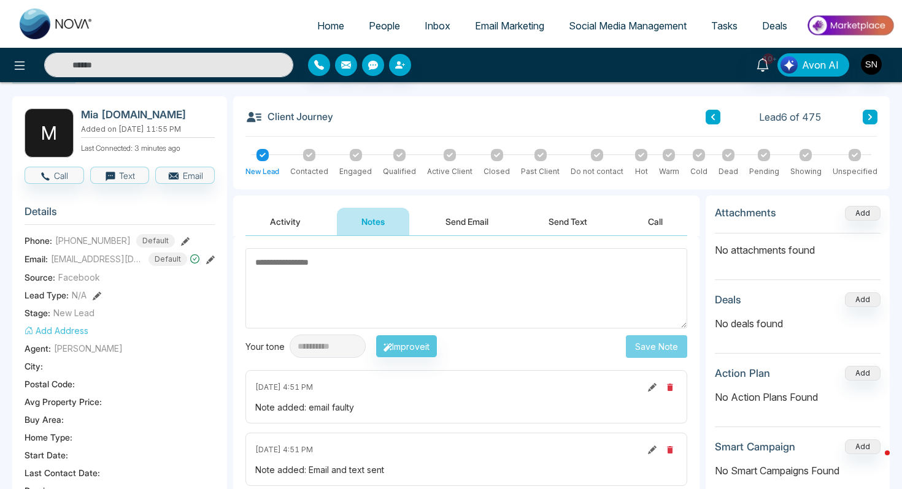
scroll to position [62, 0]
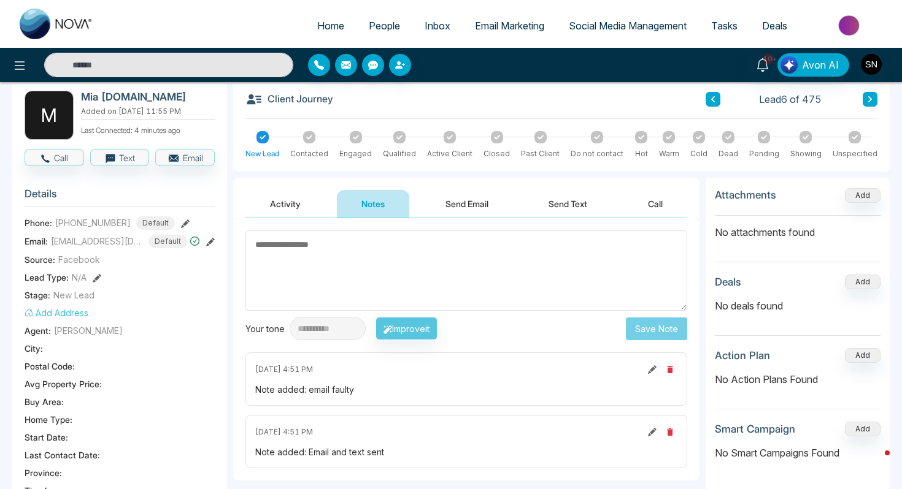
click at [381, 19] on link "People" at bounding box center [384, 25] width 56 height 23
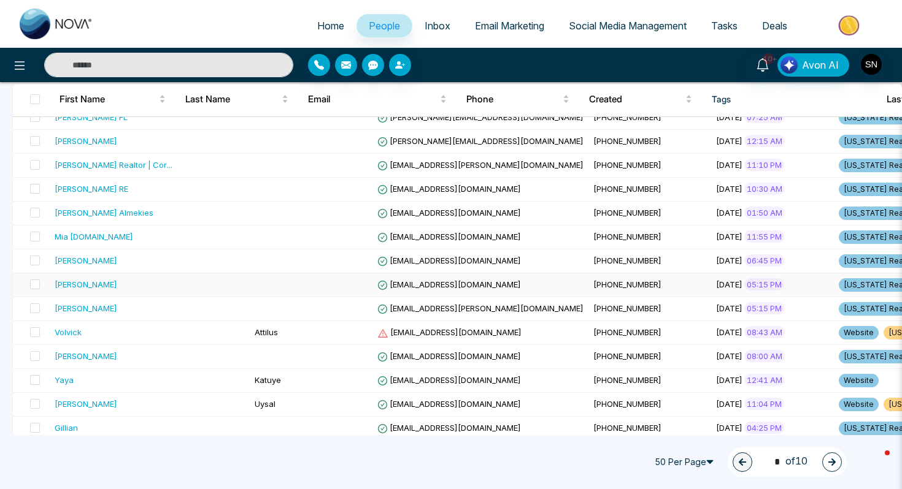
scroll to position [132, 0]
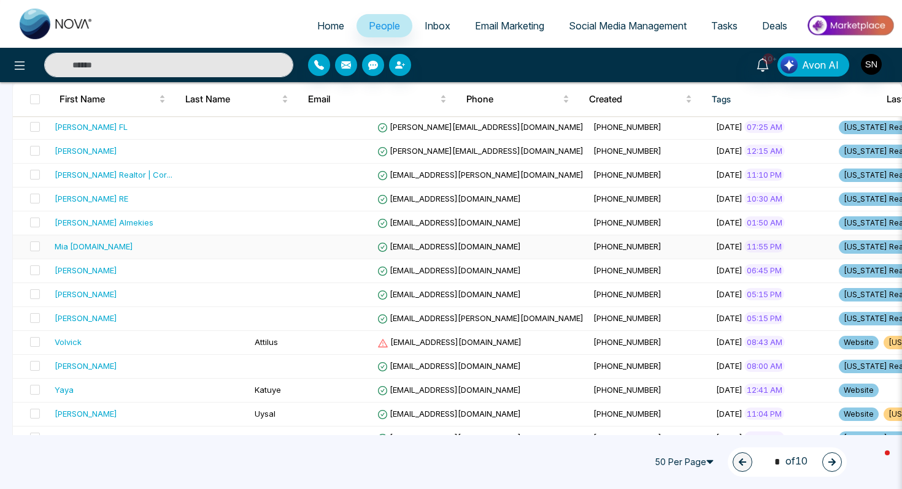
click at [377, 249] on span "[EMAIL_ADDRESS][DOMAIN_NAME]" at bounding box center [449, 247] width 144 height 10
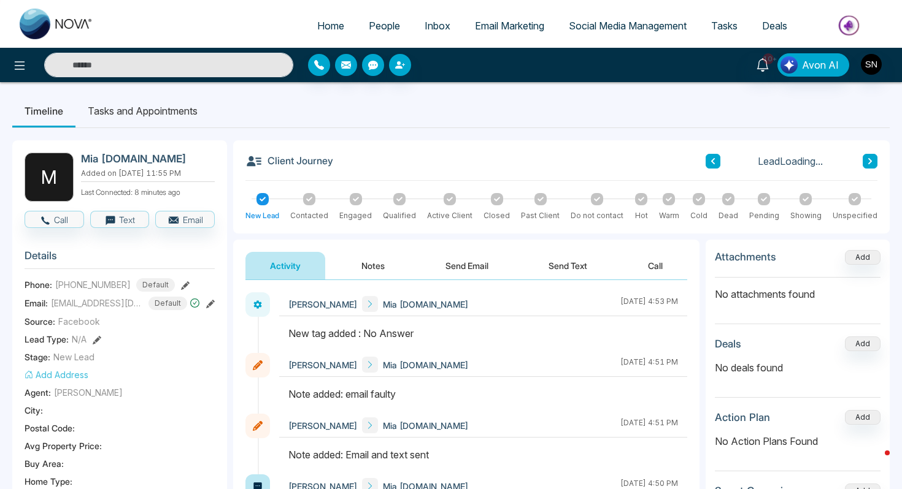
click at [210, 302] on icon at bounding box center [210, 304] width 9 height 9
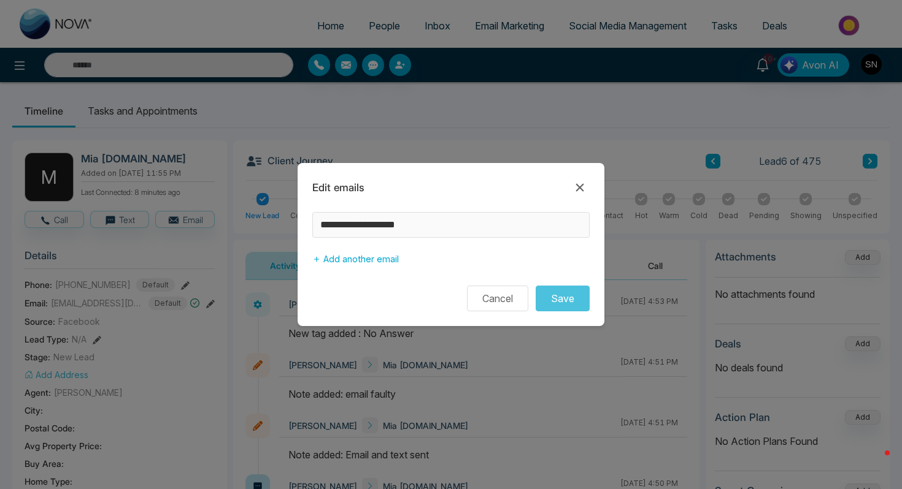
click at [287, 226] on div "**********" at bounding box center [451, 244] width 902 height 489
click at [584, 186] on icon at bounding box center [579, 187] width 15 height 15
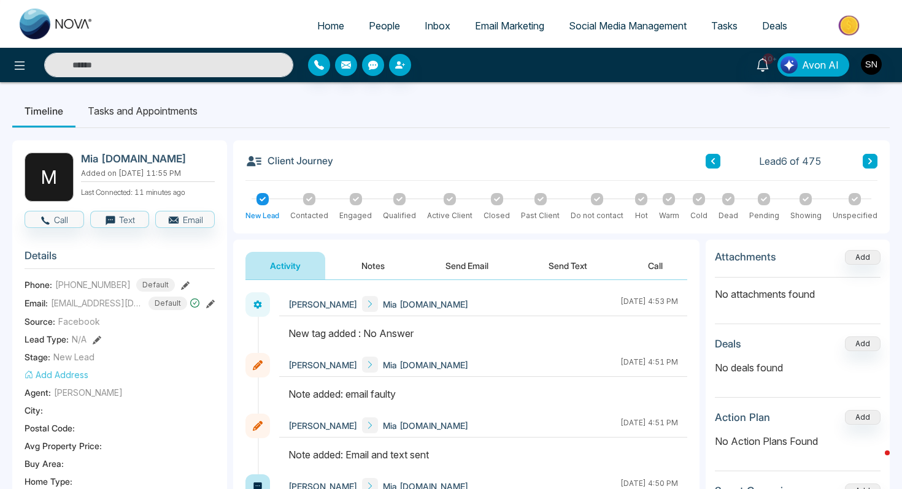
click at [370, 265] on button "Notes" at bounding box center [373, 266] width 72 height 28
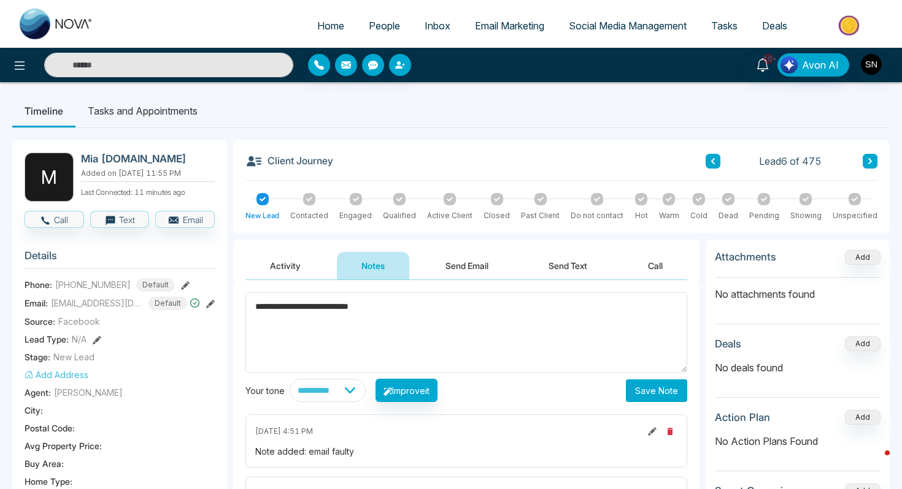
type textarea "**********"
click at [641, 402] on div "**********" at bounding box center [466, 411] width 466 height 263
click at [641, 384] on button "Save Note" at bounding box center [656, 391] width 61 height 23
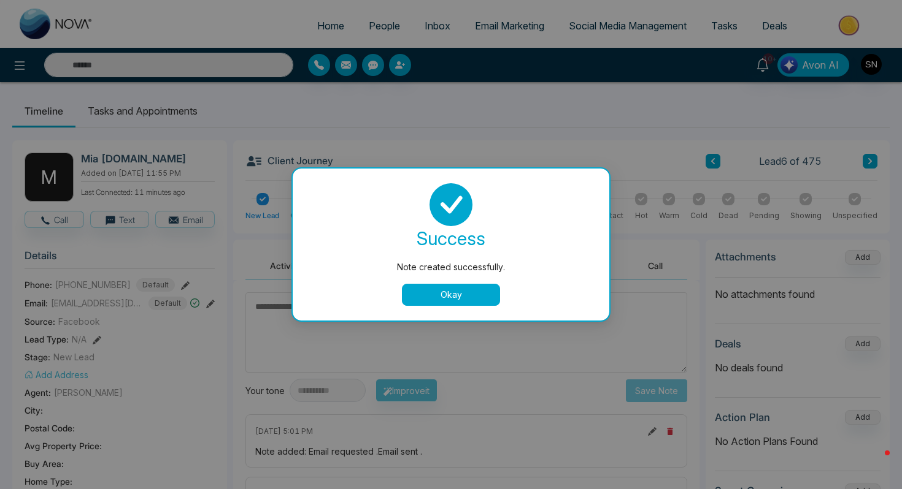
click at [482, 290] on button "Okay" at bounding box center [451, 295] width 98 height 22
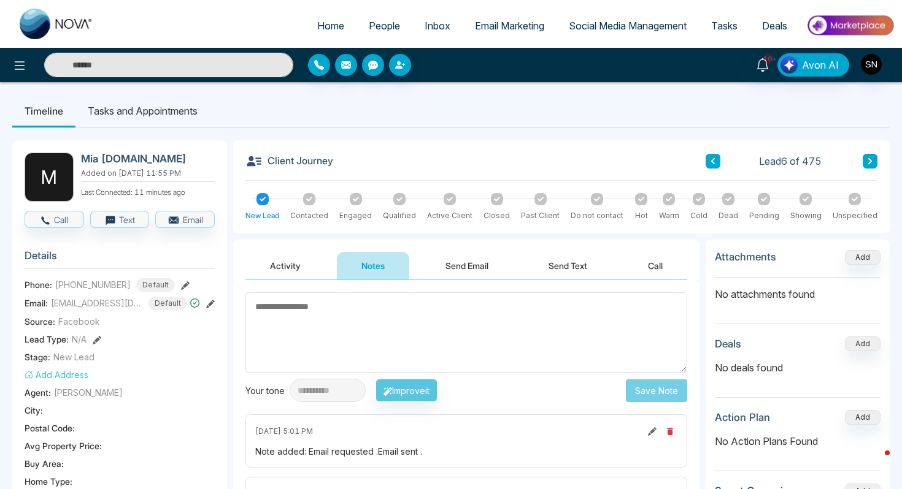
click at [390, 37] on link "People" at bounding box center [384, 25] width 56 height 23
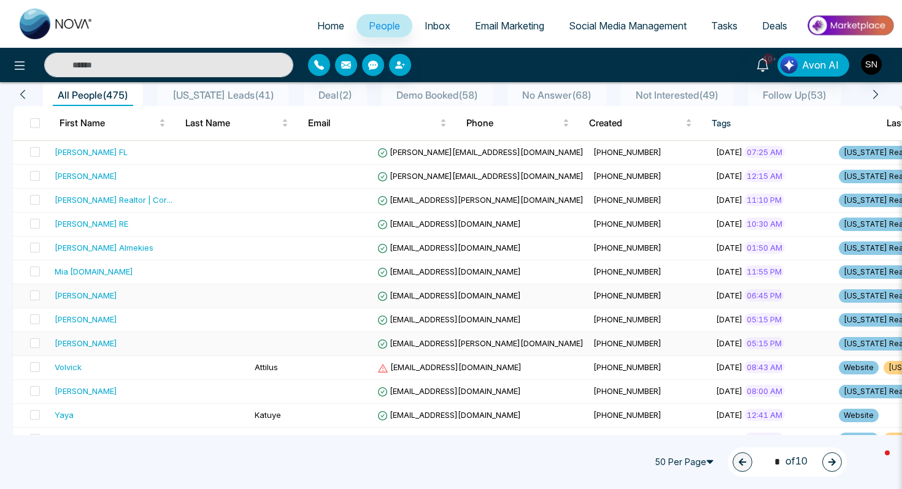
scroll to position [109, 0]
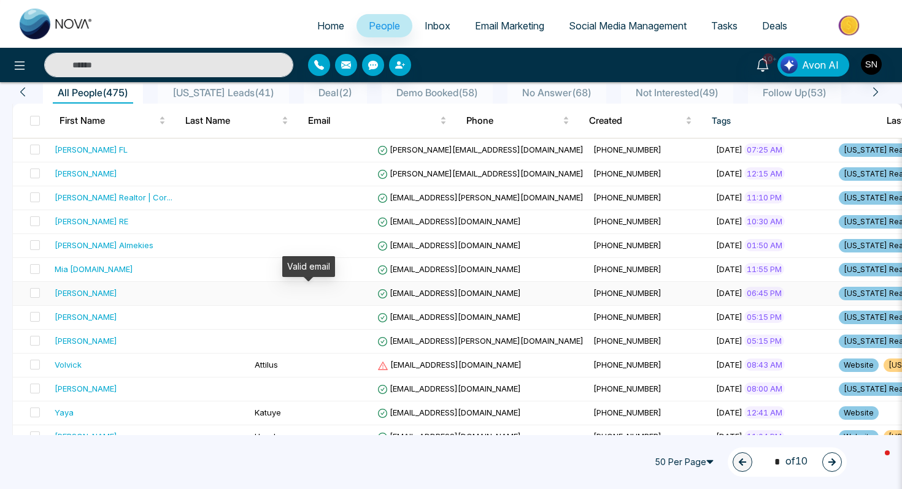
click at [380, 293] on icon at bounding box center [382, 294] width 4 height 3
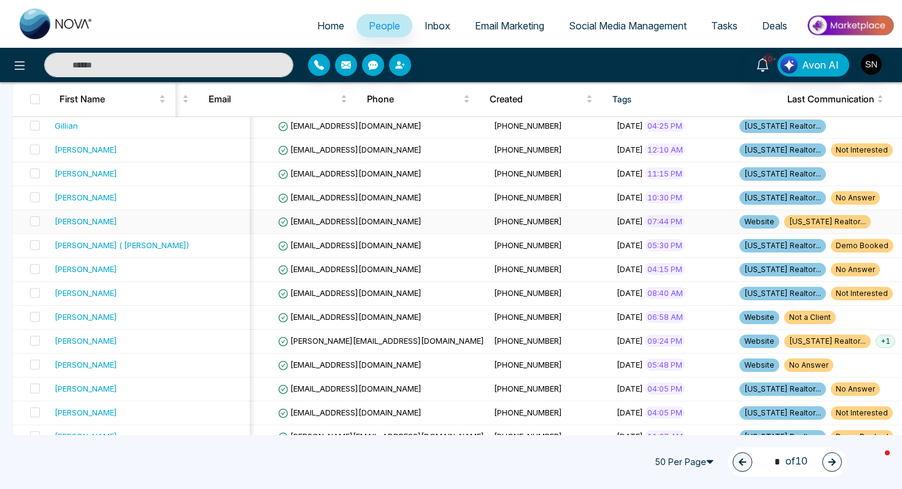
scroll to position [445, 0]
click at [875, 338] on span "+ 1" at bounding box center [885, 340] width 20 height 13
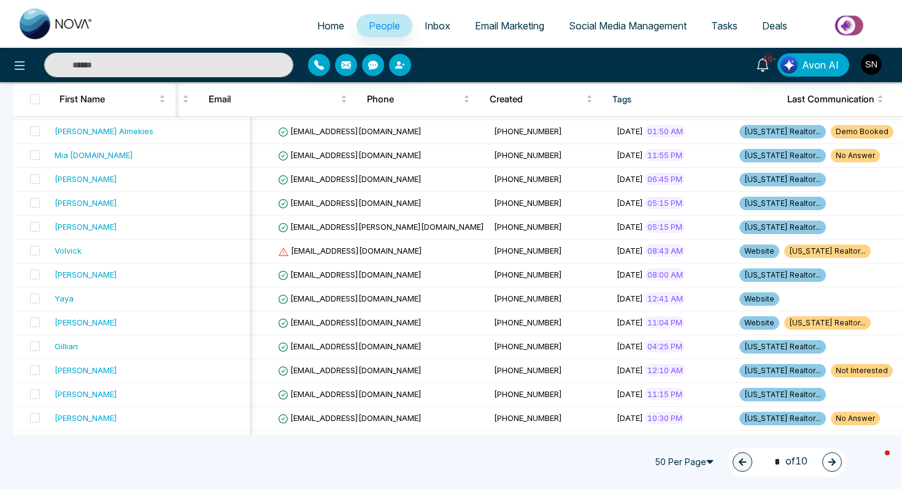
scroll to position [225, 0]
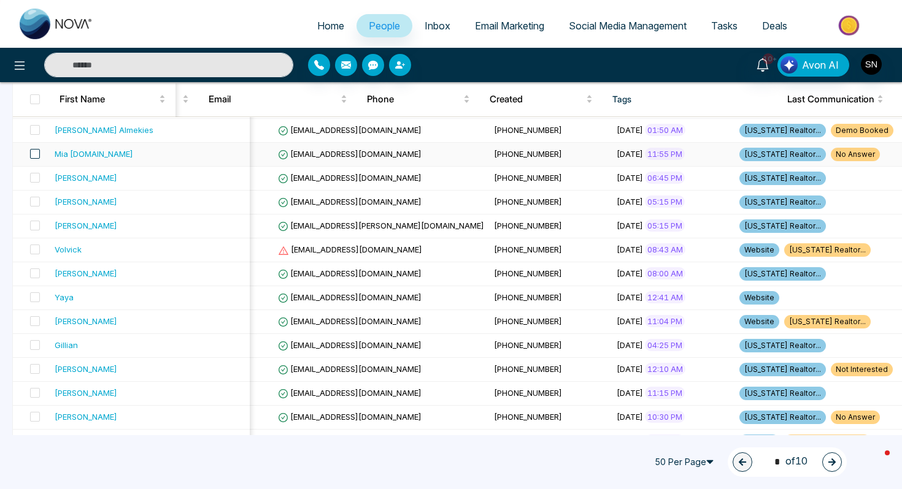
click at [37, 158] on span at bounding box center [35, 154] width 10 height 10
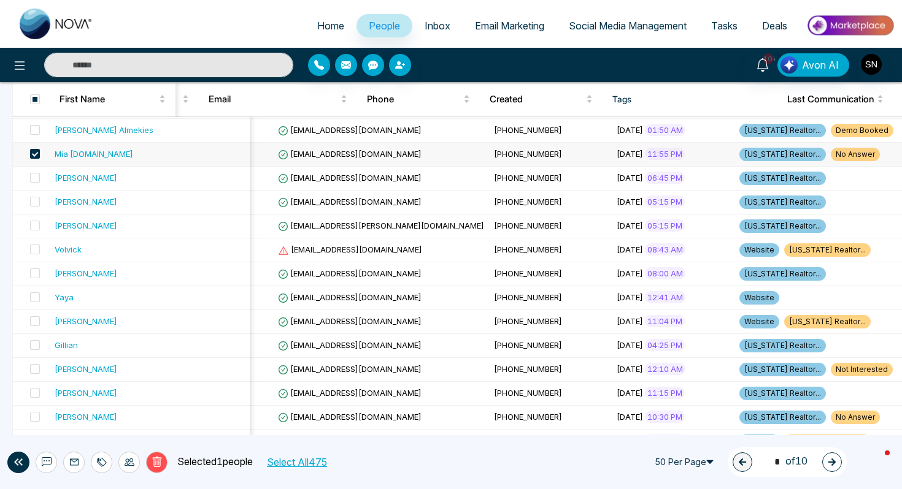
click at [102, 464] on icon at bounding box center [102, 463] width 10 height 10
click at [91, 416] on link "Add Tags" at bounding box center [71, 417] width 39 height 10
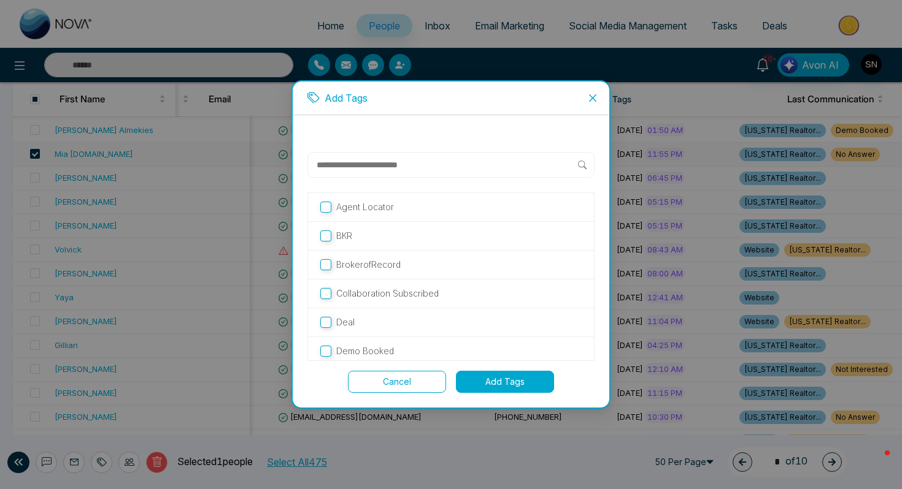
click at [391, 163] on input "text" at bounding box center [446, 165] width 263 height 15
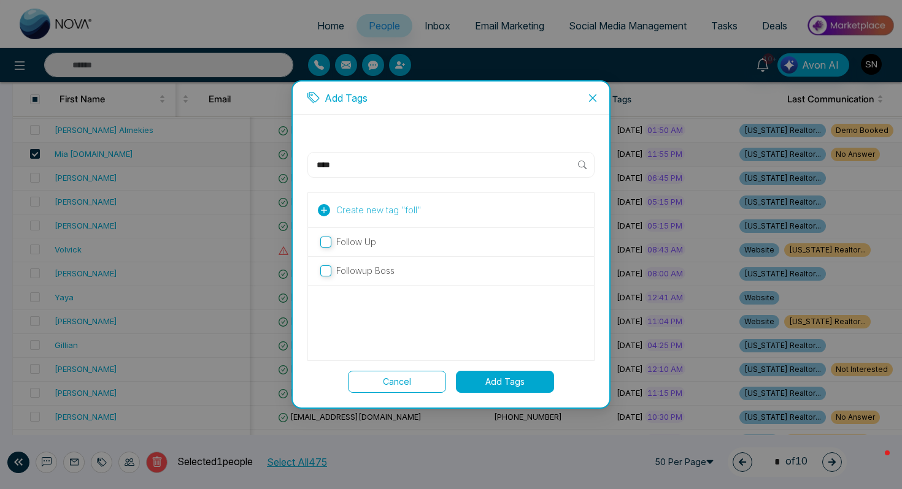
type input "****"
click at [355, 255] on div "Follow Up" at bounding box center [451, 242] width 286 height 29
click at [355, 251] on div "Follow Up" at bounding box center [451, 242] width 286 height 29
click at [360, 250] on div "Follow Up" at bounding box center [451, 242] width 286 height 29
click at [372, 245] on p "Follow Up" at bounding box center [356, 242] width 40 height 13
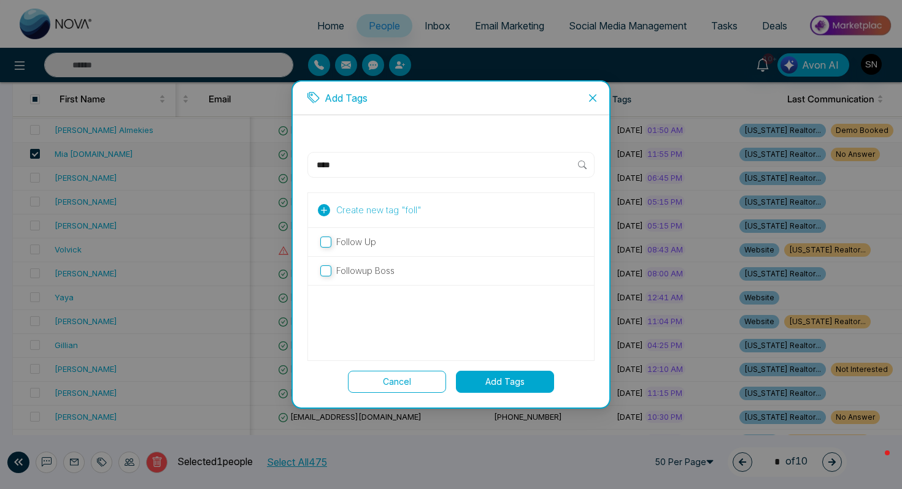
click at [505, 383] on button "Add Tags" at bounding box center [505, 382] width 98 height 22
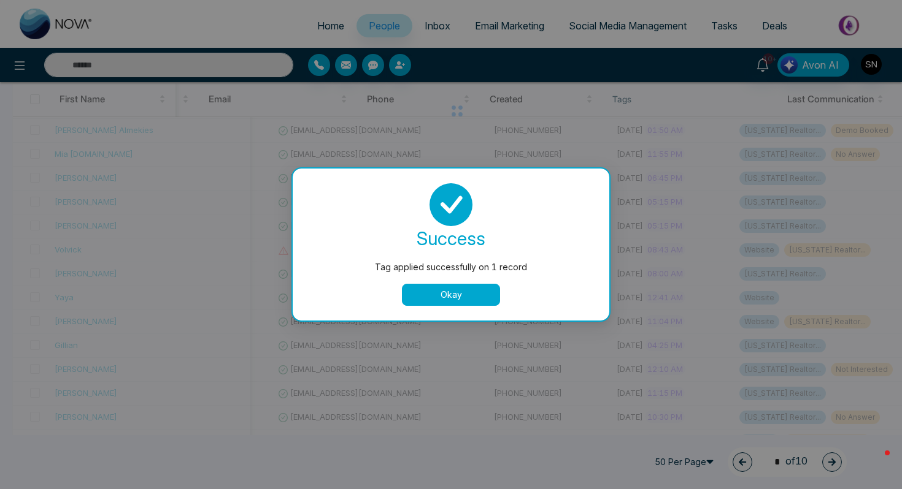
click at [438, 288] on button "Okay" at bounding box center [451, 295] width 98 height 22
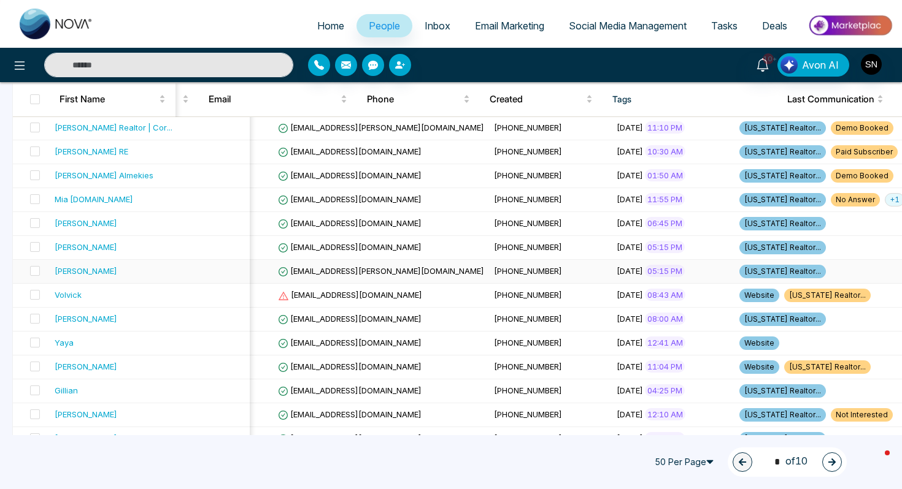
scroll to position [118, 0]
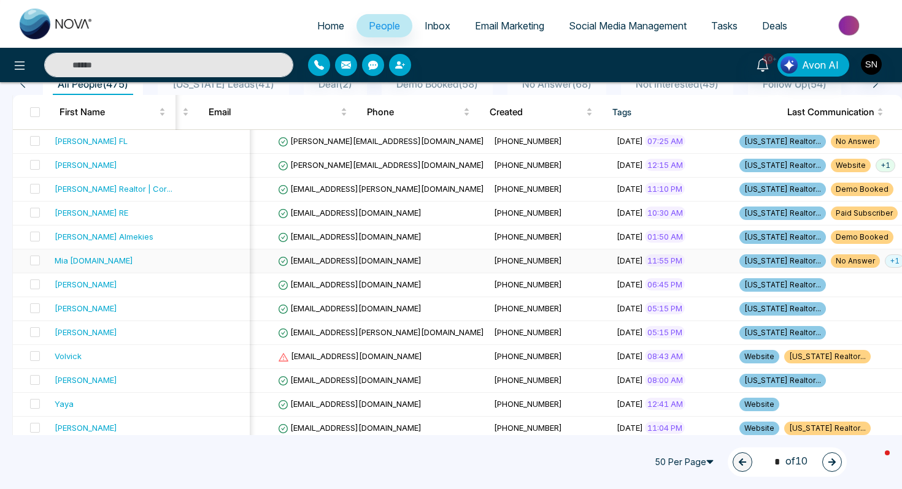
click at [73, 262] on div "Mia [DOMAIN_NAME]" at bounding box center [94, 261] width 79 height 12
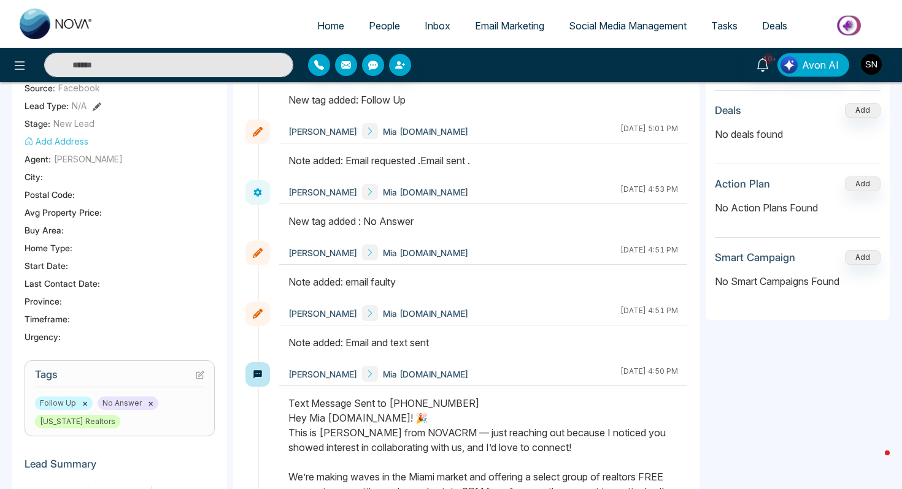
scroll to position [263, 0]
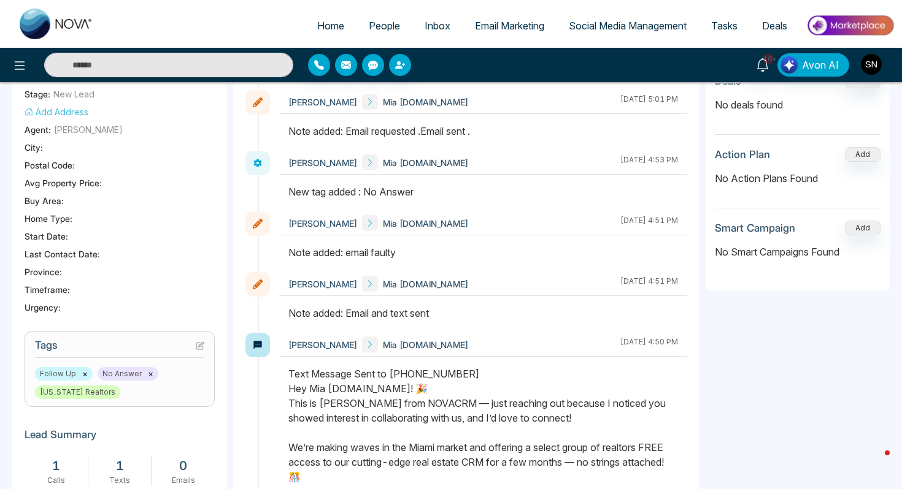
click at [150, 372] on span "No Answer ×" at bounding box center [128, 373] width 61 height 13
click at [148, 372] on button "×" at bounding box center [151, 374] width 6 height 11
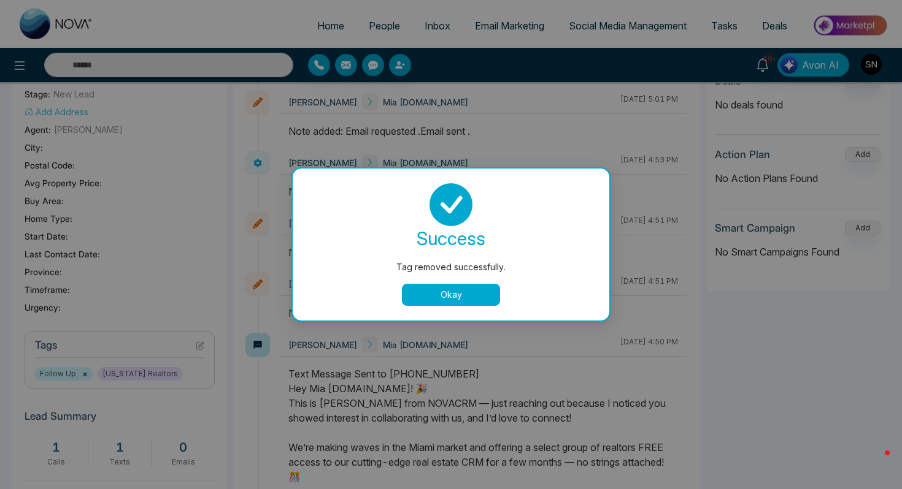
click at [432, 299] on button "Okay" at bounding box center [451, 295] width 98 height 22
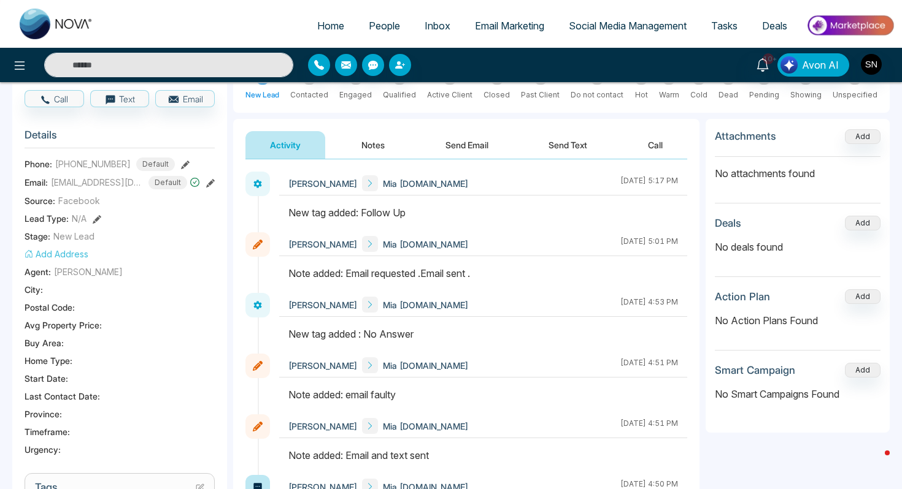
scroll to position [0, 0]
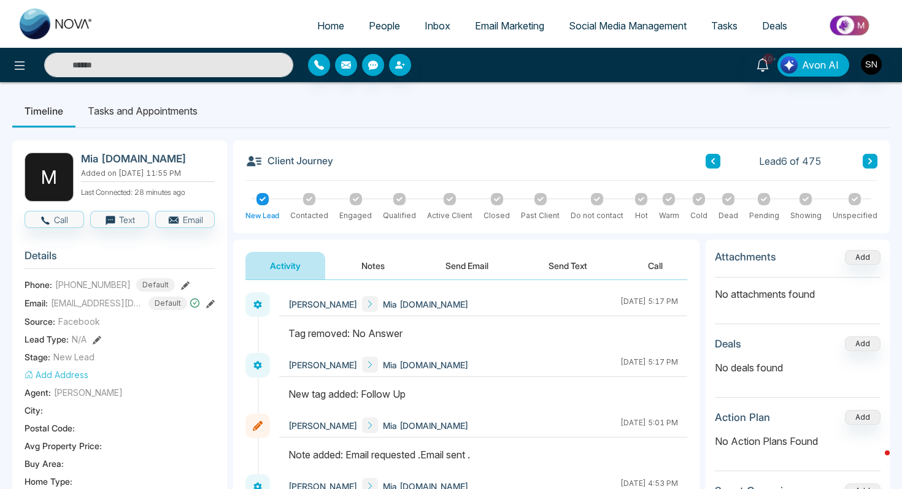
click at [247, 177] on div "Client Journey Lead 6 of 475" at bounding box center [561, 167] width 632 height 28
click at [870, 160] on icon at bounding box center [870, 161] width 4 height 6
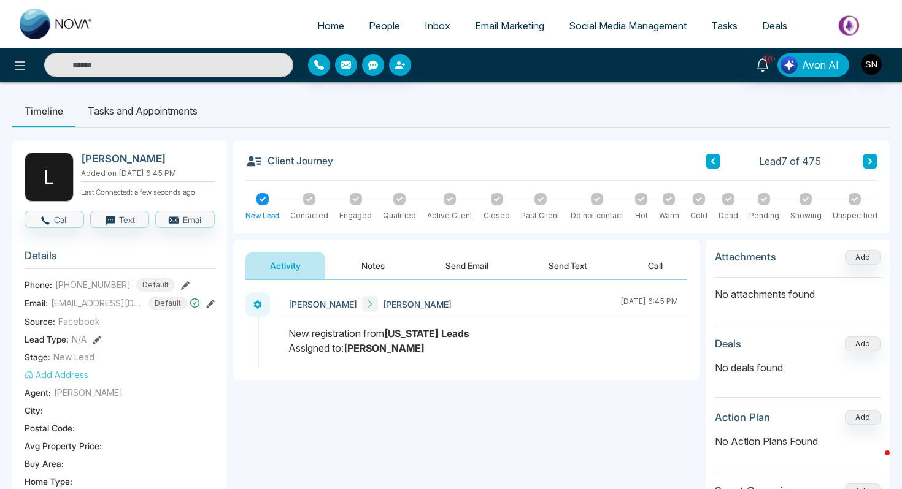
click at [871, 152] on div "Client Journey Lead 7 of 475 New Lead Contacted Engaged Qualified Active Client…" at bounding box center [561, 186] width 656 height 93
click at [872, 159] on icon at bounding box center [870, 161] width 6 height 7
click at [31, 215] on button "Call" at bounding box center [55, 219] width 60 height 17
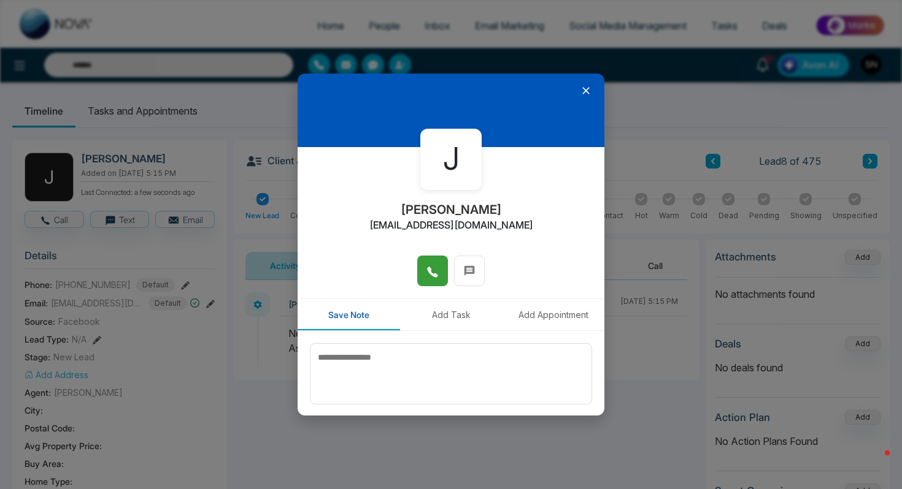
click at [433, 269] on icon at bounding box center [432, 272] width 12 height 12
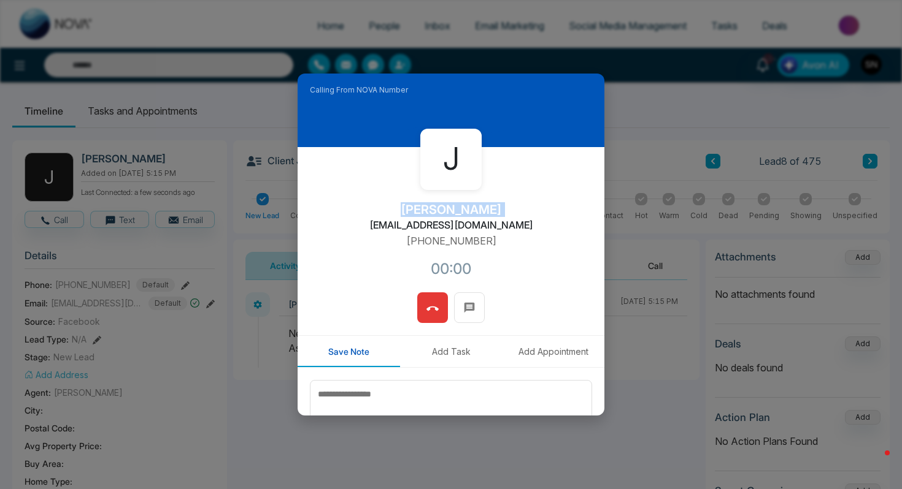
drag, startPoint x: 407, startPoint y: 207, endPoint x: 507, endPoint y: 207, distance: 99.4
click at [507, 207] on div "J [PERSON_NAME] [EMAIL_ADDRESS][DOMAIN_NAME] [PHONE_NUMBER]:00" at bounding box center [451, 219] width 307 height 145
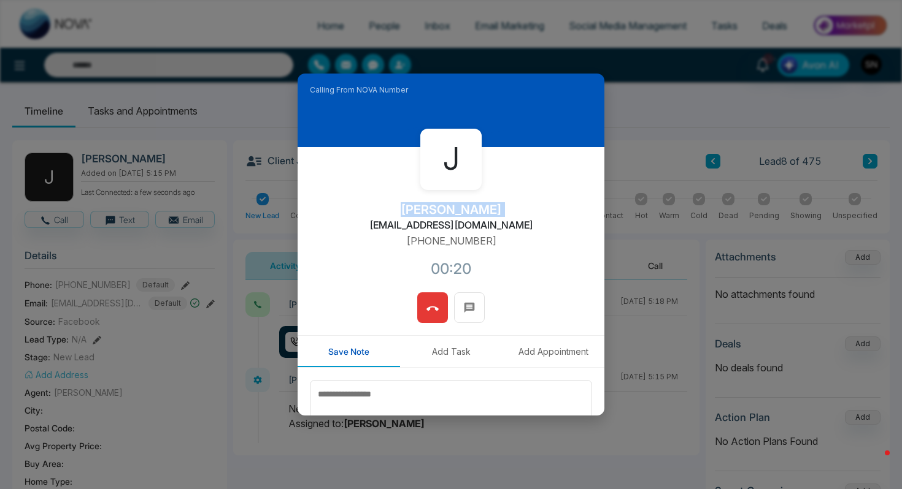
click at [441, 310] on button at bounding box center [432, 308] width 31 height 31
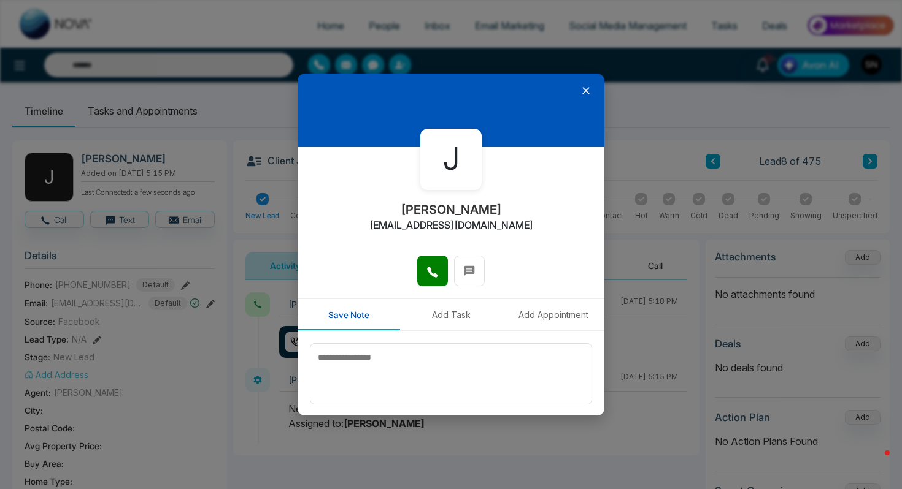
click at [583, 89] on icon at bounding box center [586, 91] width 12 height 12
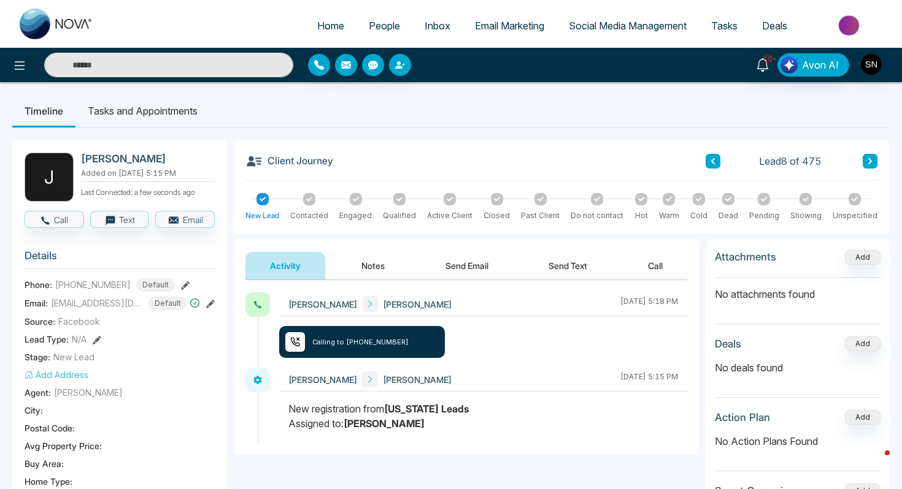
click at [326, 21] on span "Home" at bounding box center [330, 26] width 27 height 12
select select "*"
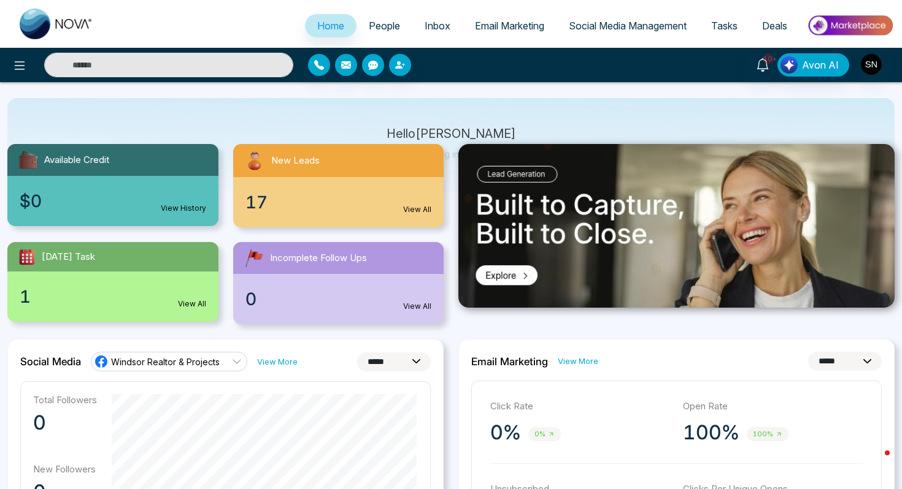
scroll to position [30, 0]
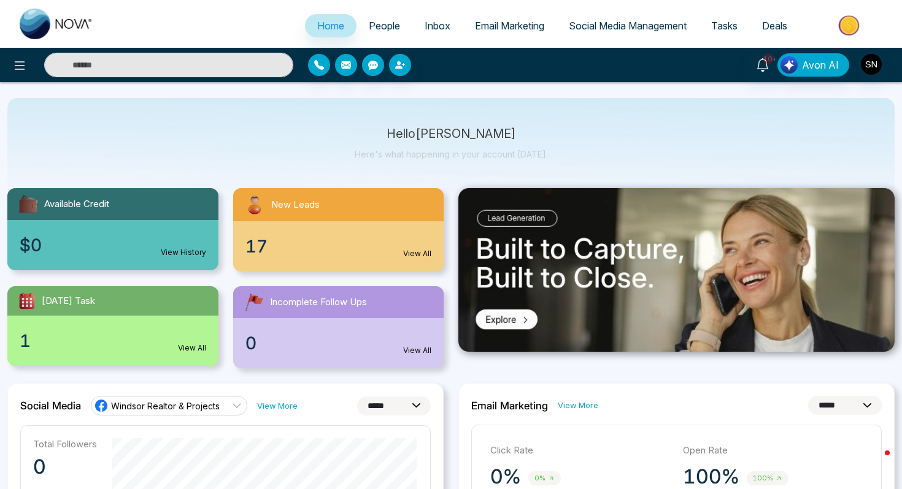
click at [391, 29] on link "People" at bounding box center [384, 25] width 56 height 23
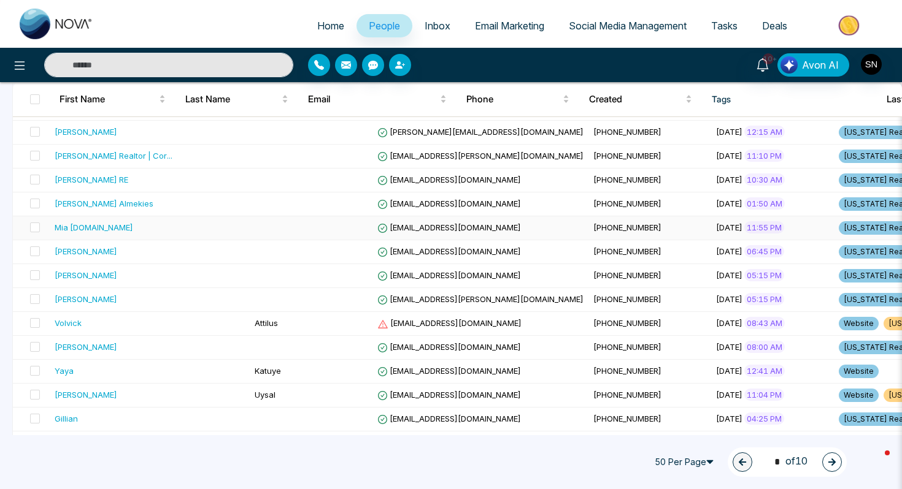
scroll to position [153, 0]
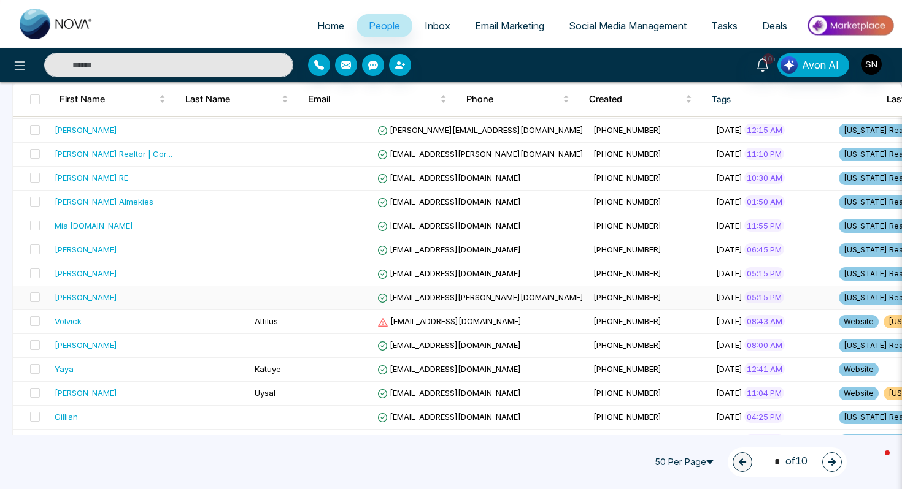
click at [74, 302] on div "[PERSON_NAME]" at bounding box center [86, 297] width 63 height 12
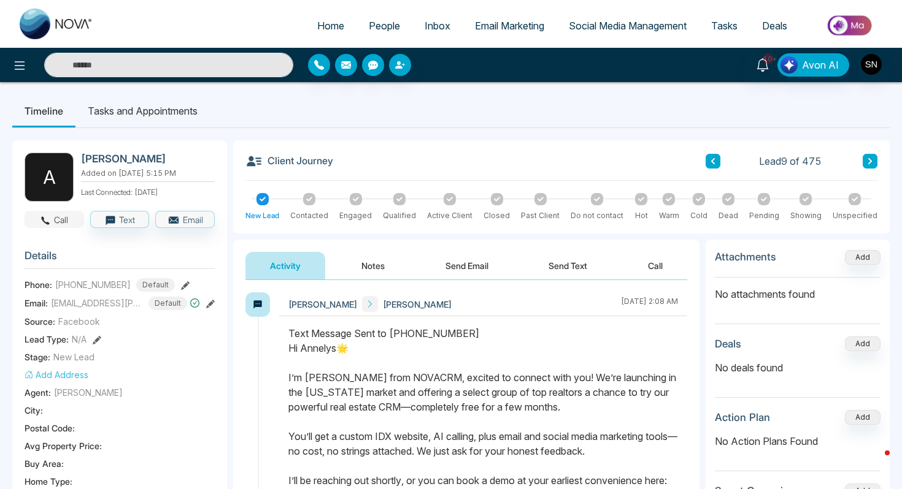
click at [61, 212] on button "Call" at bounding box center [55, 219] width 60 height 17
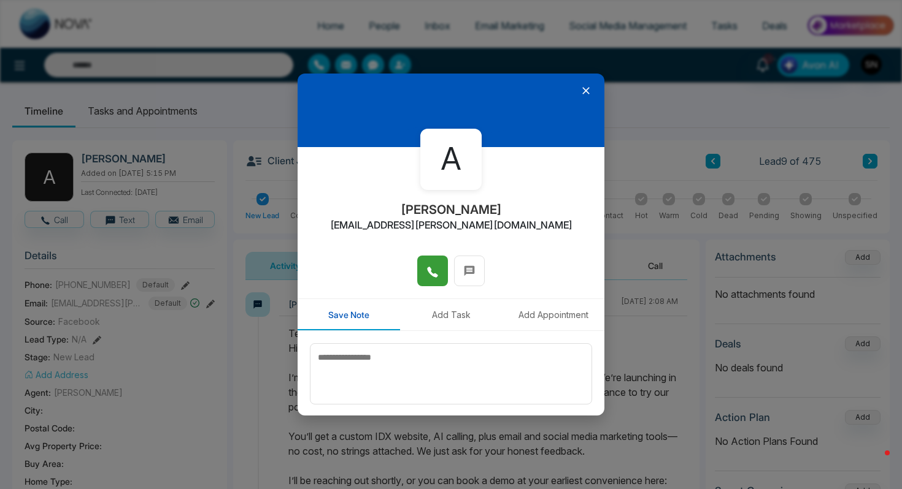
click at [431, 277] on icon at bounding box center [432, 272] width 12 height 12
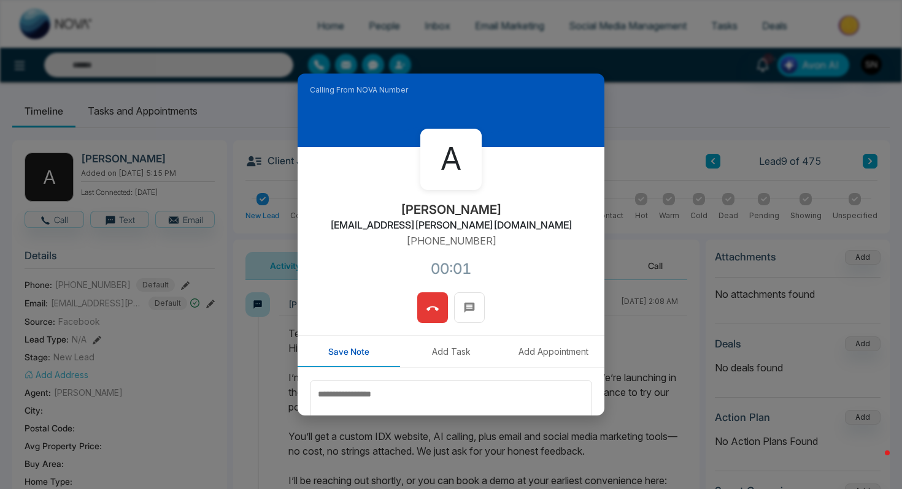
drag, startPoint x: 409, startPoint y: 208, endPoint x: 502, endPoint y: 208, distance: 93.2
click at [502, 208] on div "A [PERSON_NAME] [EMAIL_ADDRESS][PERSON_NAME][DOMAIN_NAME] [PHONE_NUMBER]:01" at bounding box center [451, 219] width 307 height 145
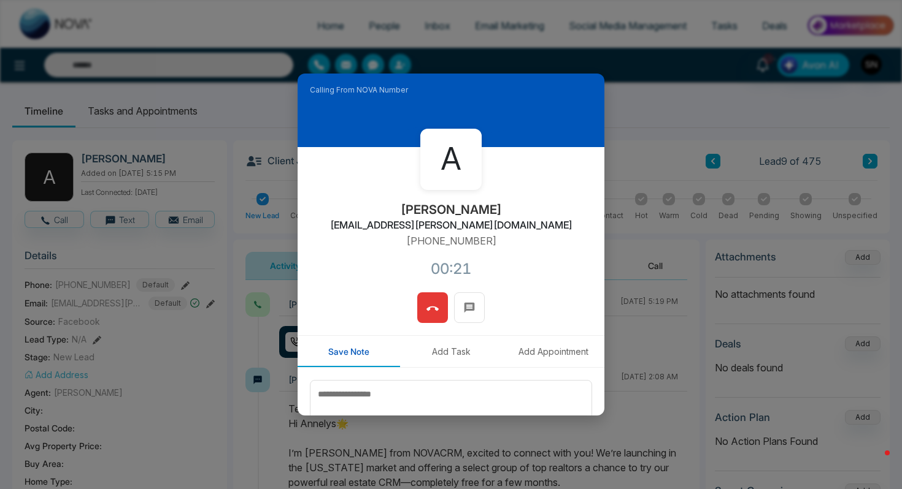
click at [434, 303] on icon at bounding box center [432, 309] width 12 height 12
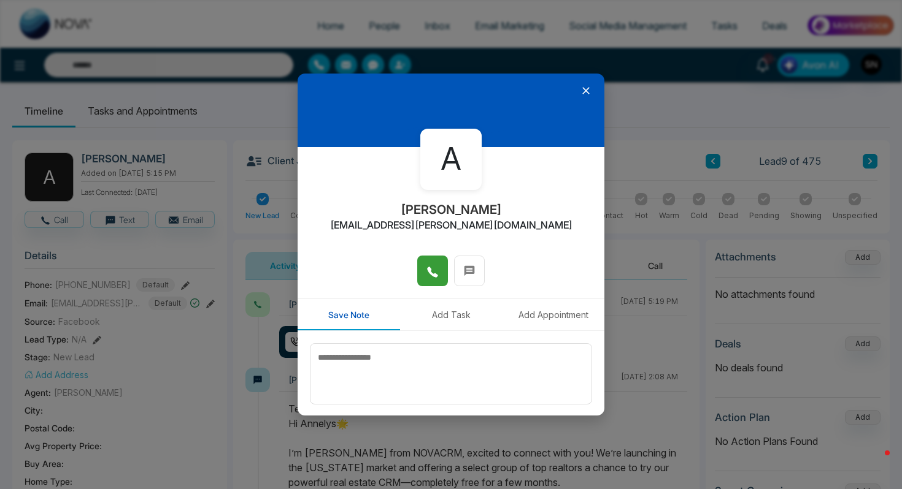
click at [582, 89] on icon at bounding box center [586, 91] width 12 height 12
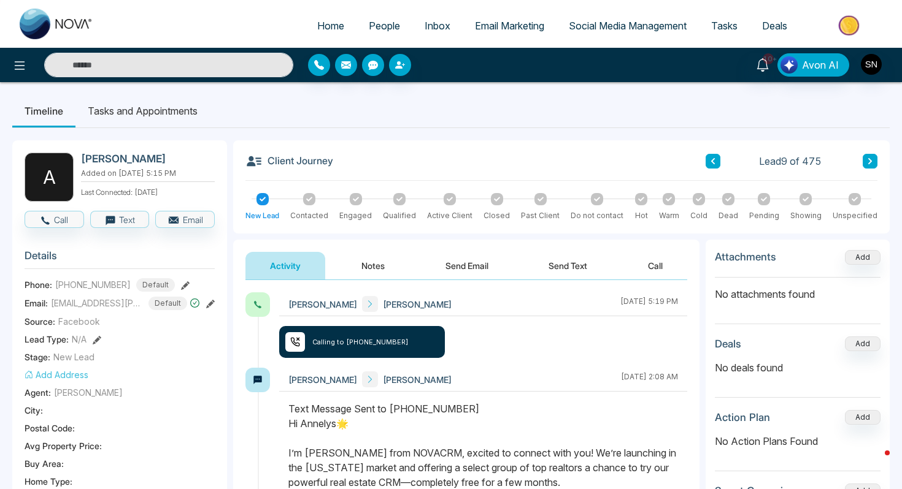
click at [558, 264] on button "Send Text" at bounding box center [568, 266] width 88 height 28
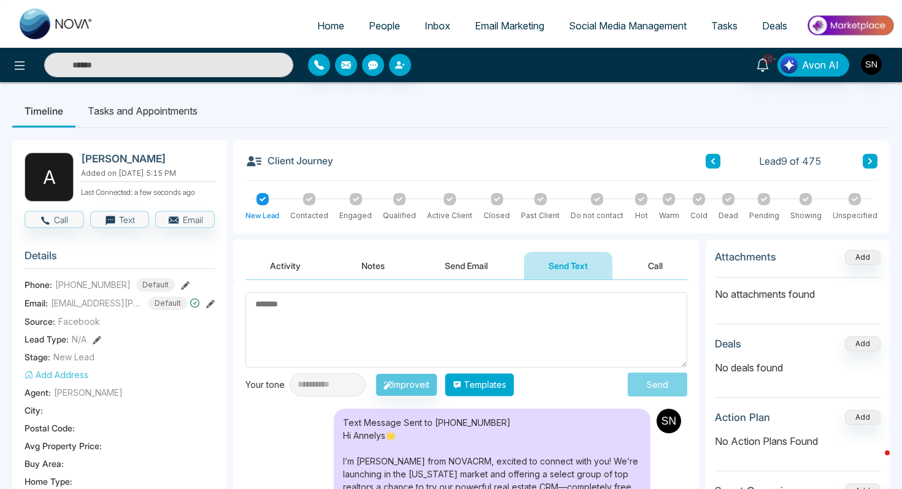
click at [511, 395] on button "Templates" at bounding box center [479, 385] width 69 height 23
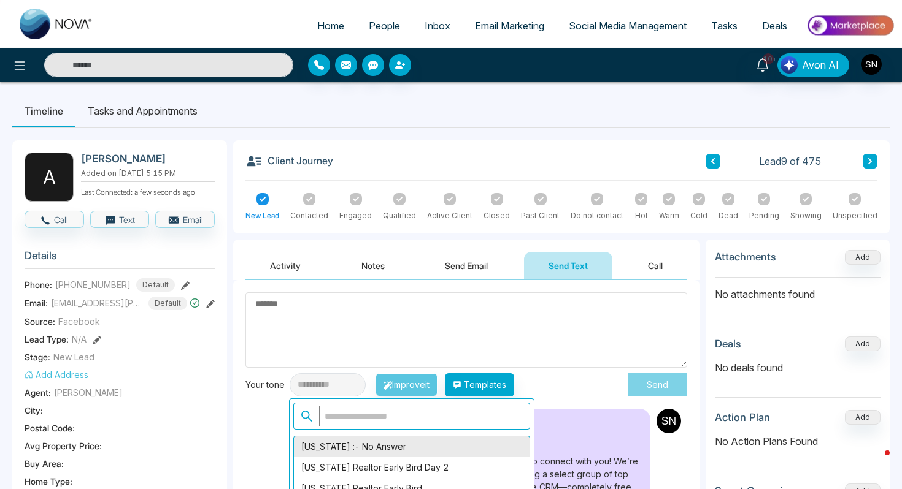
click at [456, 445] on div "[US_STATE] :- No Answer" at bounding box center [412, 447] width 236 height 21
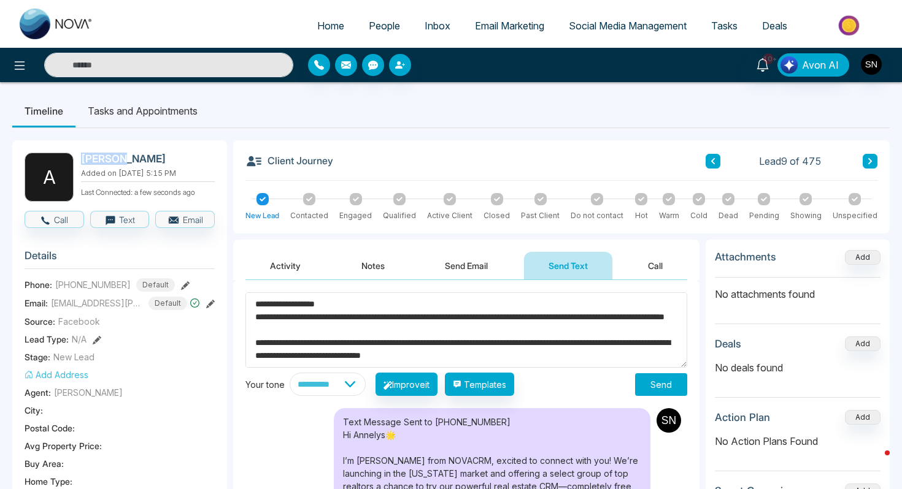
drag, startPoint x: 79, startPoint y: 160, endPoint x: 118, endPoint y: 161, distance: 38.7
click at [118, 161] on div "A [PERSON_NAME] Added on [DATE] 5:15 PM Last Connected: a few seconds ago" at bounding box center [120, 177] width 190 height 49
drag, startPoint x: 274, startPoint y: 306, endPoint x: 319, endPoint y: 309, distance: 45.5
click at [319, 309] on textarea "**********" at bounding box center [466, 330] width 442 height 75
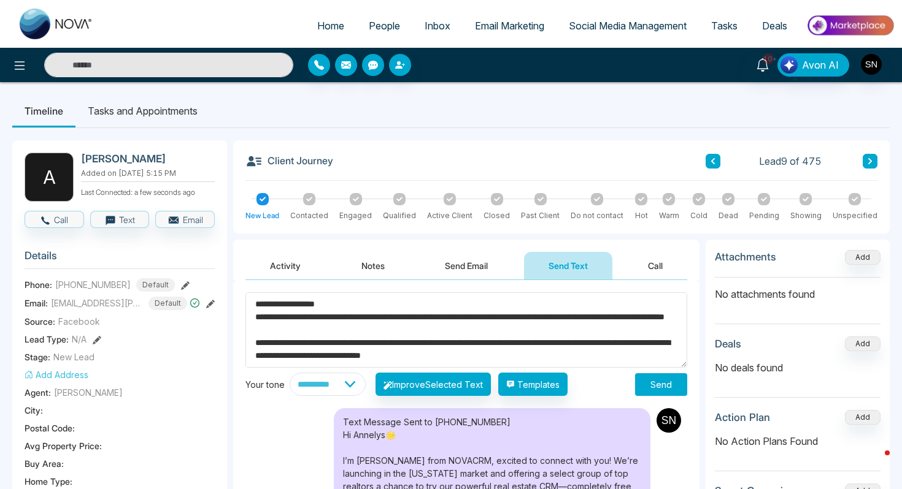
paste textarea
type textarea "**********"
click at [651, 383] on button "Send" at bounding box center [661, 385] width 52 height 23
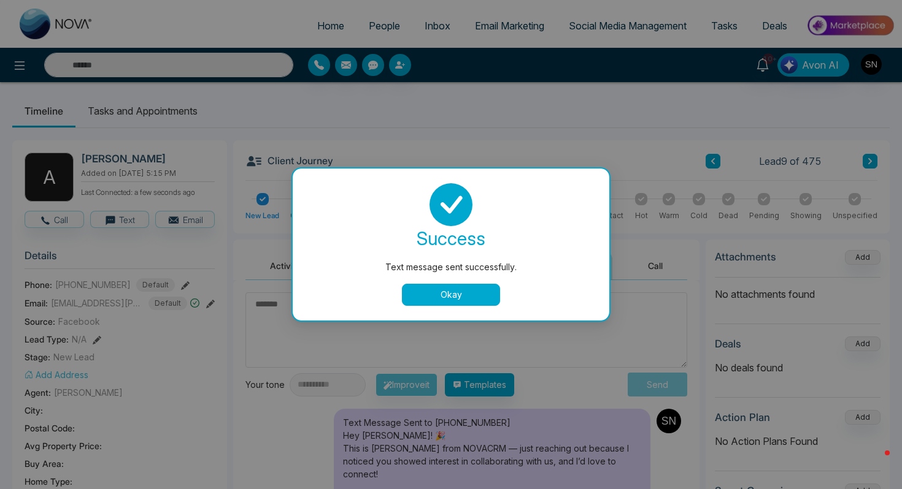
click at [472, 298] on button "Okay" at bounding box center [451, 295] width 98 height 22
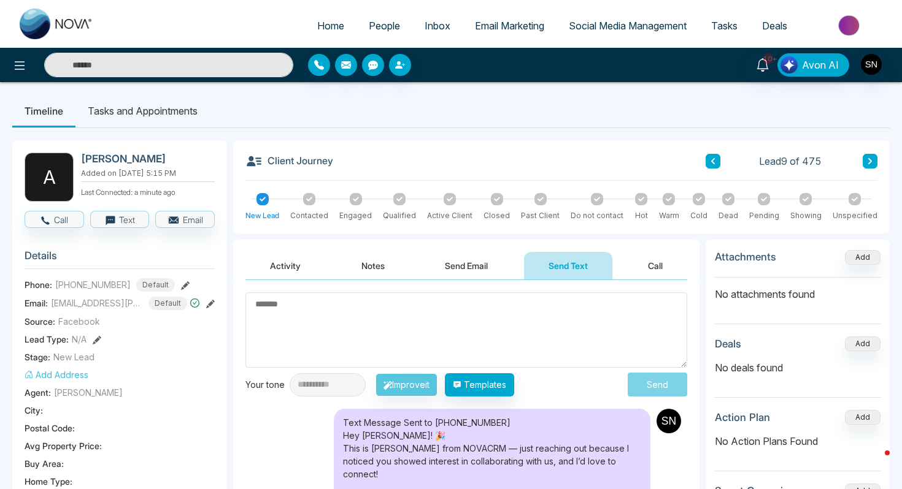
click at [385, 31] on span "People" at bounding box center [384, 26] width 31 height 12
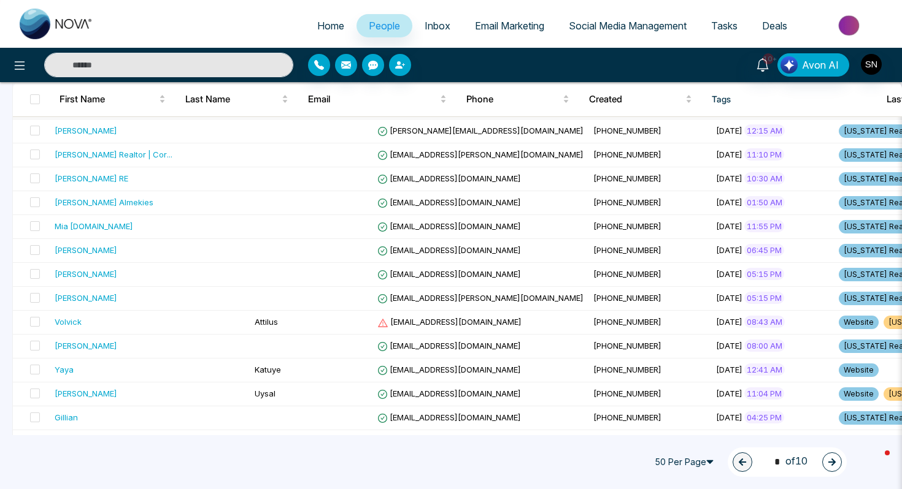
scroll to position [153, 0]
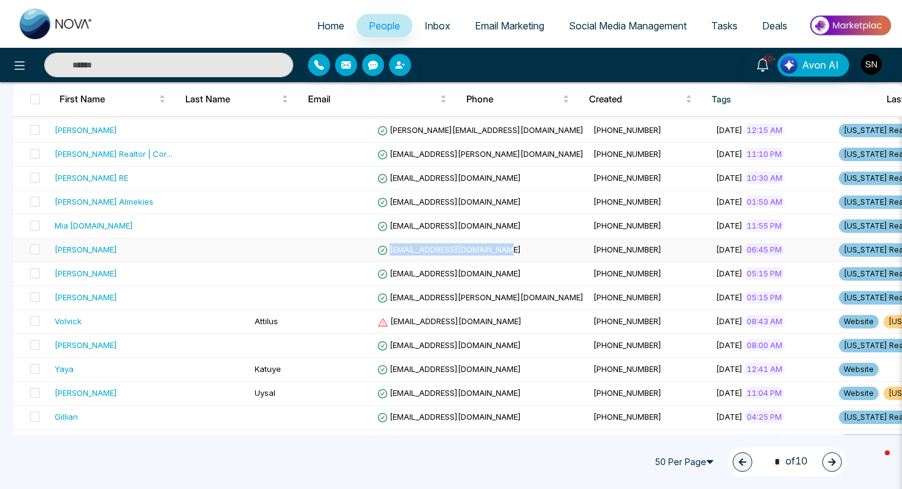
drag, startPoint x: 315, startPoint y: 252, endPoint x: 423, endPoint y: 256, distance: 108.0
click at [423, 256] on td "[EMAIL_ADDRESS][DOMAIN_NAME]" at bounding box center [480, 251] width 216 height 24
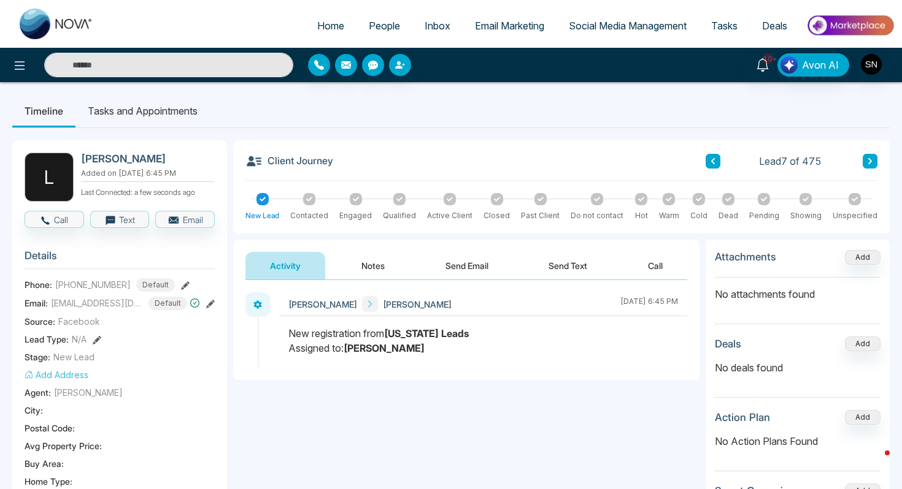
click at [381, 262] on button "Notes" at bounding box center [373, 266] width 72 height 28
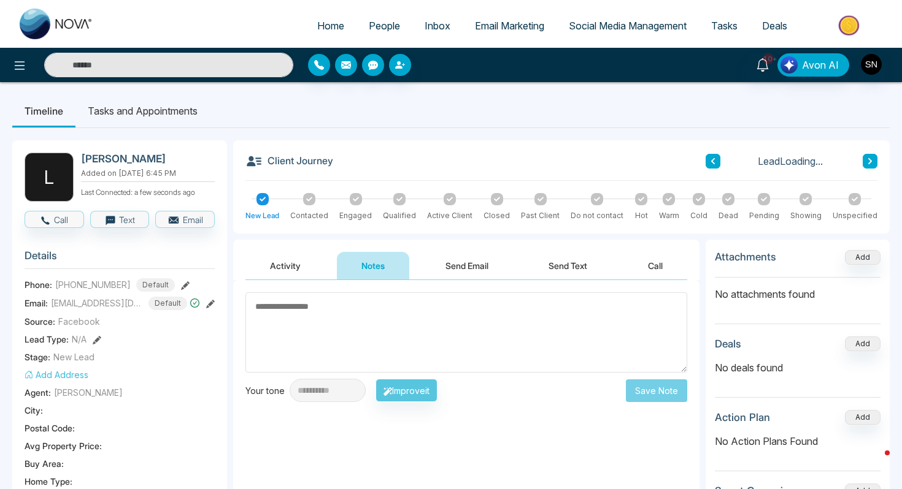
click at [375, 316] on textarea at bounding box center [466, 333] width 442 height 80
click at [577, 263] on button "Send Text" at bounding box center [568, 266] width 88 height 28
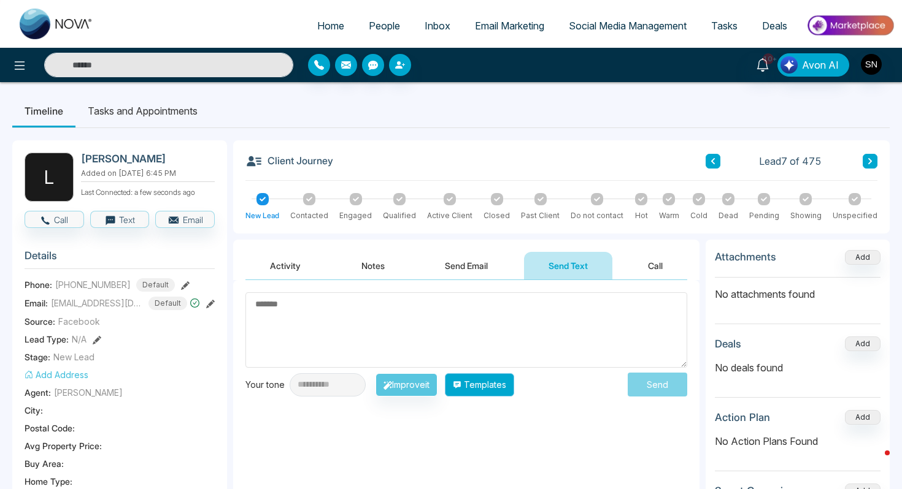
click at [508, 393] on button "Templates" at bounding box center [479, 385] width 69 height 23
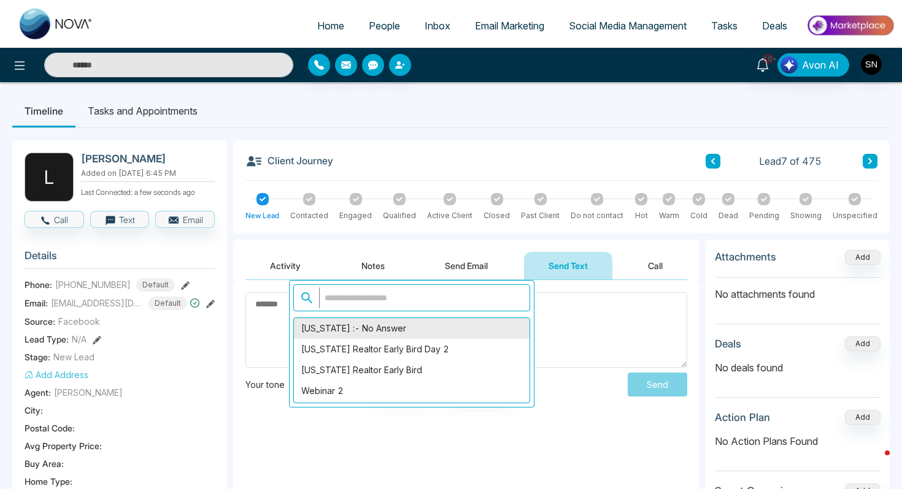
click at [407, 336] on div "[US_STATE] :- No Answer" at bounding box center [412, 328] width 236 height 21
type textarea "**********"
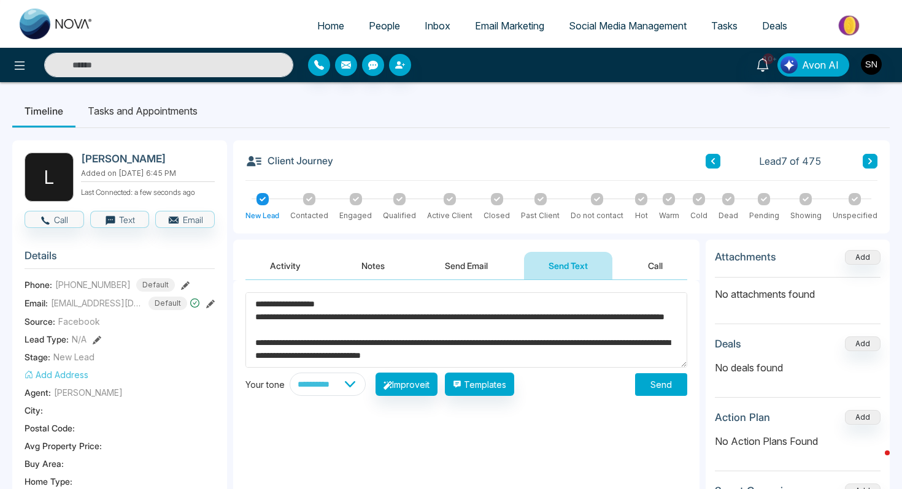
click at [669, 384] on button "Send" at bounding box center [661, 385] width 52 height 23
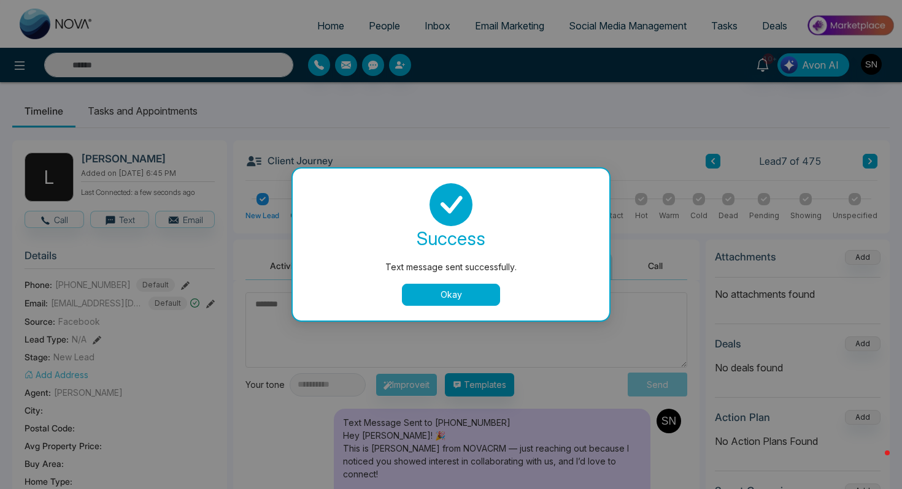
click at [470, 294] on button "Okay" at bounding box center [451, 295] width 98 height 22
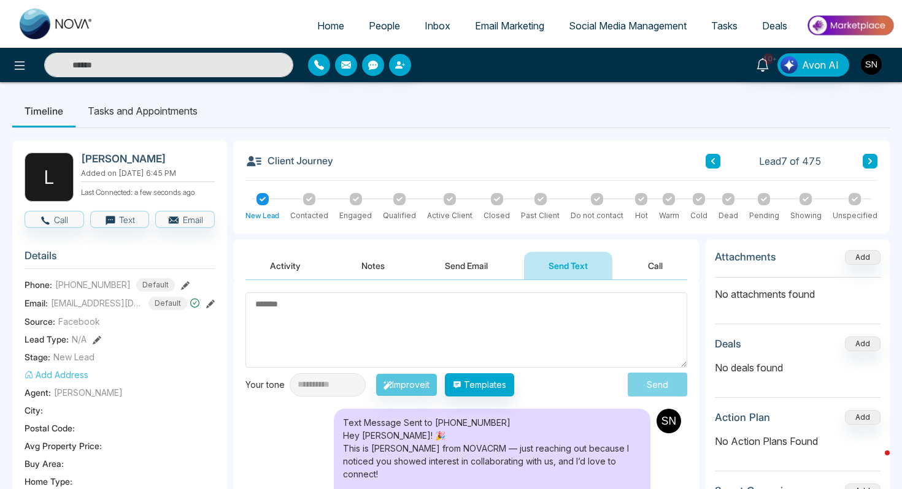
click at [869, 163] on icon at bounding box center [870, 161] width 4 height 6
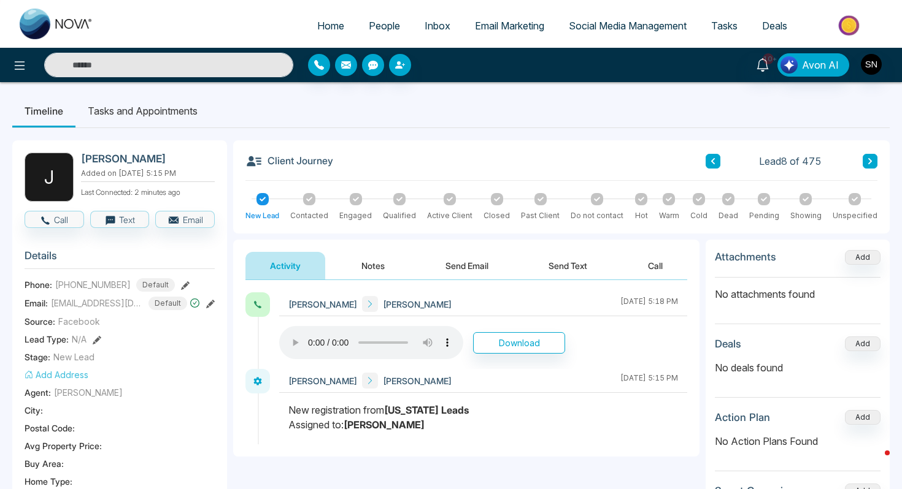
click at [562, 274] on button "Send Text" at bounding box center [568, 266] width 88 height 28
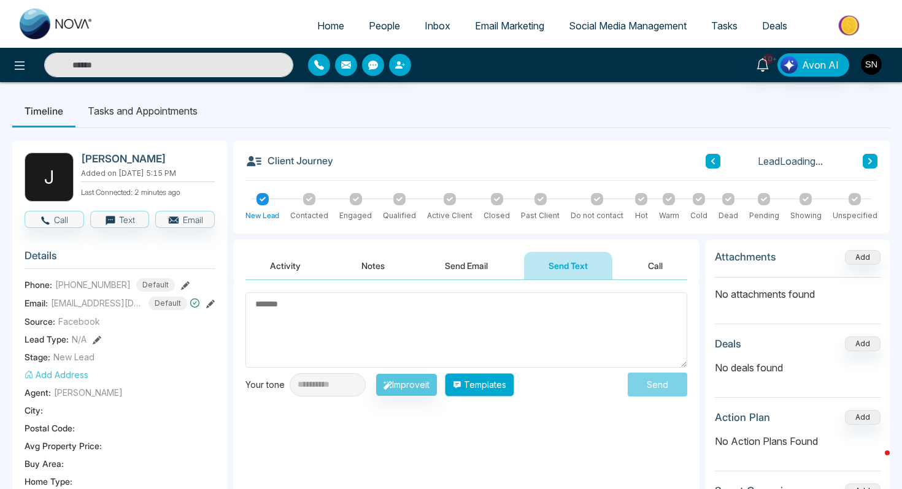
click at [513, 380] on button "Templates" at bounding box center [479, 385] width 69 height 23
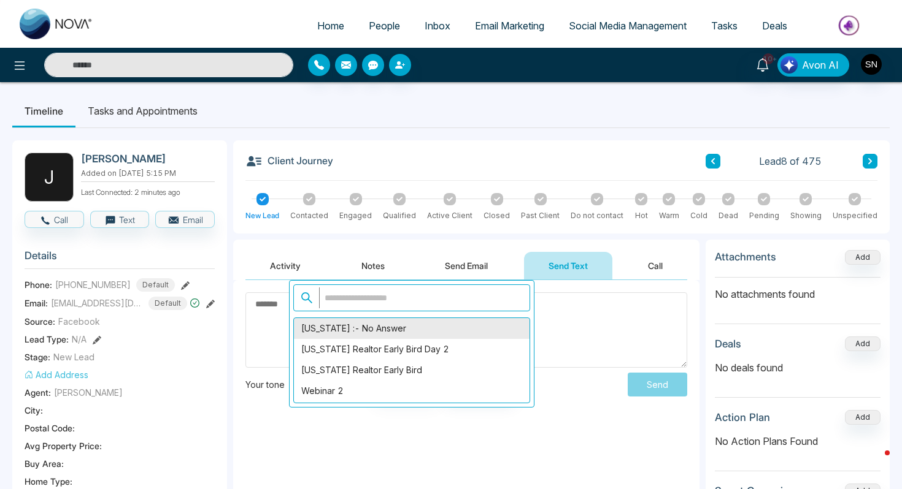
click at [377, 331] on div "[US_STATE] :- No Answer" at bounding box center [412, 328] width 236 height 21
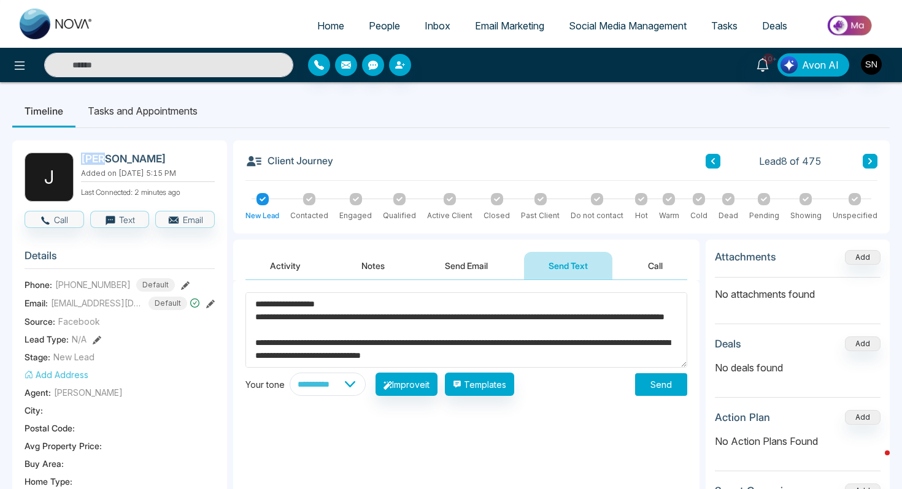
drag, startPoint x: 82, startPoint y: 157, endPoint x: 104, endPoint y: 158, distance: 22.1
click at [105, 158] on h2 "[PERSON_NAME]" at bounding box center [145, 159] width 129 height 12
drag, startPoint x: 273, startPoint y: 306, endPoint x: 321, endPoint y: 310, distance: 48.0
click at [321, 310] on textarea "**********" at bounding box center [466, 330] width 442 height 75
paste textarea
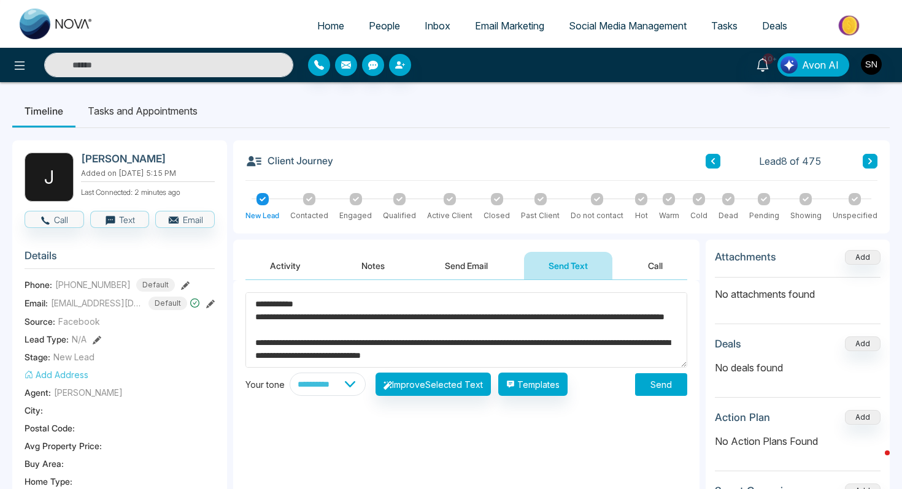
type textarea "**********"
click at [685, 404] on div "**********" at bounding box center [466, 402] width 466 height 245
click at [680, 395] on button "Send" at bounding box center [661, 385] width 52 height 23
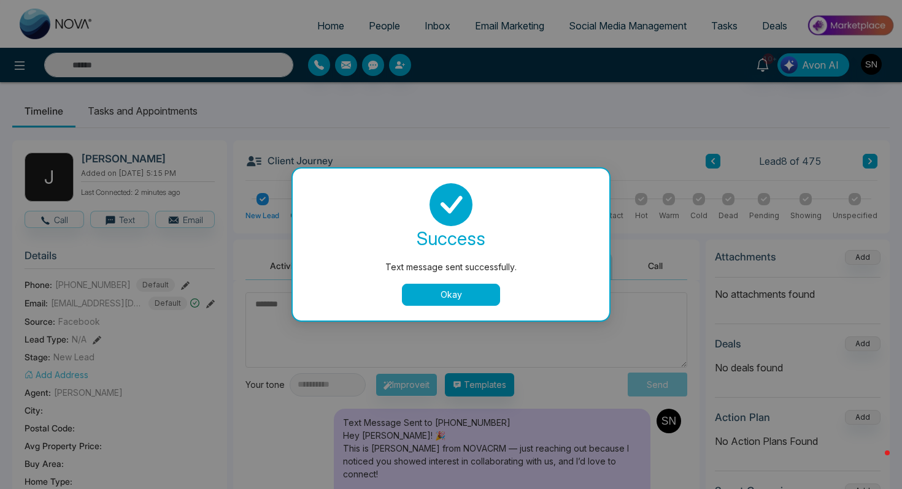
click at [438, 285] on button "Okay" at bounding box center [451, 295] width 98 height 22
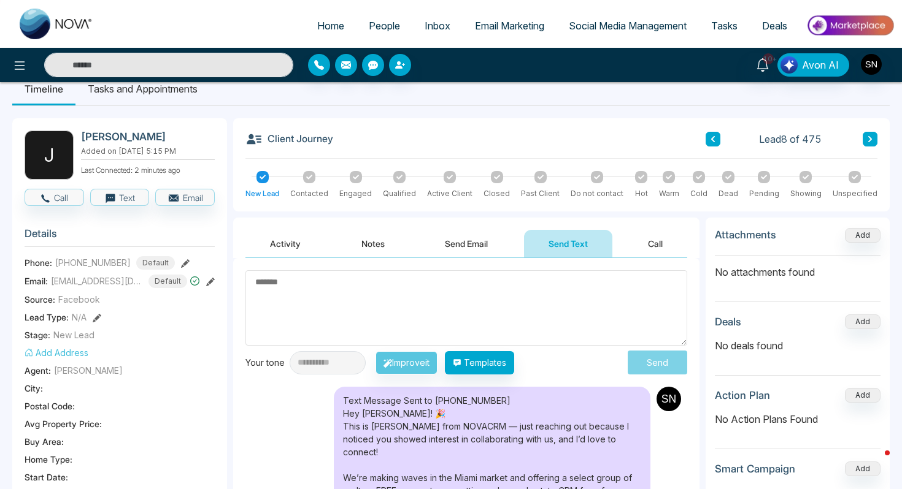
scroll to position [25, 0]
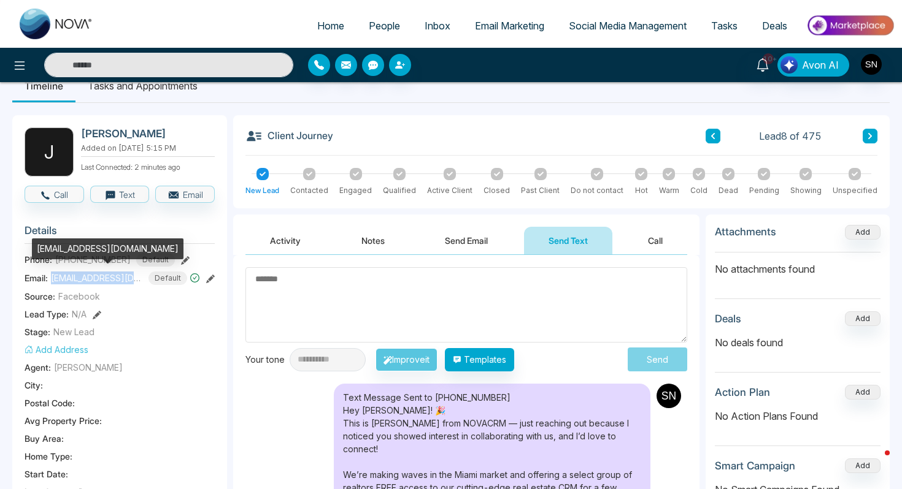
drag, startPoint x: 47, startPoint y: 279, endPoint x: 140, endPoint y: 280, distance: 92.6
click at [140, 280] on div "Email: [EMAIL_ADDRESS][DOMAIN_NAME] Default" at bounding box center [120, 278] width 190 height 13
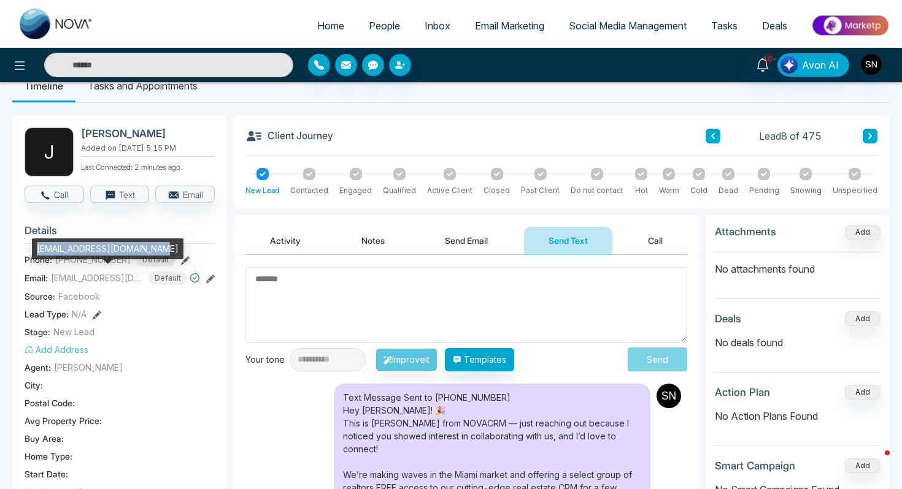
drag, startPoint x: 36, startPoint y: 252, endPoint x: 160, endPoint y: 250, distance: 124.5
click at [160, 250] on div "[EMAIL_ADDRESS][DOMAIN_NAME]" at bounding box center [108, 249] width 152 height 21
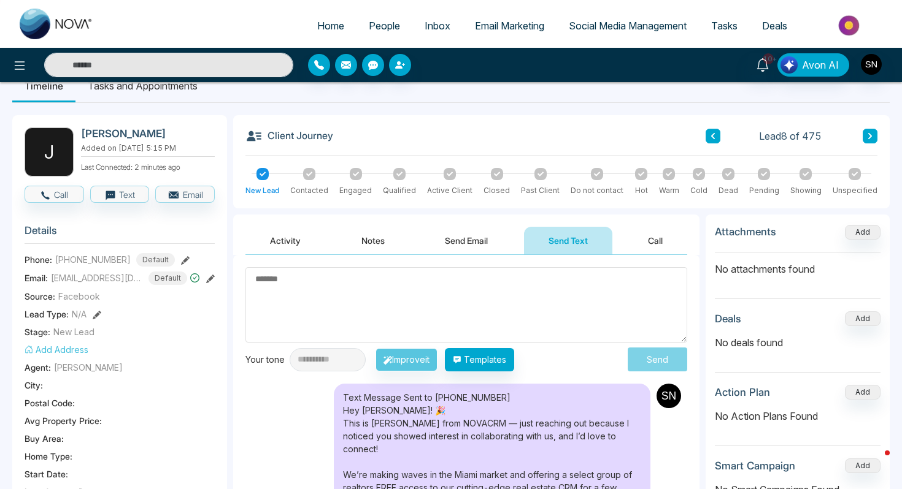
click at [712, 136] on icon at bounding box center [713, 136] width 4 height 6
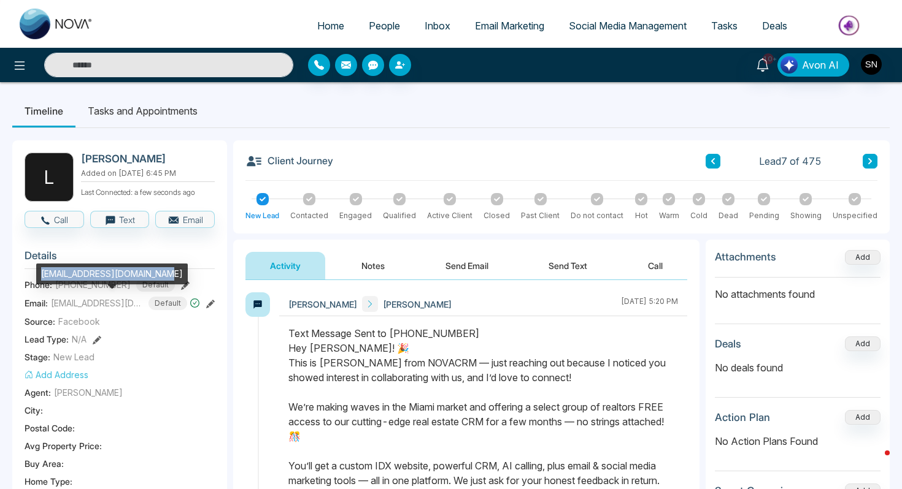
drag, startPoint x: 39, startPoint y: 273, endPoint x: 152, endPoint y: 275, distance: 112.9
click at [152, 275] on div "[EMAIL_ADDRESS][DOMAIN_NAME]" at bounding box center [112, 274] width 152 height 21
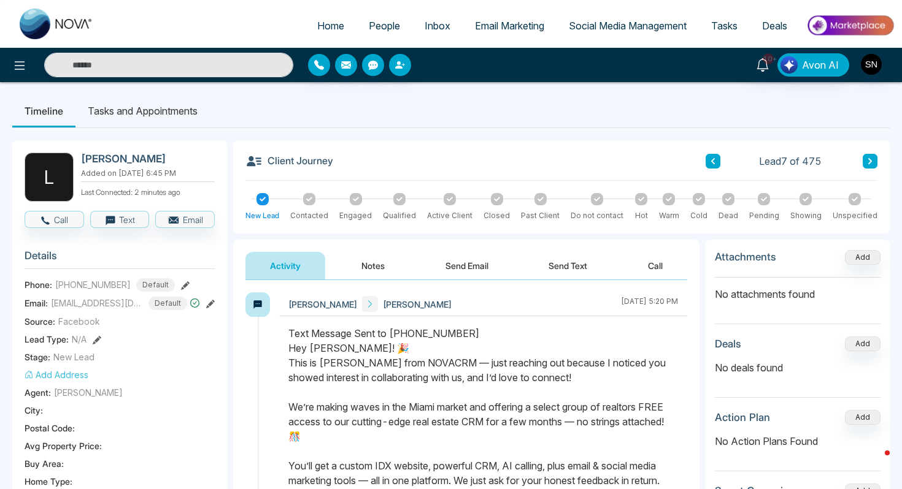
click at [356, 10] on ul "Home People Inbox Email Marketing Social Media Management Tasks Deals" at bounding box center [500, 27] width 789 height 34
click at [360, 13] on ul "Home People Inbox Email Marketing Social Media Management Tasks Deals" at bounding box center [500, 27] width 789 height 34
click at [364, 18] on link "People" at bounding box center [384, 25] width 56 height 23
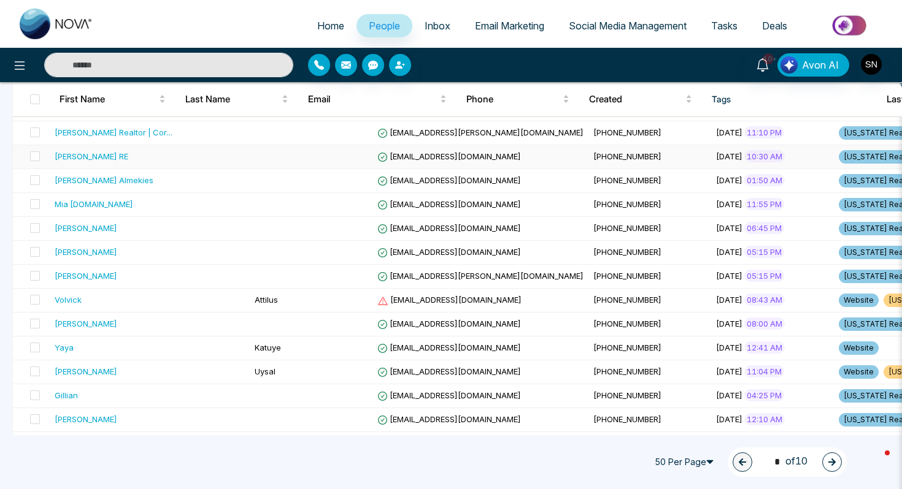
scroll to position [176, 0]
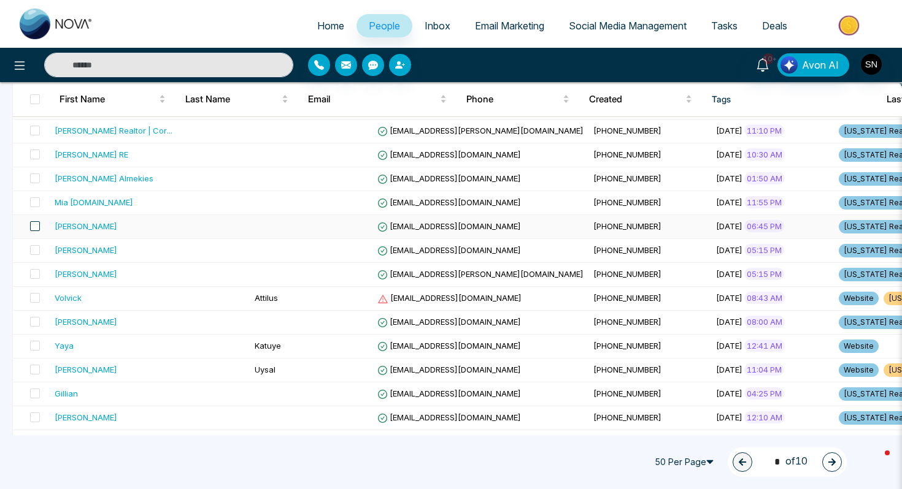
click at [39, 229] on td at bounding box center [31, 227] width 37 height 24
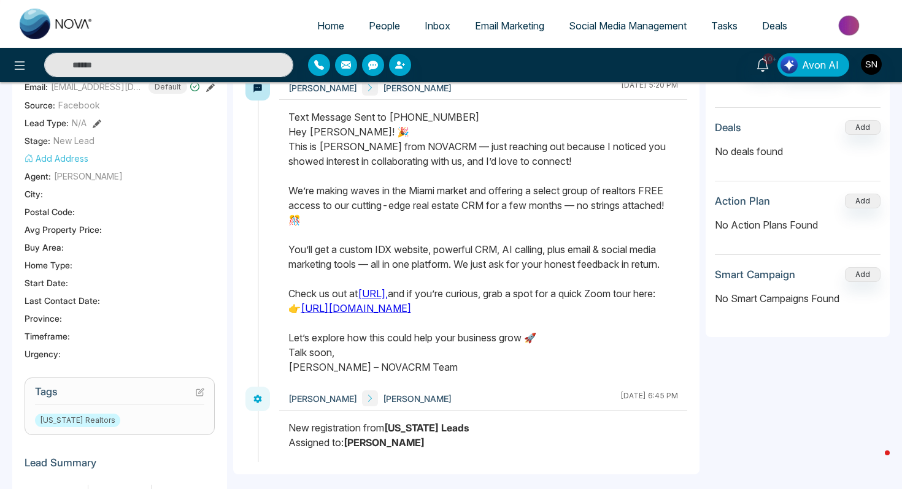
scroll to position [245, 0]
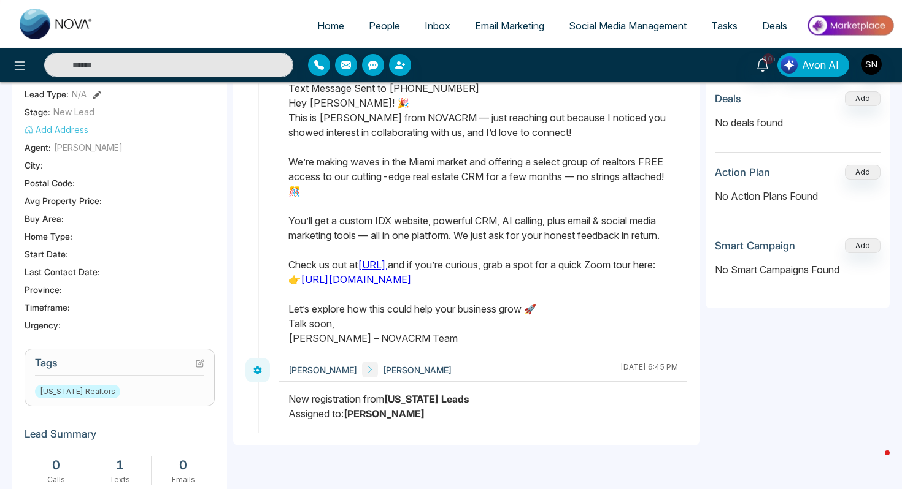
click at [193, 362] on h3 "Tags" at bounding box center [119, 366] width 169 height 19
click at [197, 363] on icon at bounding box center [200, 363] width 9 height 9
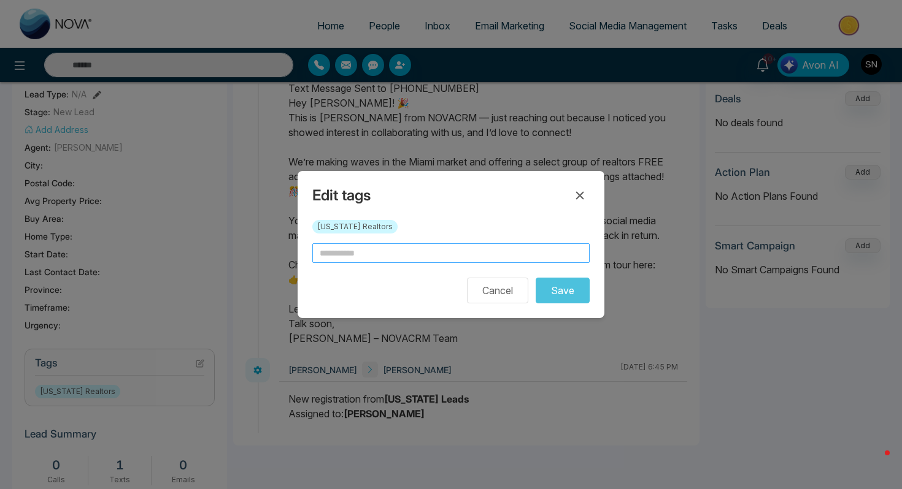
click at [324, 259] on input "text" at bounding box center [450, 254] width 277 height 20
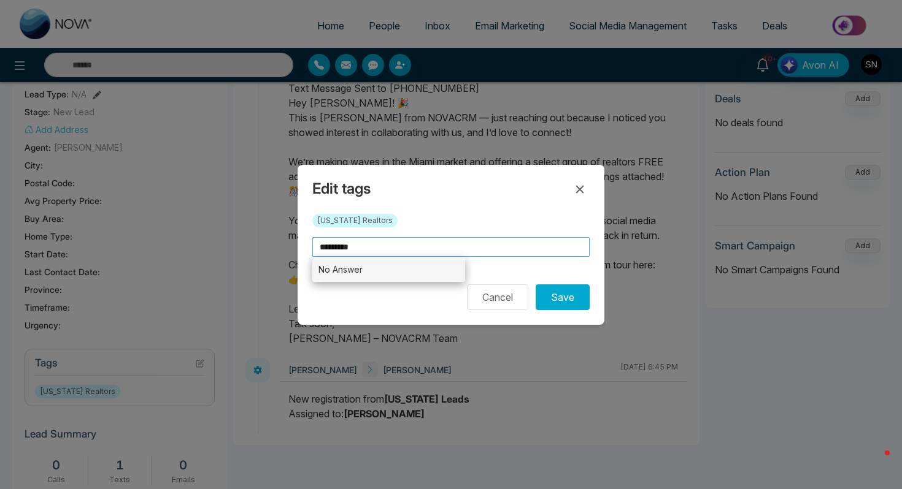
type input "*********"
click at [363, 271] on li "No Answer" at bounding box center [388, 269] width 153 height 25
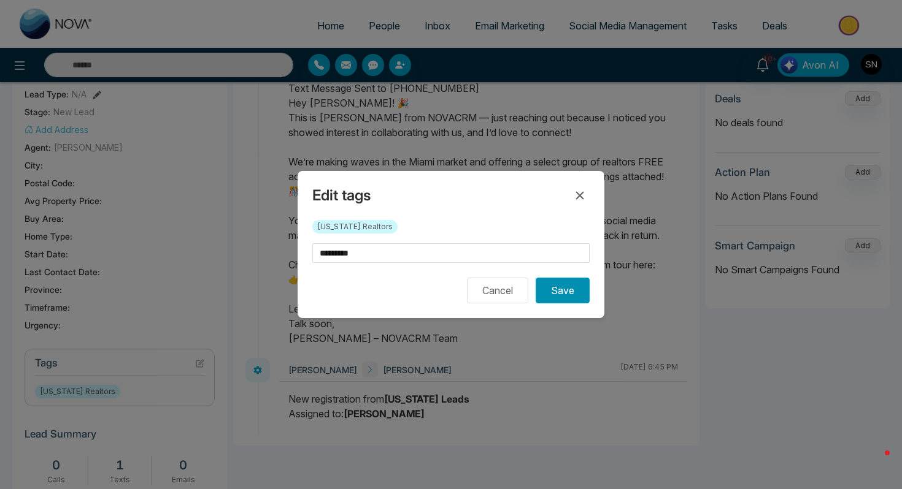
click at [555, 294] on button "Save" at bounding box center [563, 291] width 54 height 26
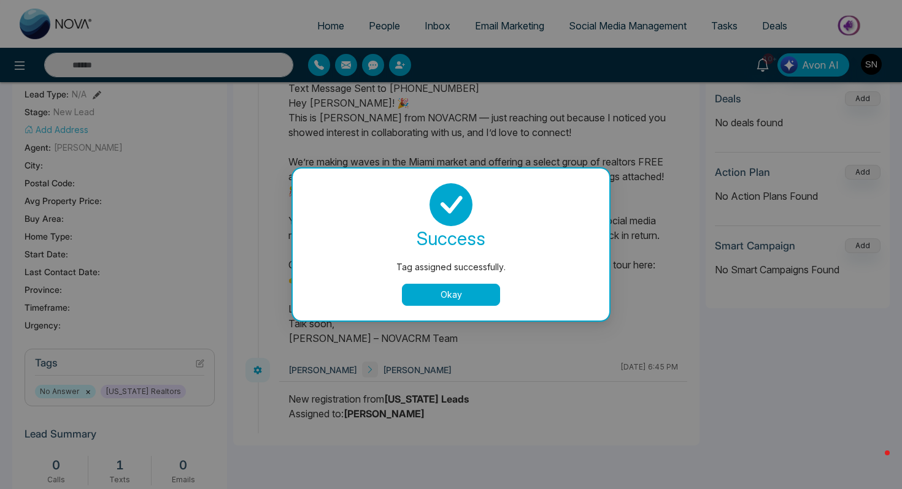
click at [479, 298] on button "Okay" at bounding box center [451, 295] width 98 height 22
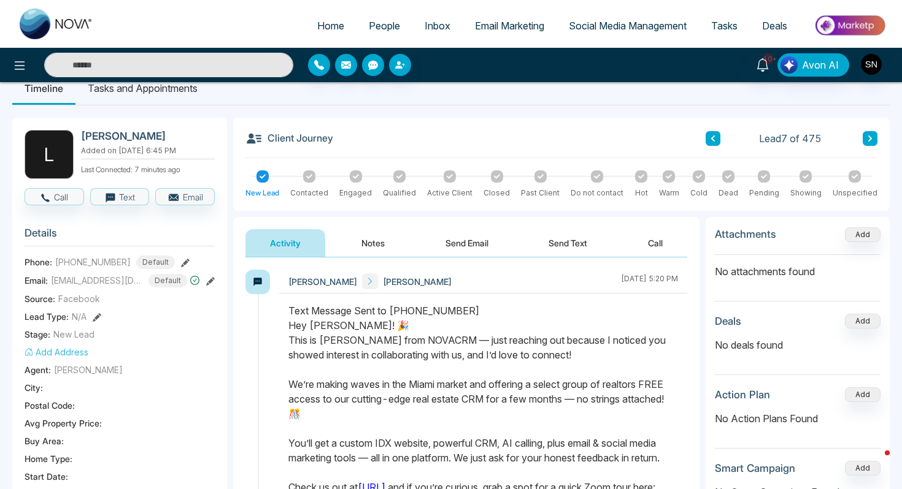
scroll to position [0, 0]
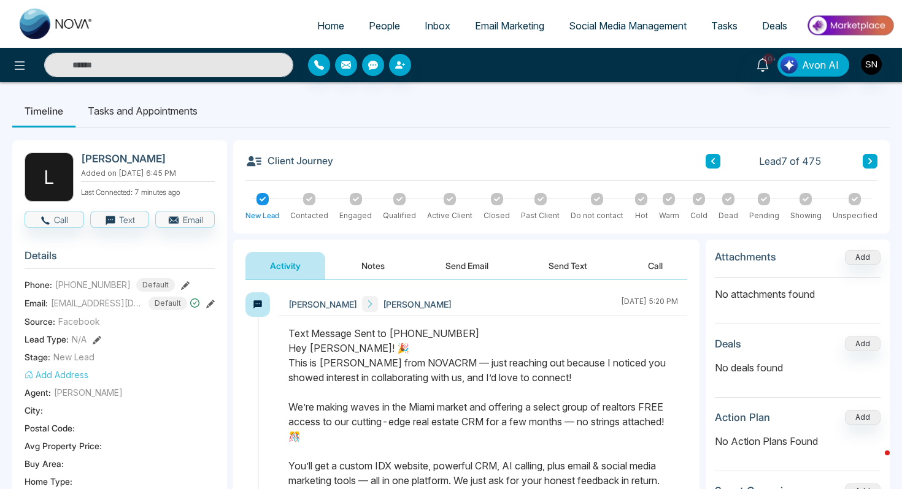
click at [870, 153] on div "Client Journey Lead 7 of 475" at bounding box center [561, 167] width 632 height 28
click at [873, 164] on button at bounding box center [869, 161] width 15 height 15
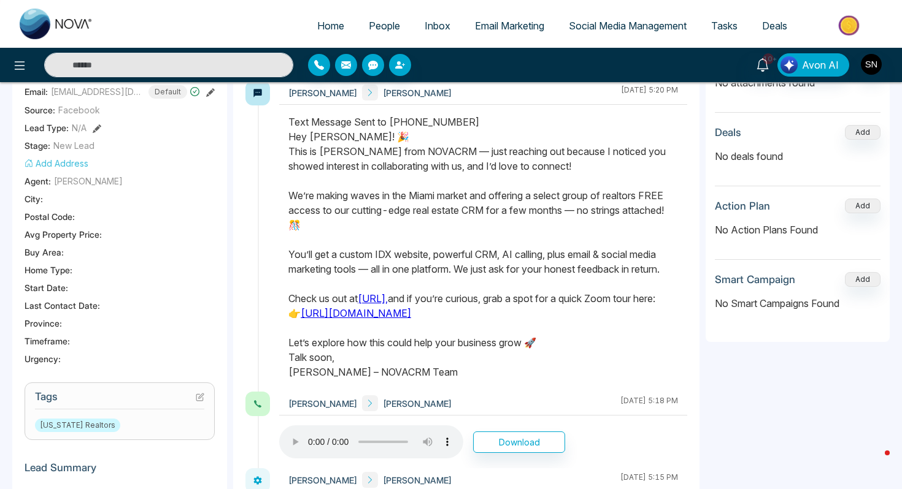
scroll to position [232, 0]
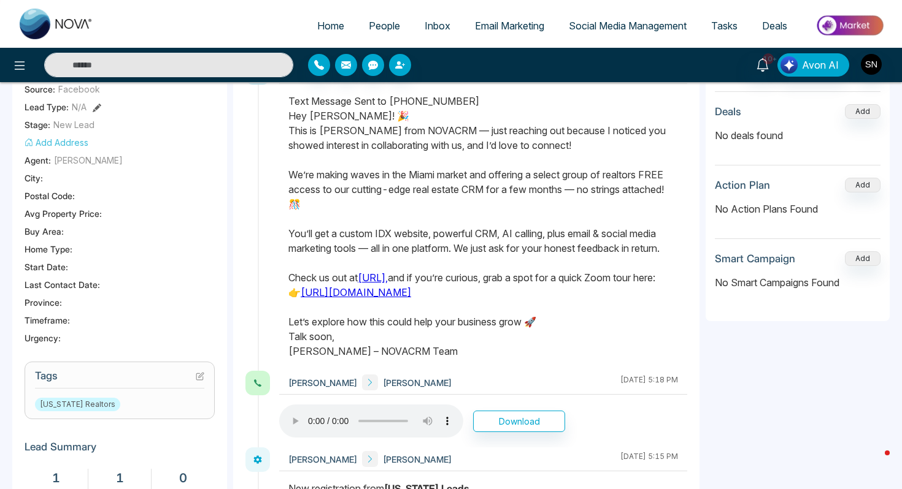
click at [199, 377] on icon at bounding box center [200, 376] width 9 height 9
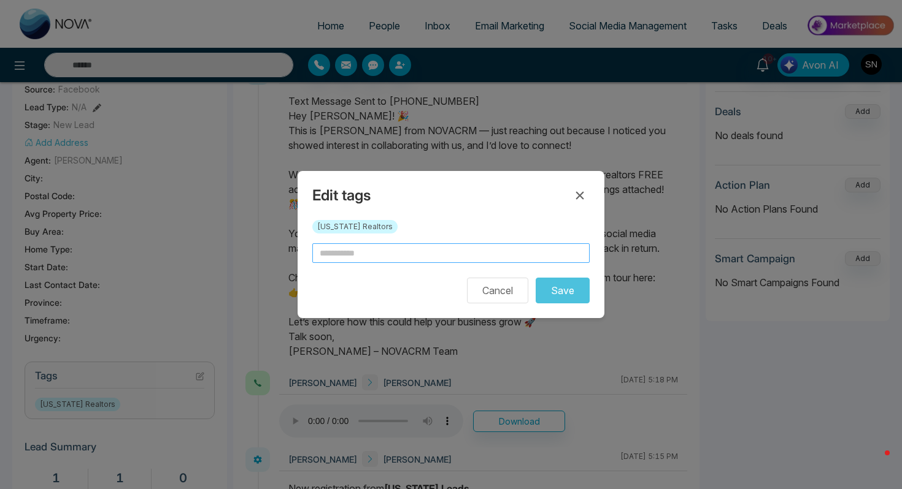
click at [378, 251] on input "text" at bounding box center [450, 254] width 277 height 20
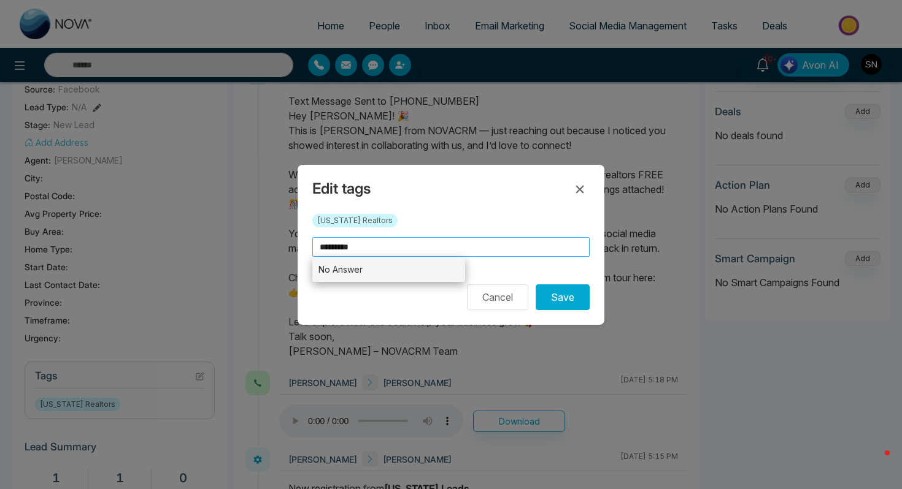
type input "*********"
click at [358, 264] on li "No Answer" at bounding box center [388, 269] width 153 height 25
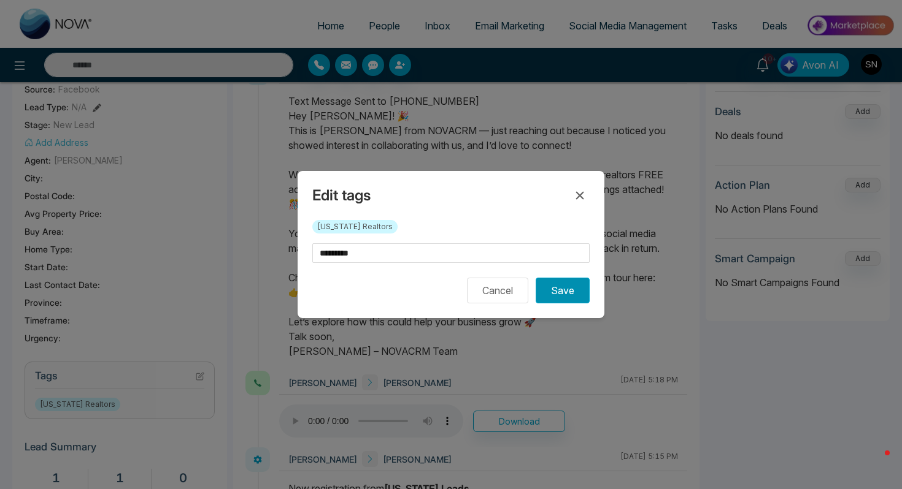
click at [562, 294] on button "Save" at bounding box center [563, 291] width 54 height 26
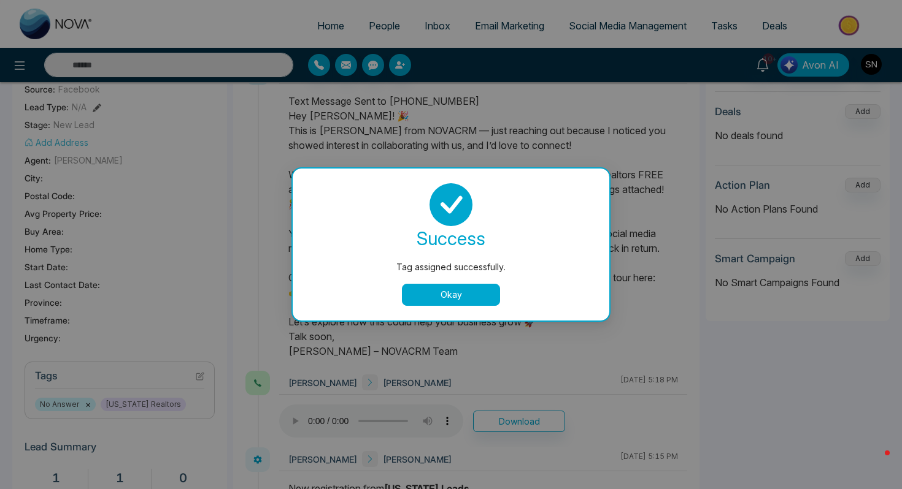
click at [456, 286] on button "Okay" at bounding box center [451, 295] width 98 height 22
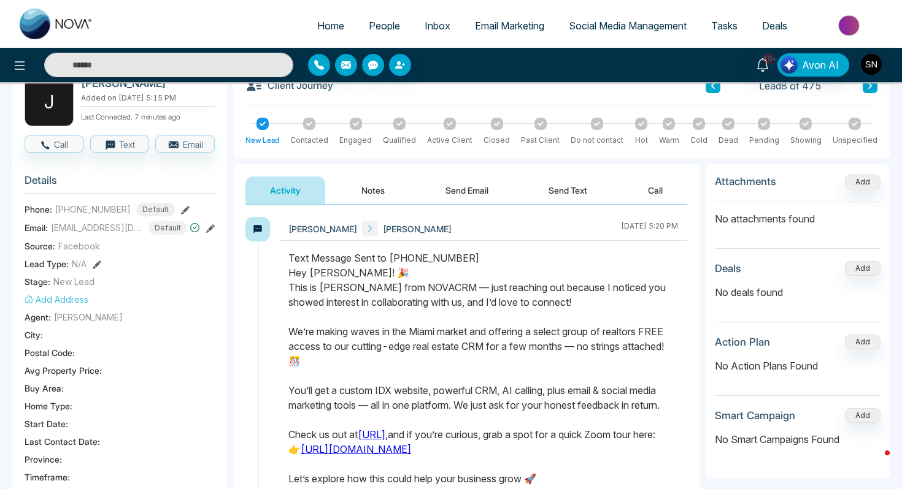
scroll to position [0, 0]
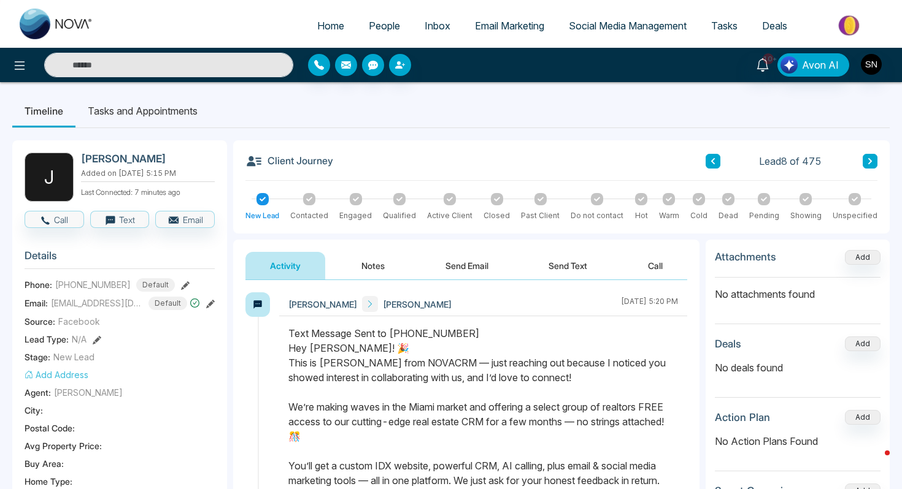
click at [872, 153] on div "Client Journey Lead 8 of 475" at bounding box center [561, 167] width 632 height 28
click at [872, 167] on button at bounding box center [869, 161] width 15 height 15
click at [317, 23] on span "Home" at bounding box center [330, 26] width 27 height 12
select select "*"
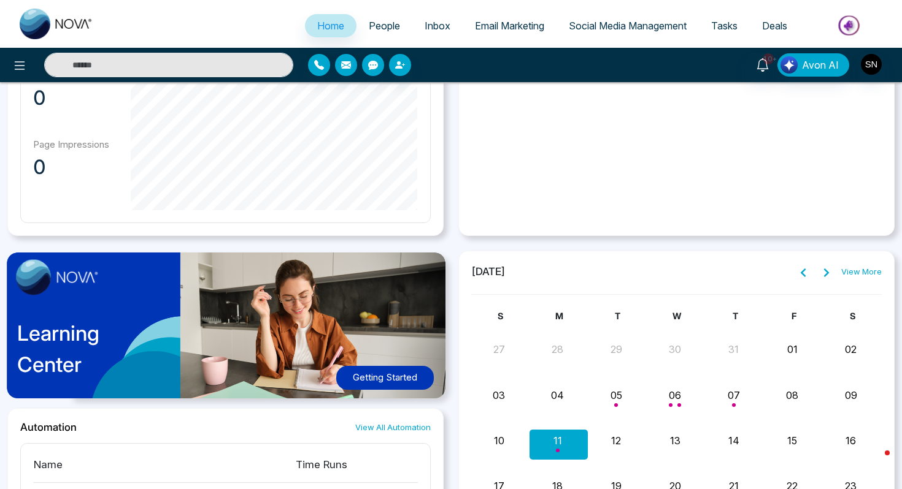
scroll to position [710, 0]
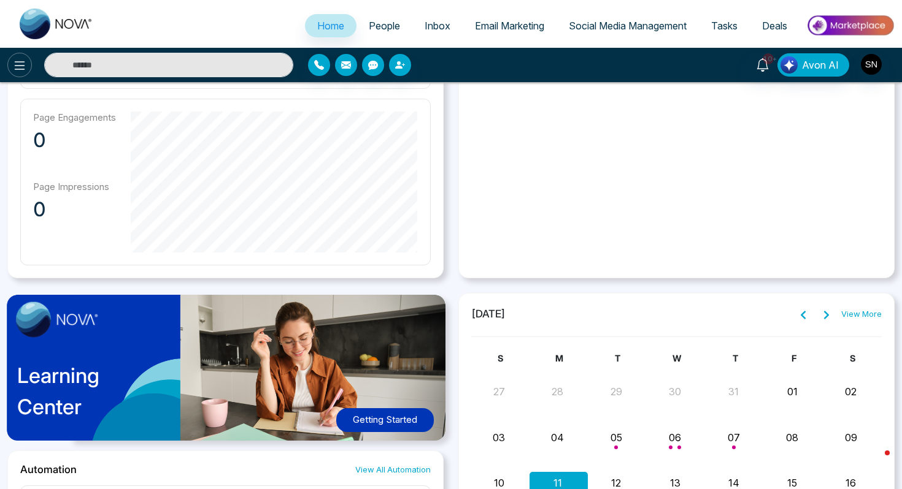
click at [16, 59] on icon at bounding box center [19, 65] width 15 height 15
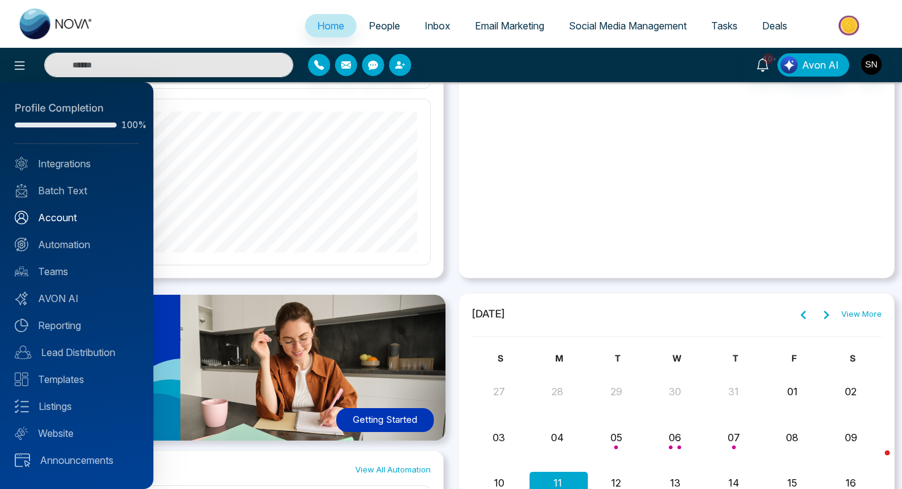
click at [59, 215] on link "Account" at bounding box center [77, 217] width 124 height 15
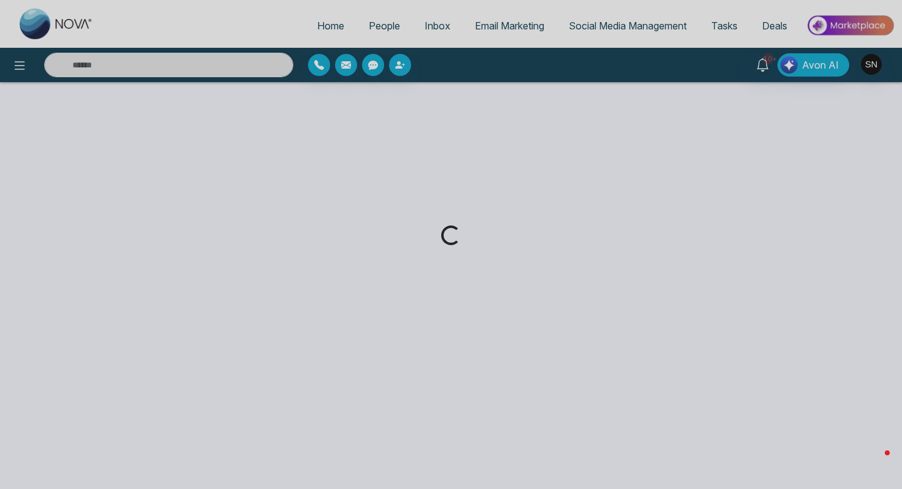
click at [21, 61] on div "Home People Inbox Email Marketing Social Media Management Tasks Deals 10+ Avon …" at bounding box center [451, 244] width 902 height 489
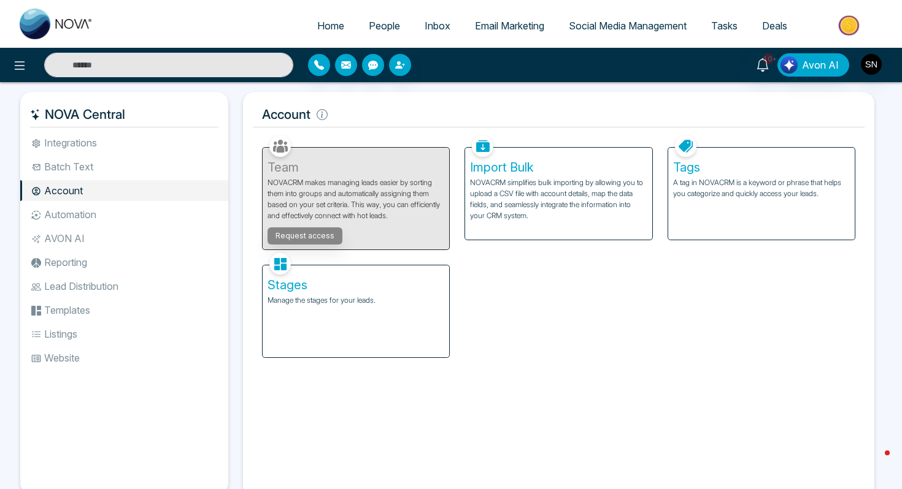
click at [282, 303] on p "Manage the stages for your leads." at bounding box center [355, 300] width 177 height 11
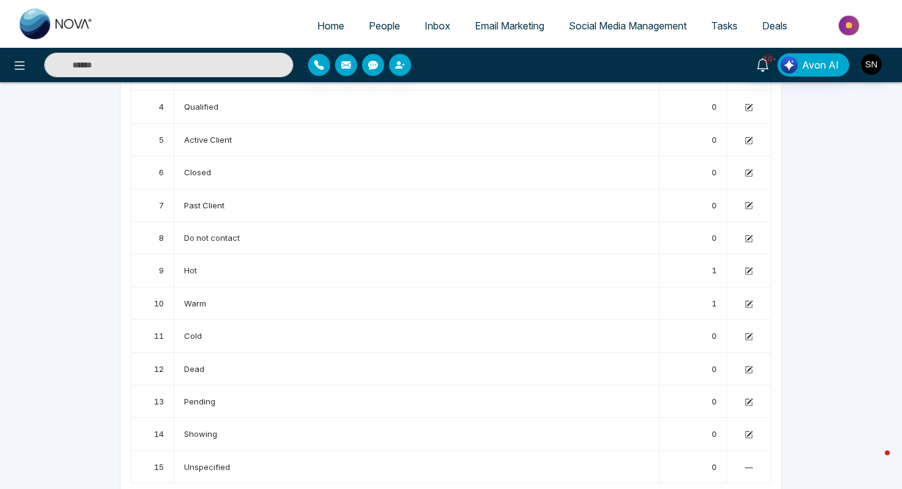
scroll to position [201, 0]
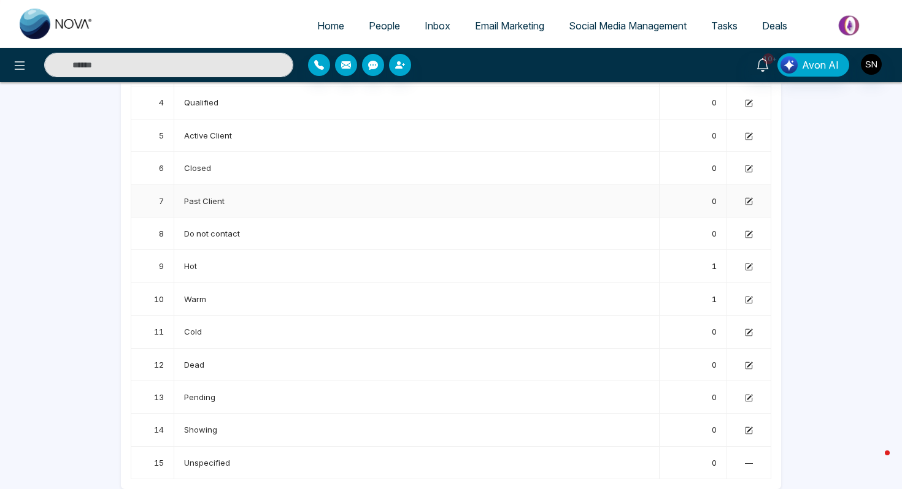
click at [745, 202] on icon at bounding box center [749, 202] width 8 height 8
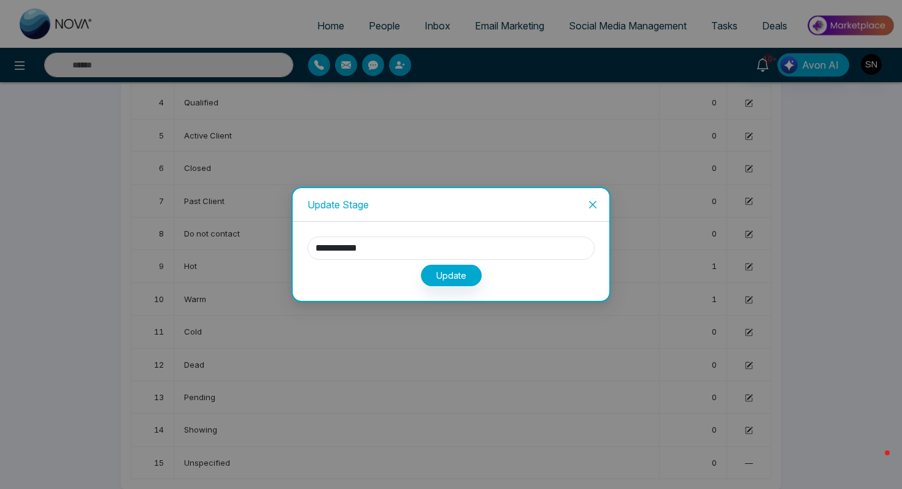
click at [593, 200] on icon "close" at bounding box center [593, 205] width 10 height 10
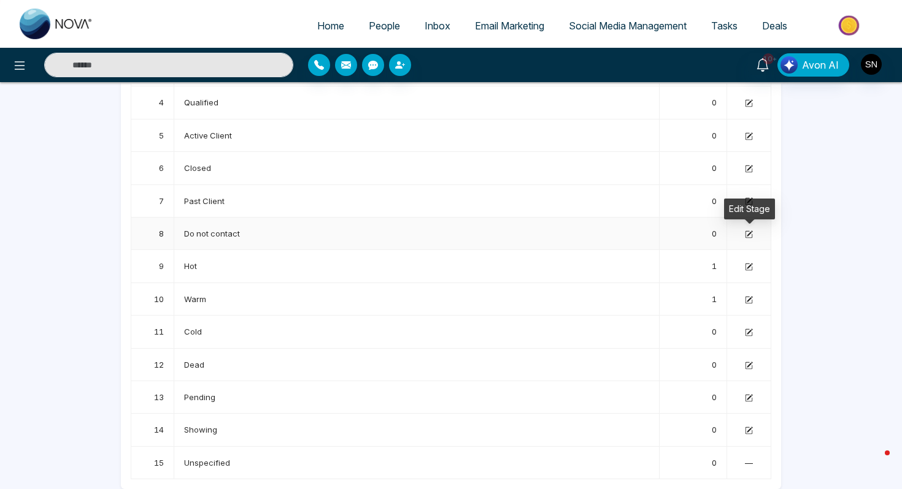
click at [751, 237] on icon at bounding box center [749, 235] width 8 height 8
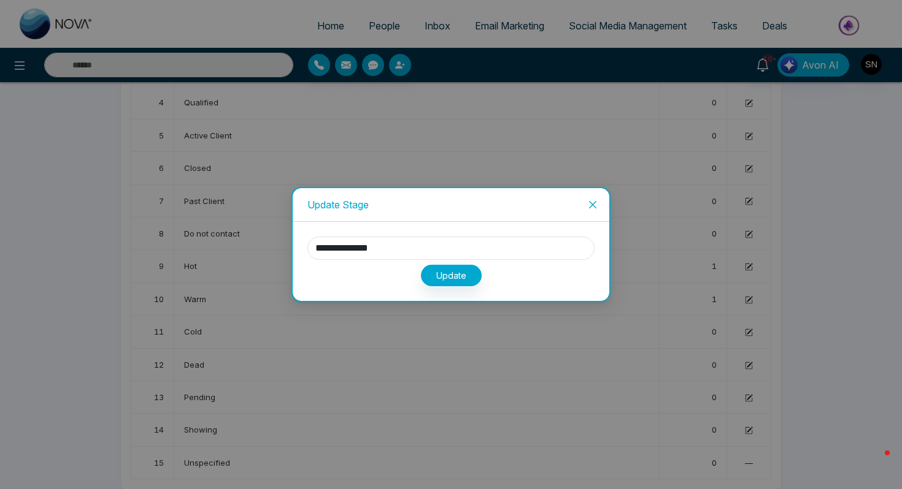
click at [591, 200] on icon "close" at bounding box center [593, 205] width 10 height 10
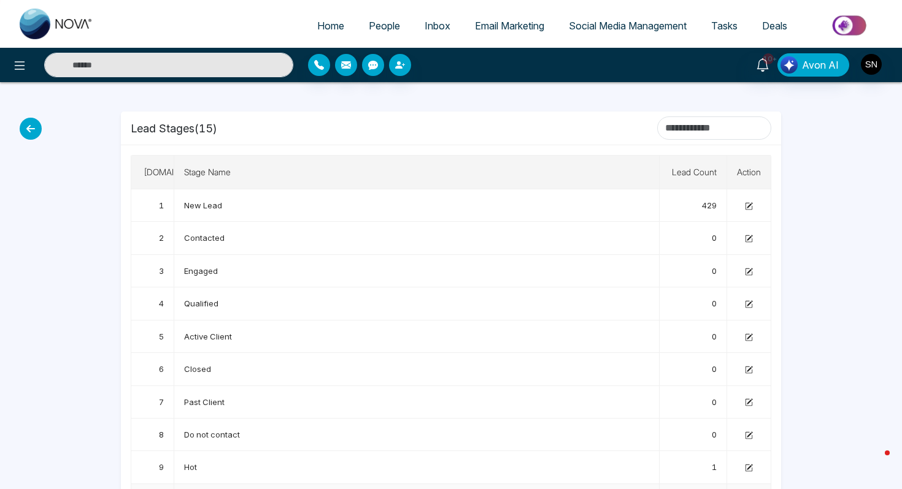
scroll to position [0, 0]
click at [359, 21] on link "People" at bounding box center [384, 25] width 56 height 23
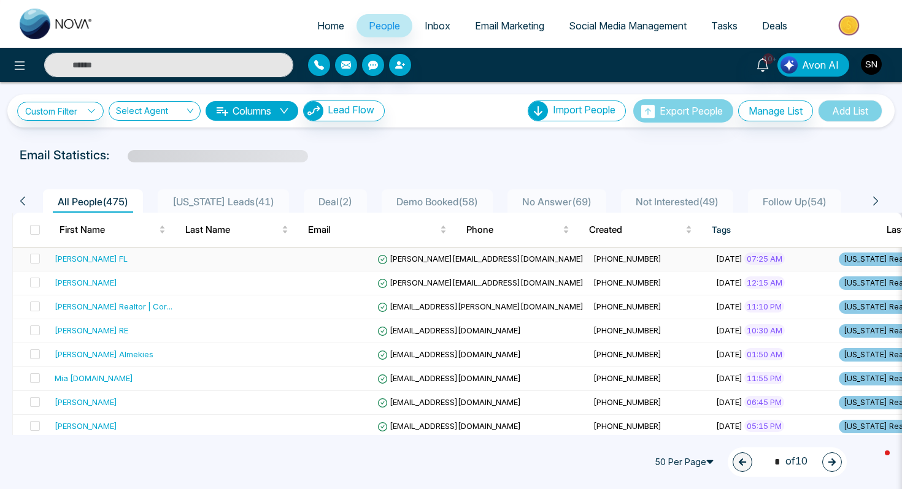
click at [84, 264] on div "[PERSON_NAME] FL" at bounding box center [91, 259] width 73 height 12
